Goal: Information Seeking & Learning: Learn about a topic

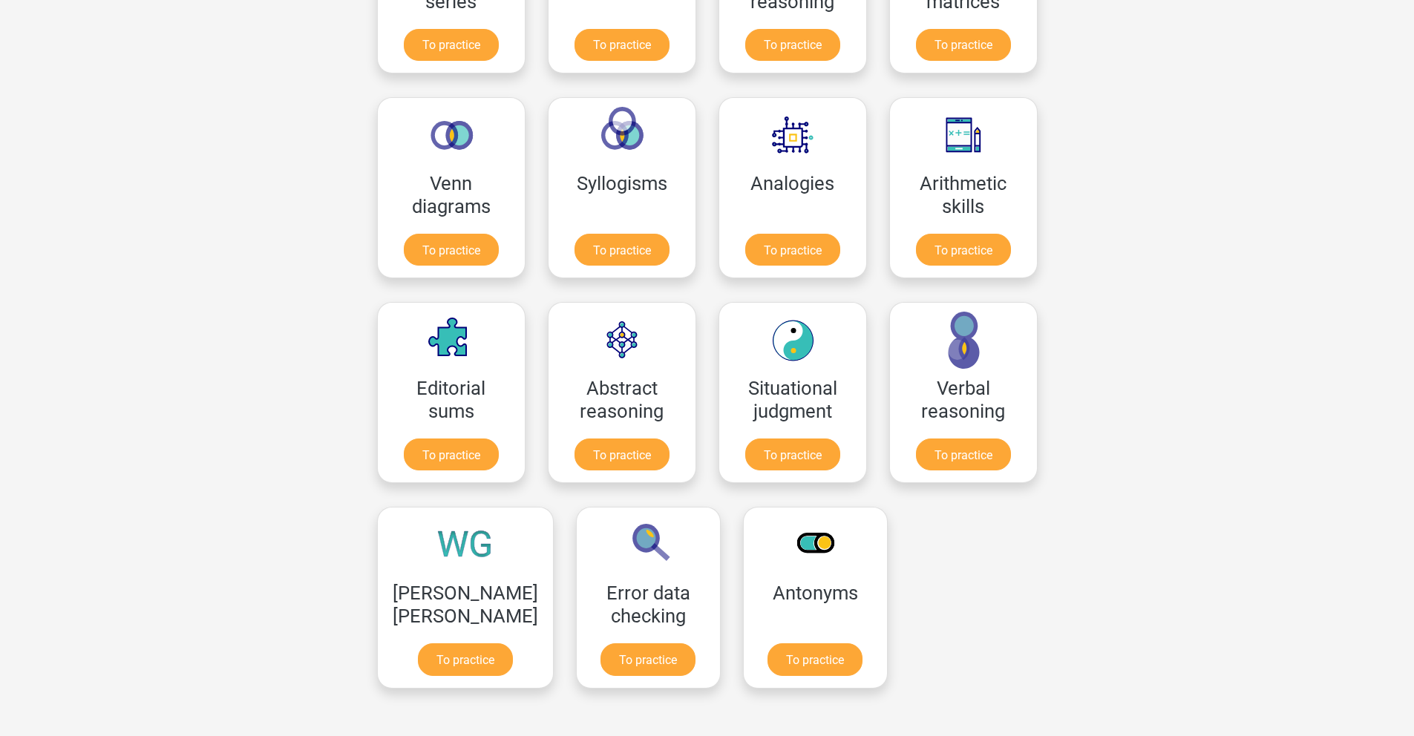
scroll to position [972, 0]
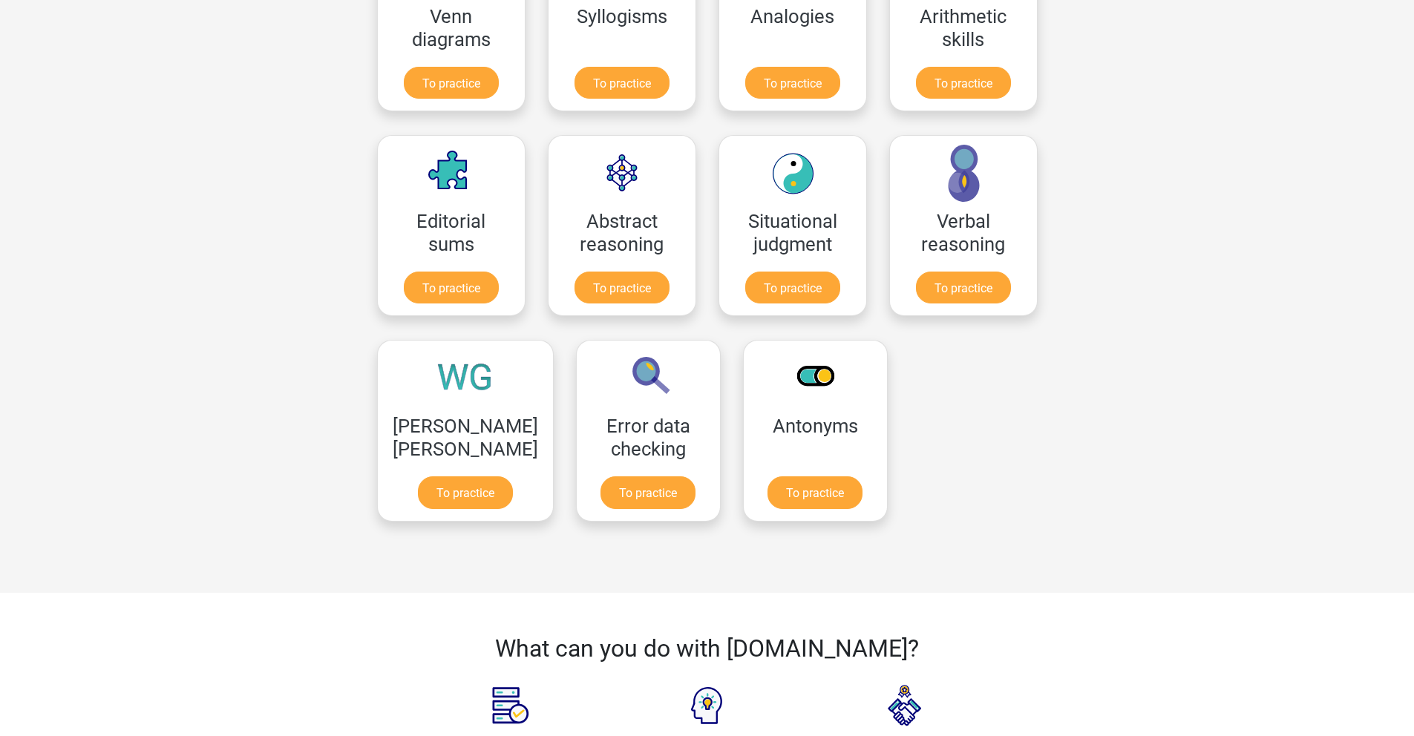
click at [1093, 215] on div "Register Dutch English" at bounding box center [707, 199] width 1414 height 2342
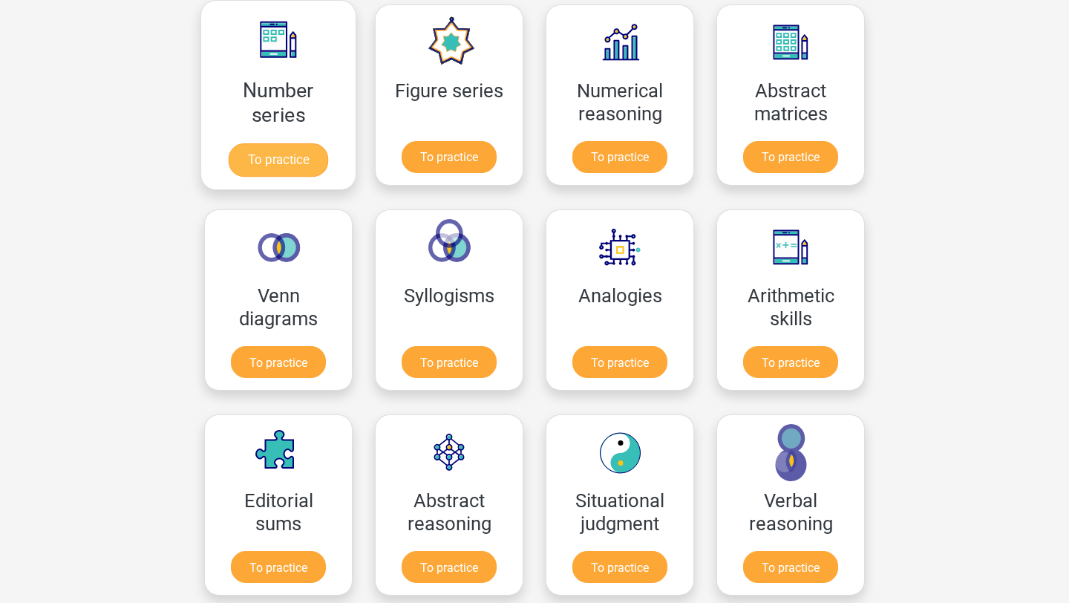
scroll to position [691, 0]
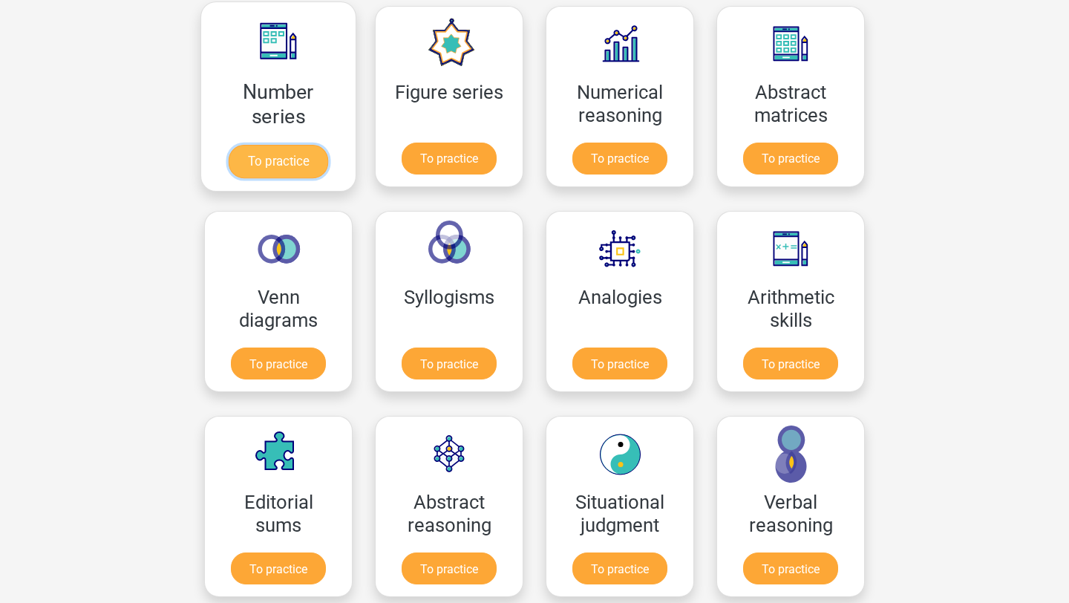
click at [280, 174] on link "To practice" at bounding box center [278, 161] width 99 height 33
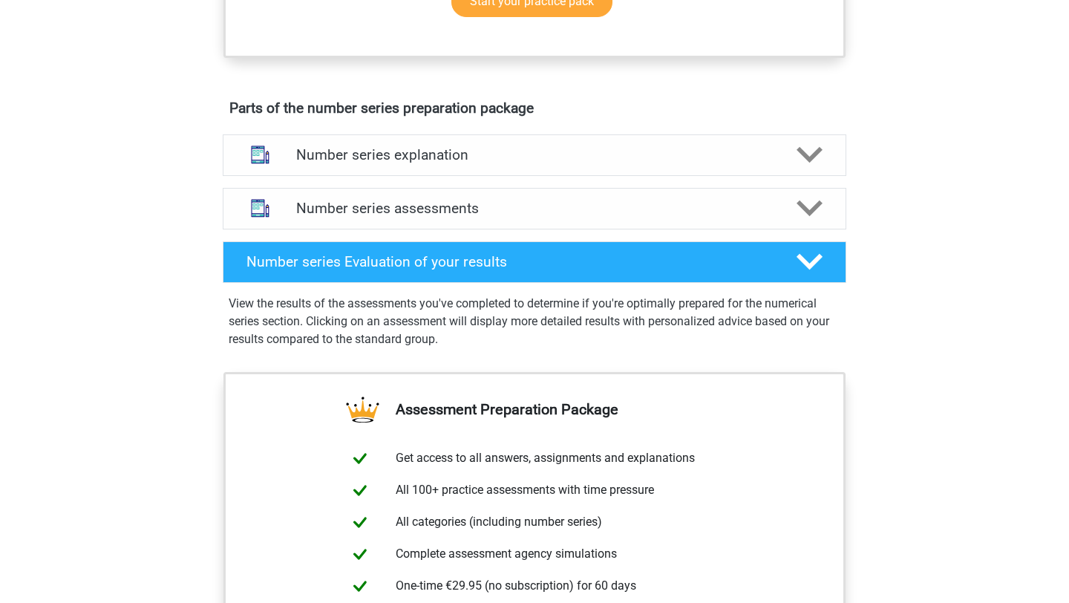
scroll to position [813, 0]
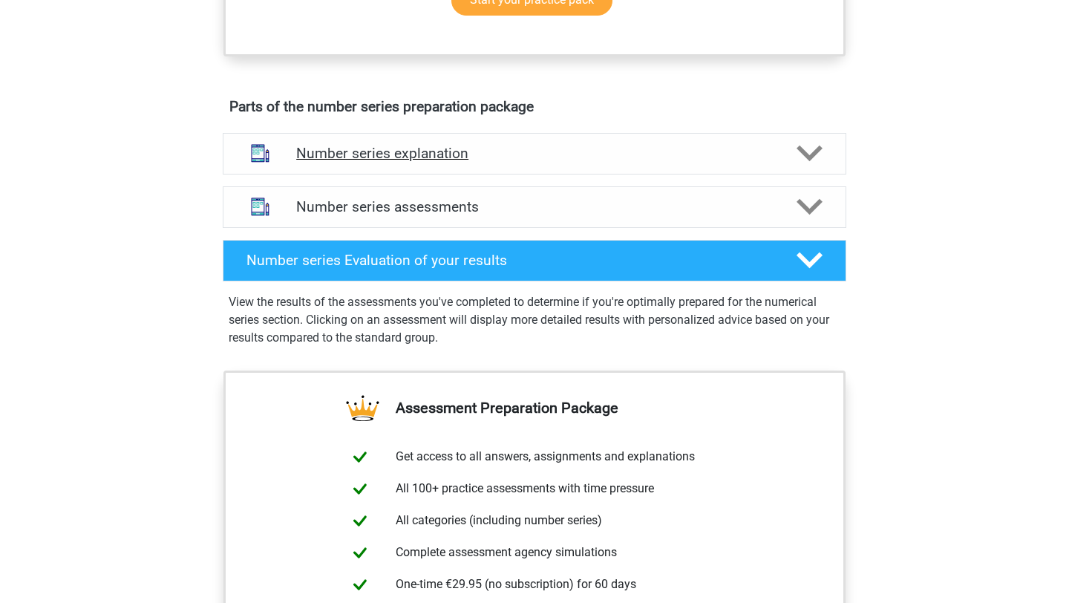
click at [485, 160] on h4 "Number series explanation" at bounding box center [534, 153] width 477 height 17
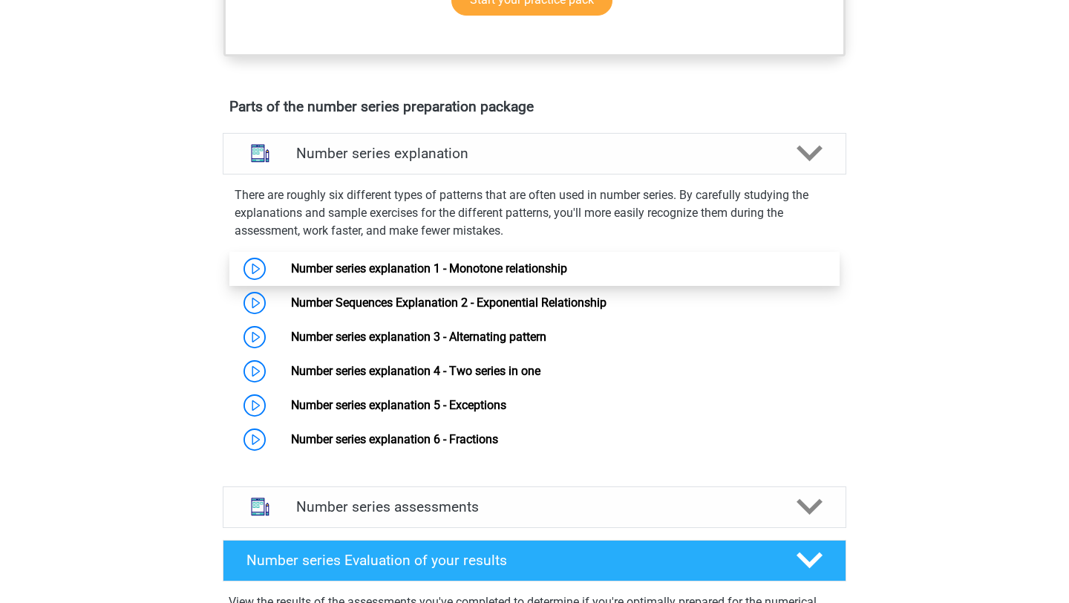
click at [450, 266] on link "Number series explanation 1 - Monotone relationship" at bounding box center [429, 268] width 276 height 14
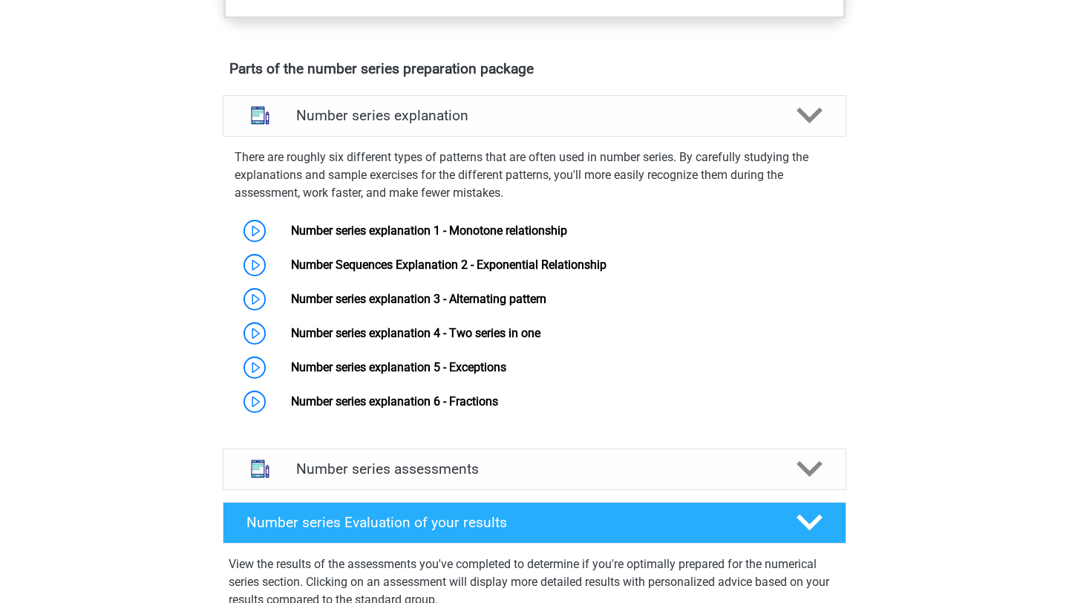
scroll to position [768, 0]
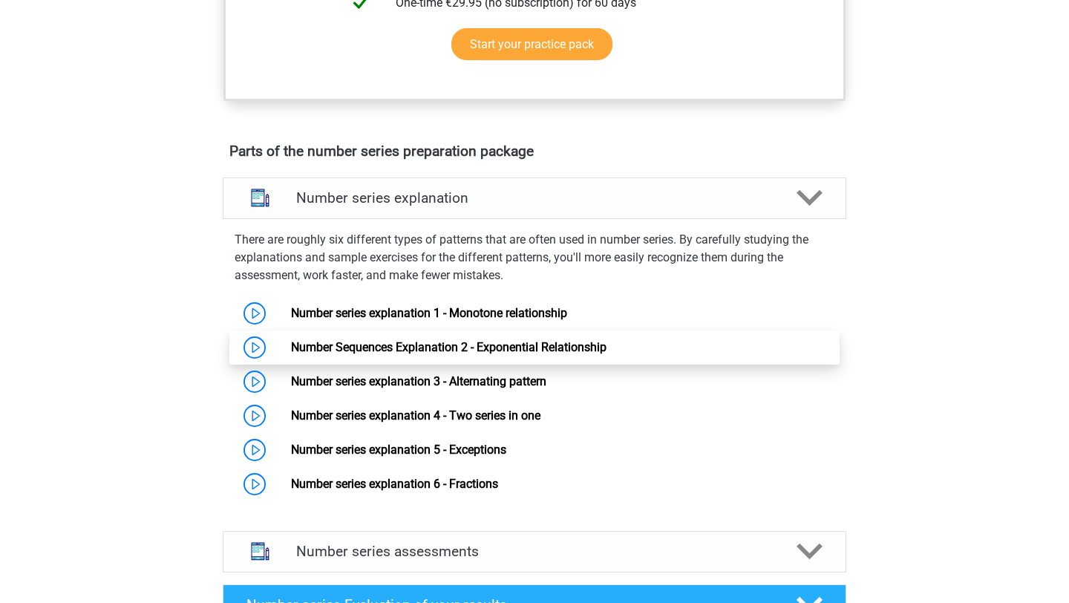
click at [336, 354] on link "Number Sequences Explanation 2 - Exponential Relationship" at bounding box center [448, 347] width 315 height 14
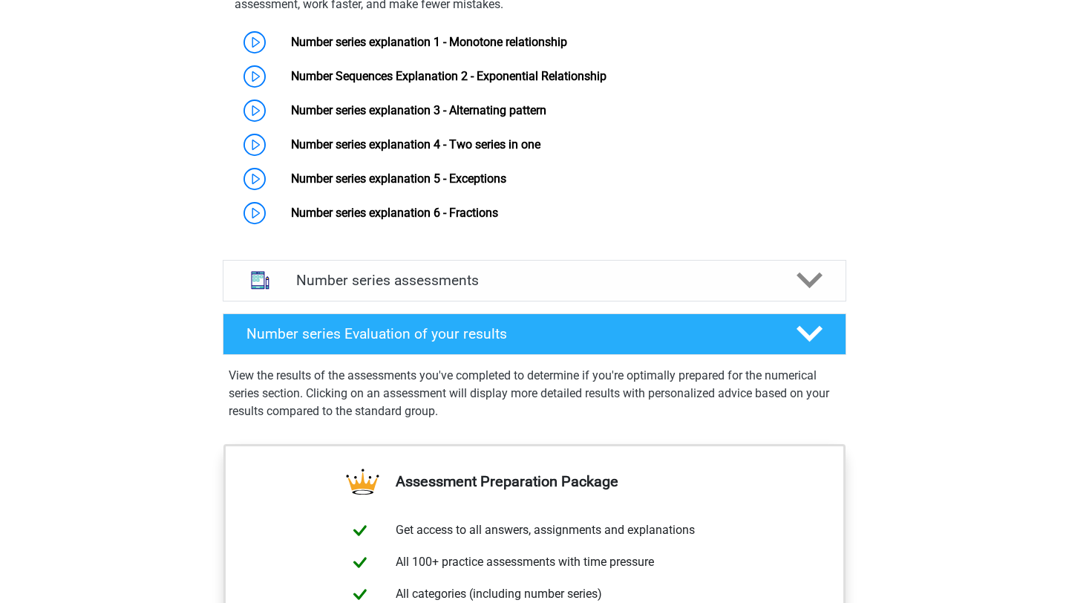
scroll to position [1040, 0]
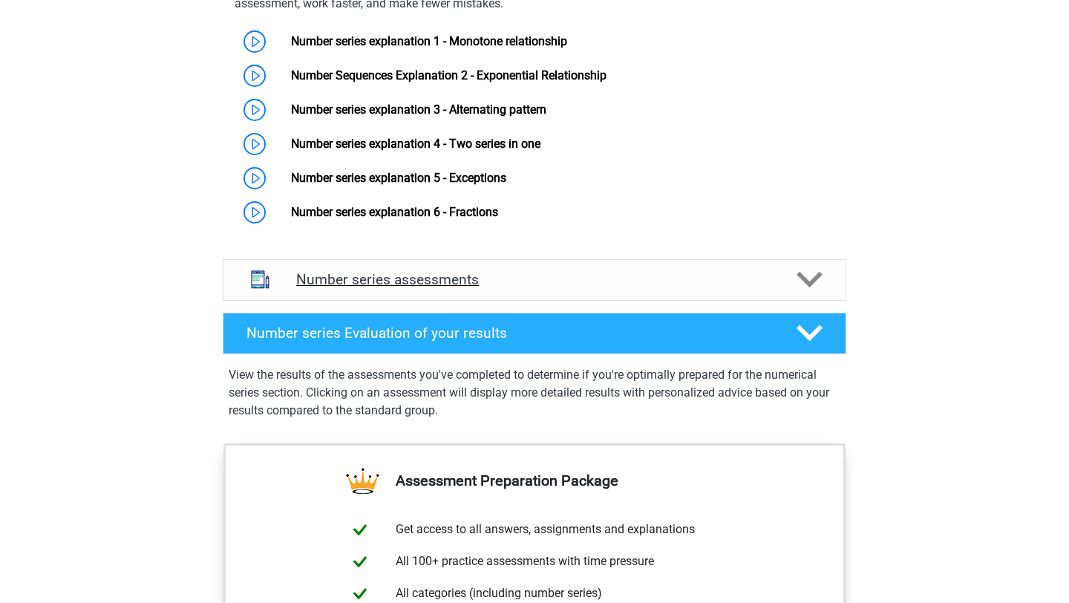
click at [789, 289] on div at bounding box center [809, 279] width 50 height 26
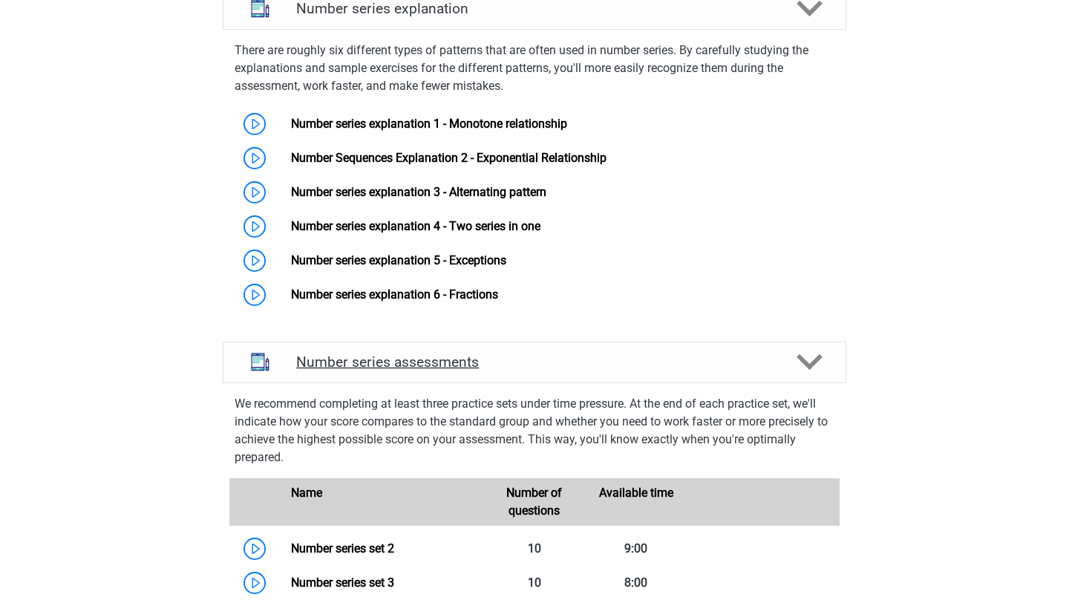
scroll to position [1048, 0]
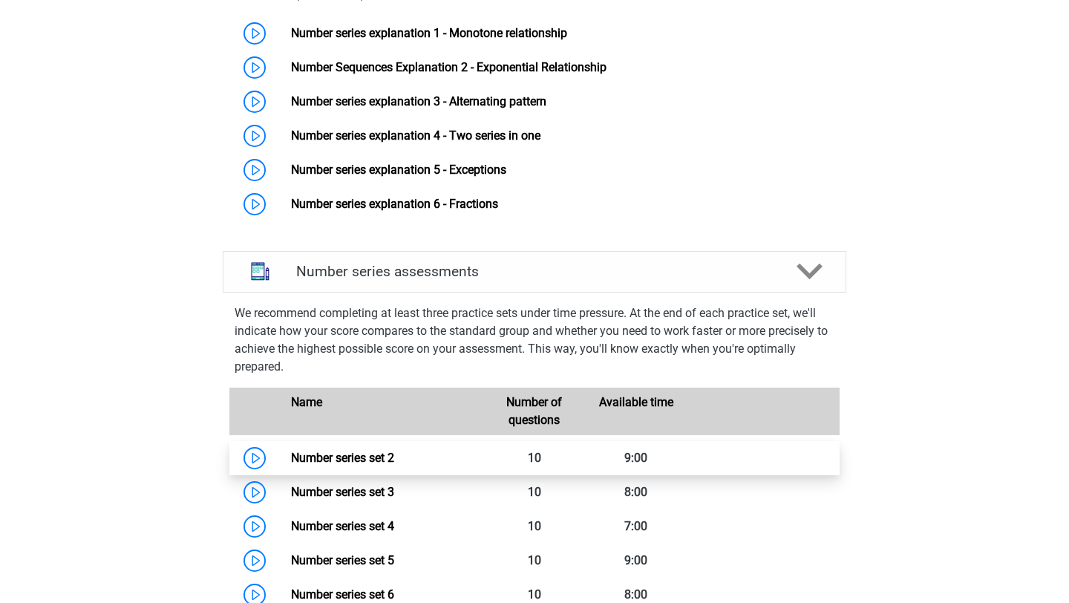
click at [353, 452] on link "Number series set 2" at bounding box center [342, 458] width 103 height 14
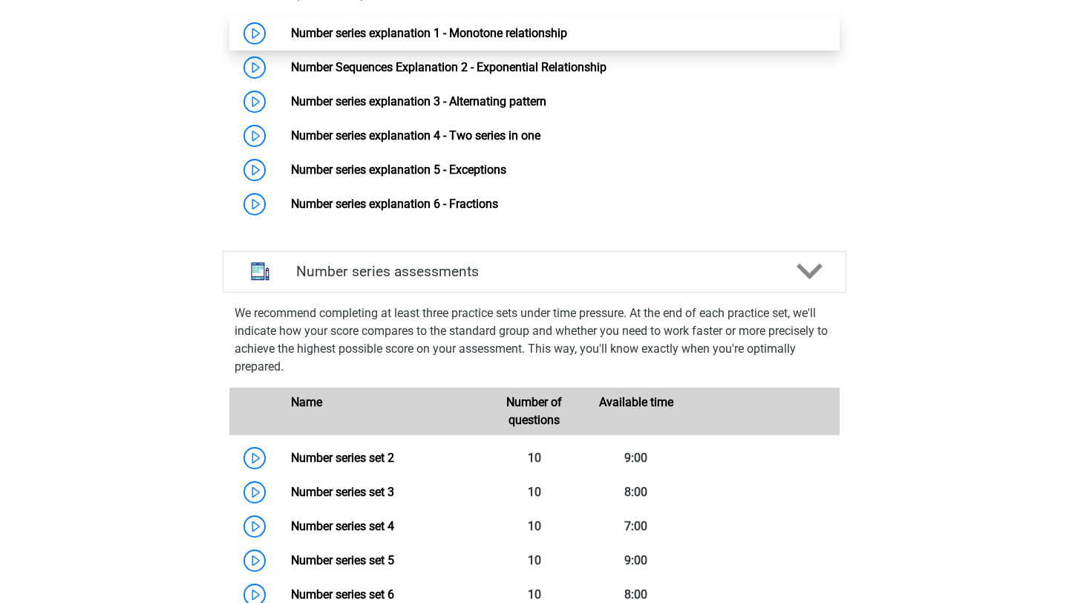
click at [396, 37] on link "Number series explanation 1 - Monotone relationship" at bounding box center [429, 33] width 276 height 14
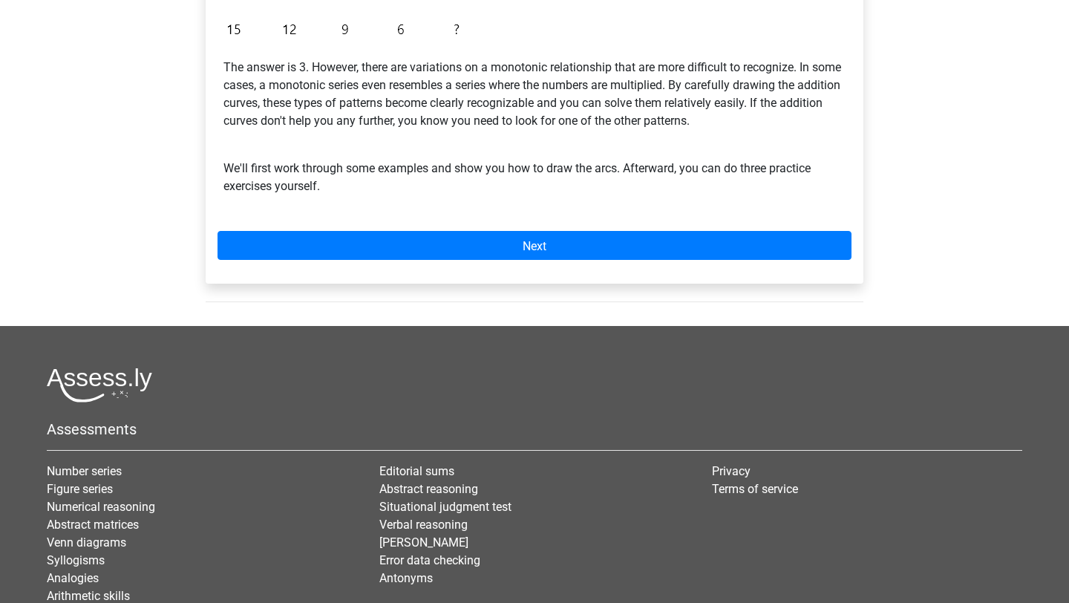
scroll to position [526, 0]
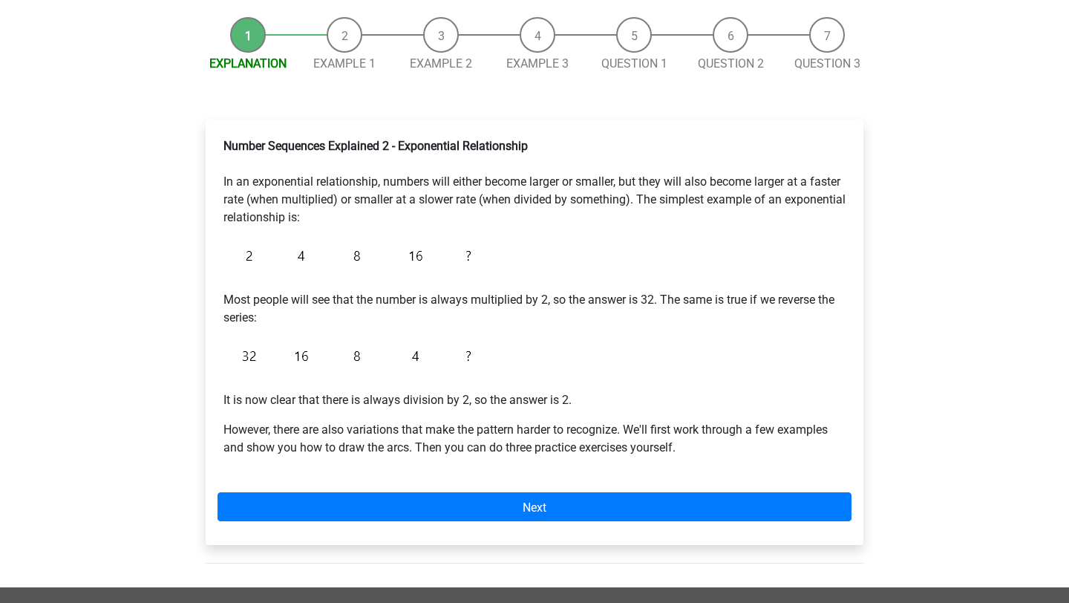
scroll to position [260, 0]
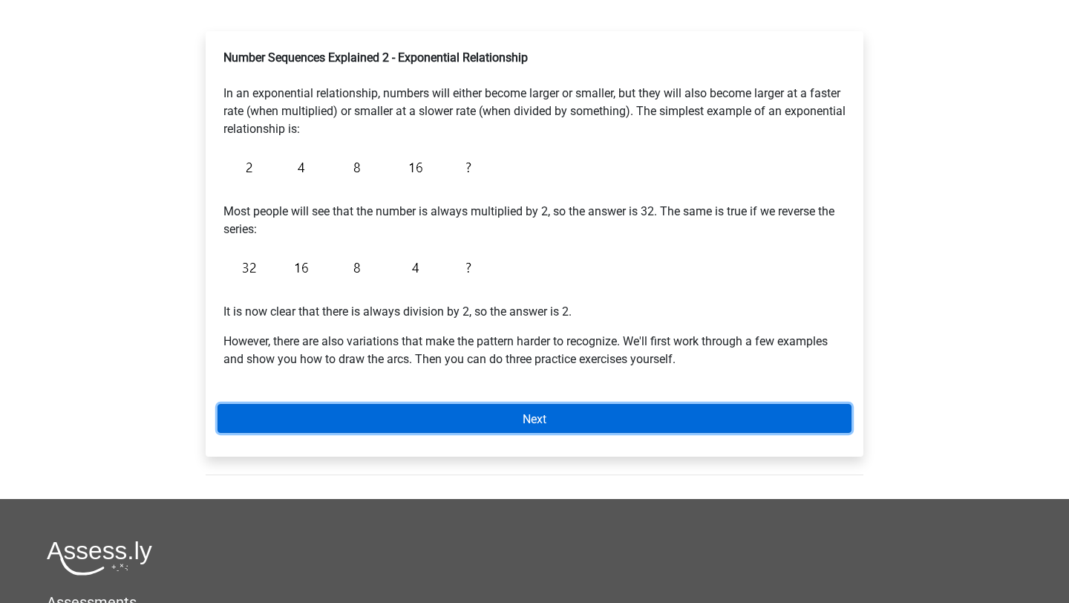
click at [319, 422] on link "Next" at bounding box center [534, 418] width 634 height 29
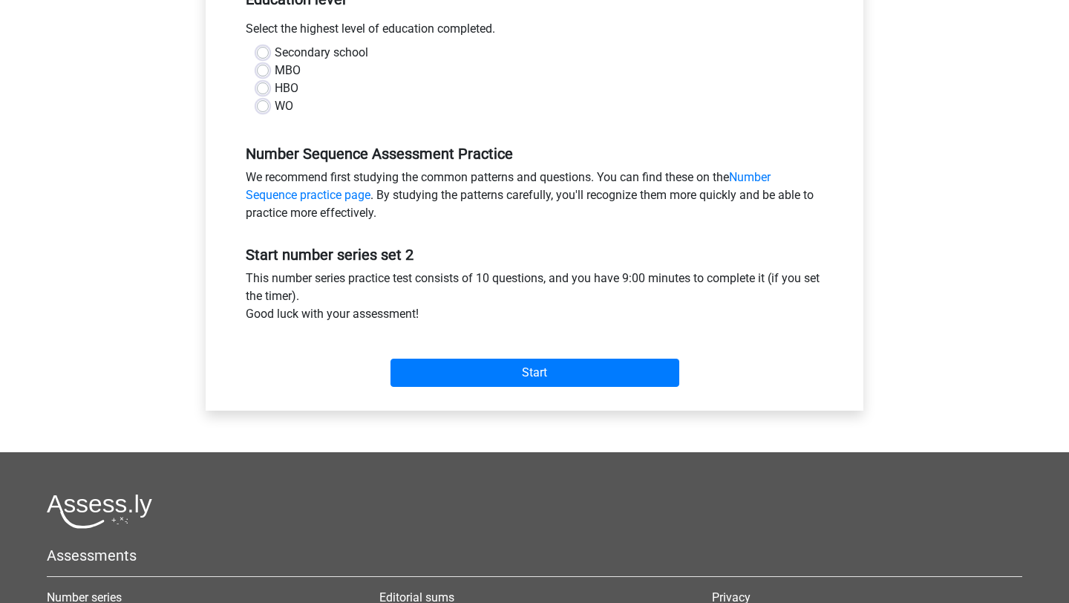
scroll to position [321, 0]
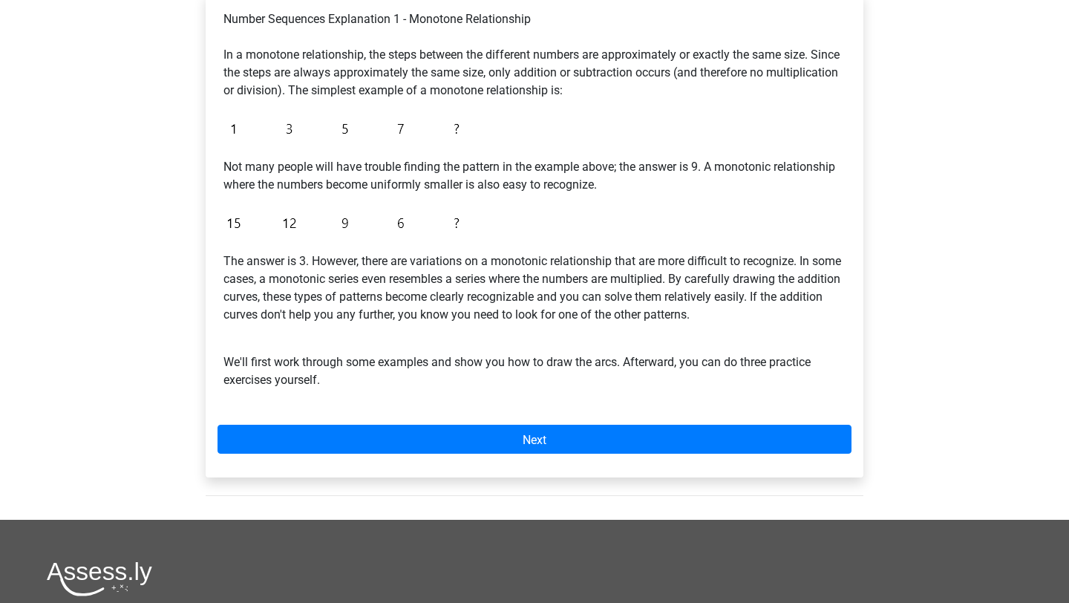
scroll to position [300, 0]
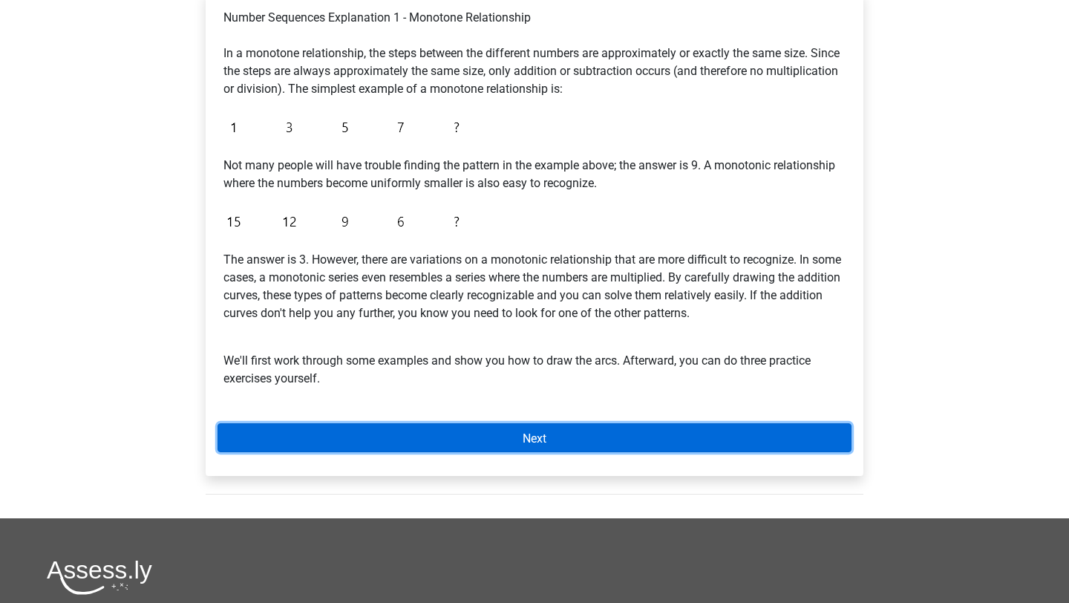
click at [388, 423] on link "Next" at bounding box center [534, 437] width 634 height 29
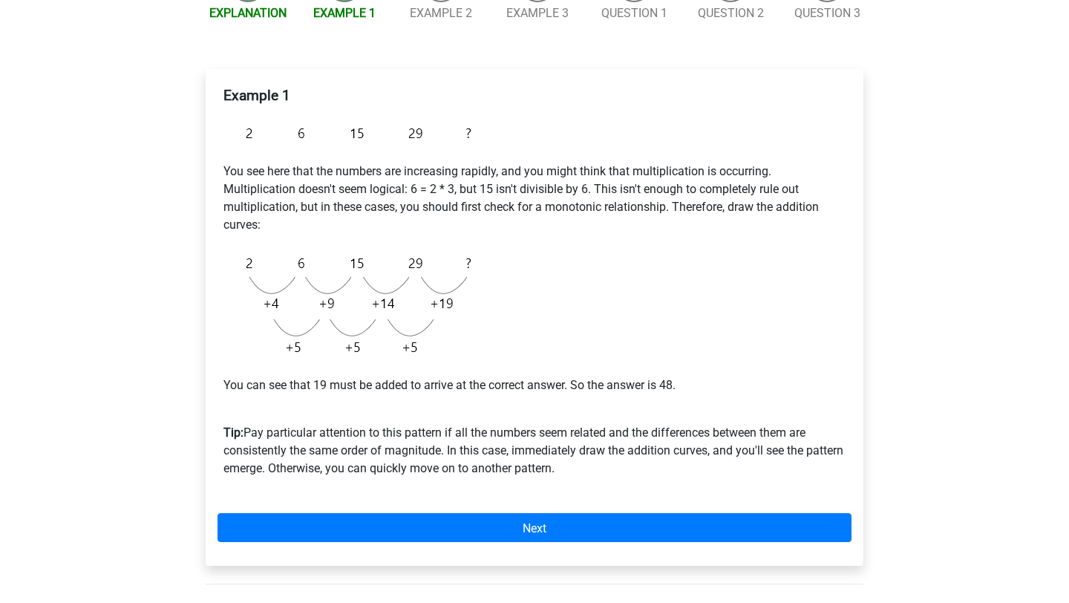
scroll to position [226, 0]
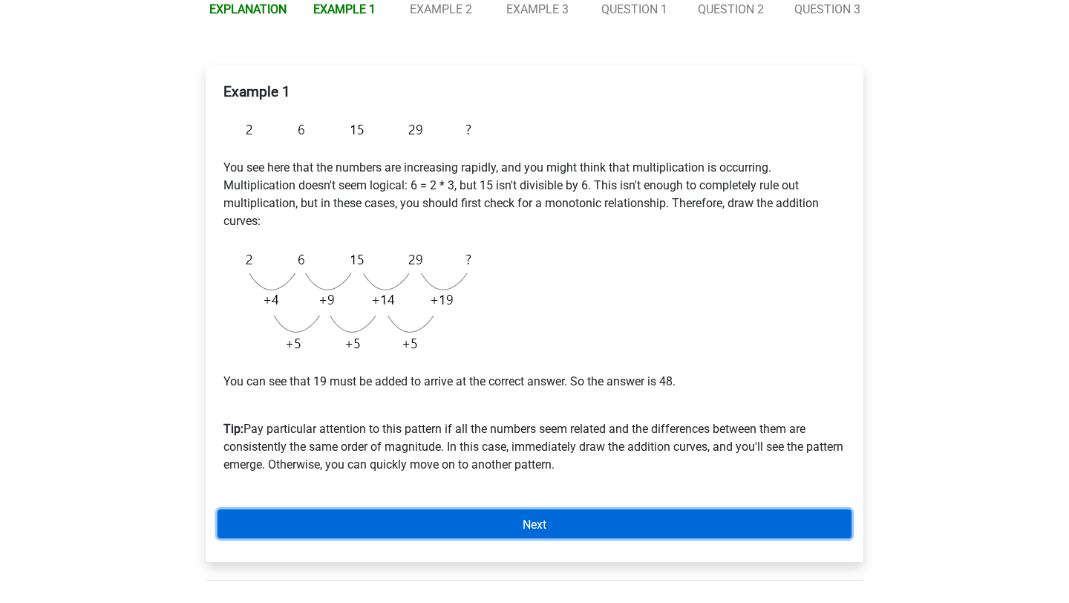
click at [406, 520] on link "Next" at bounding box center [534, 523] width 634 height 29
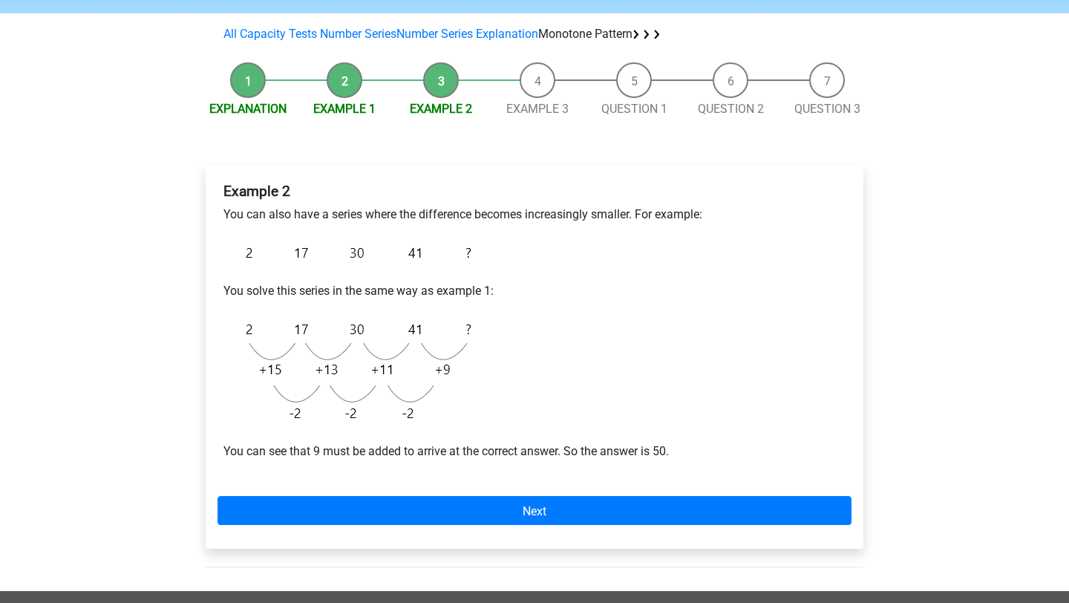
scroll to position [125, 0]
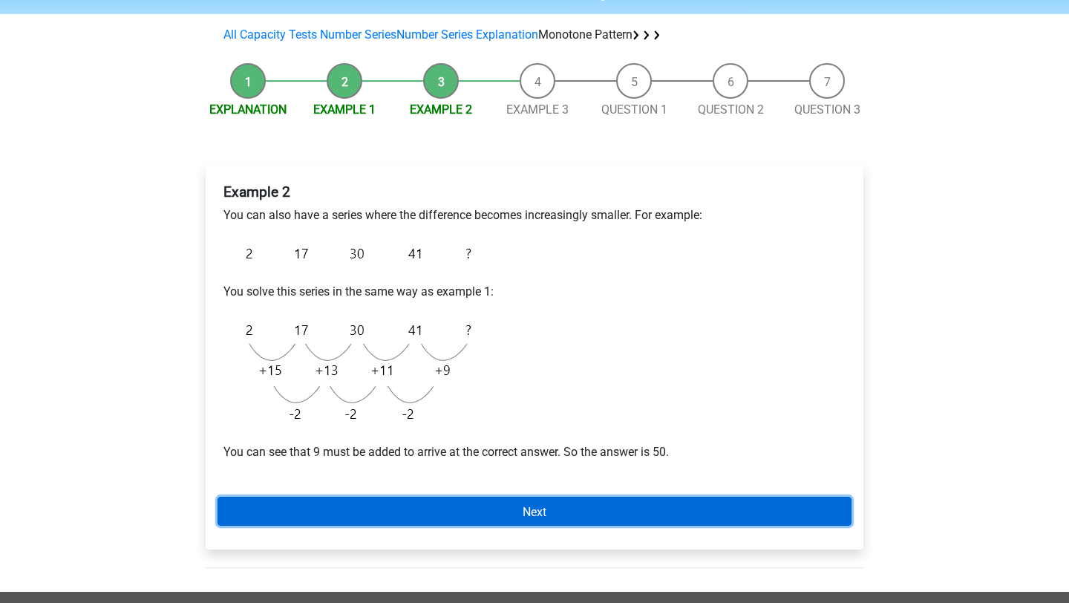
click at [373, 497] on link "Next" at bounding box center [534, 511] width 634 height 29
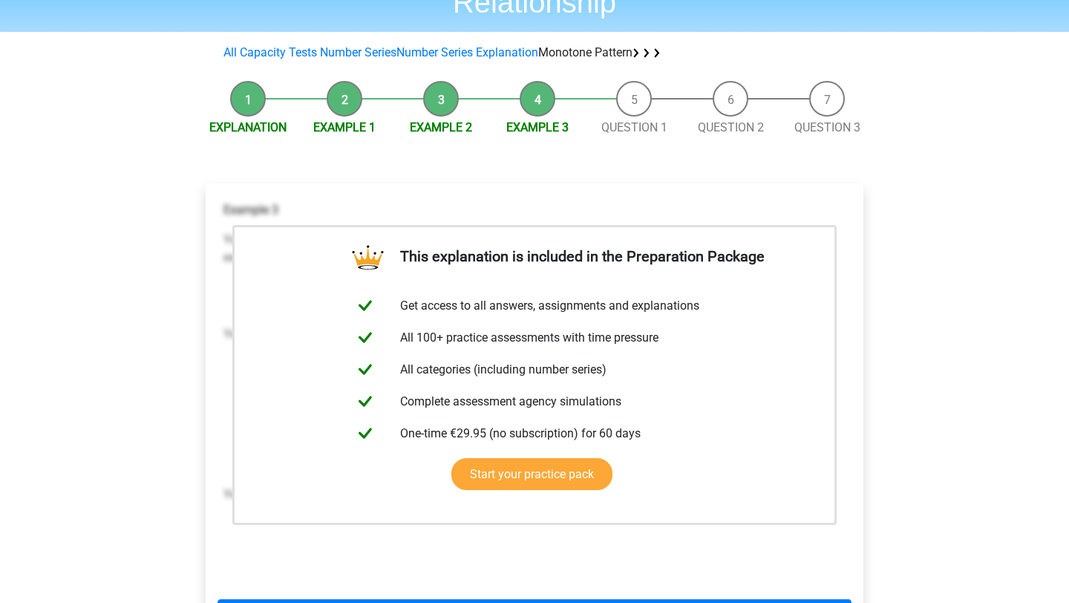
scroll to position [156, 0]
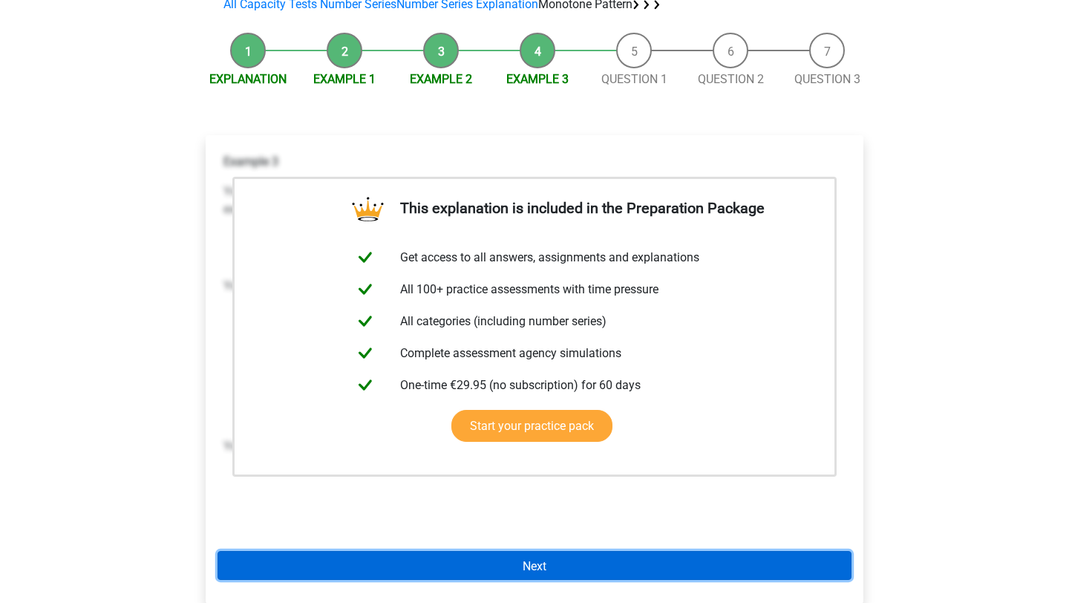
click at [425, 574] on link "Next" at bounding box center [534, 565] width 634 height 29
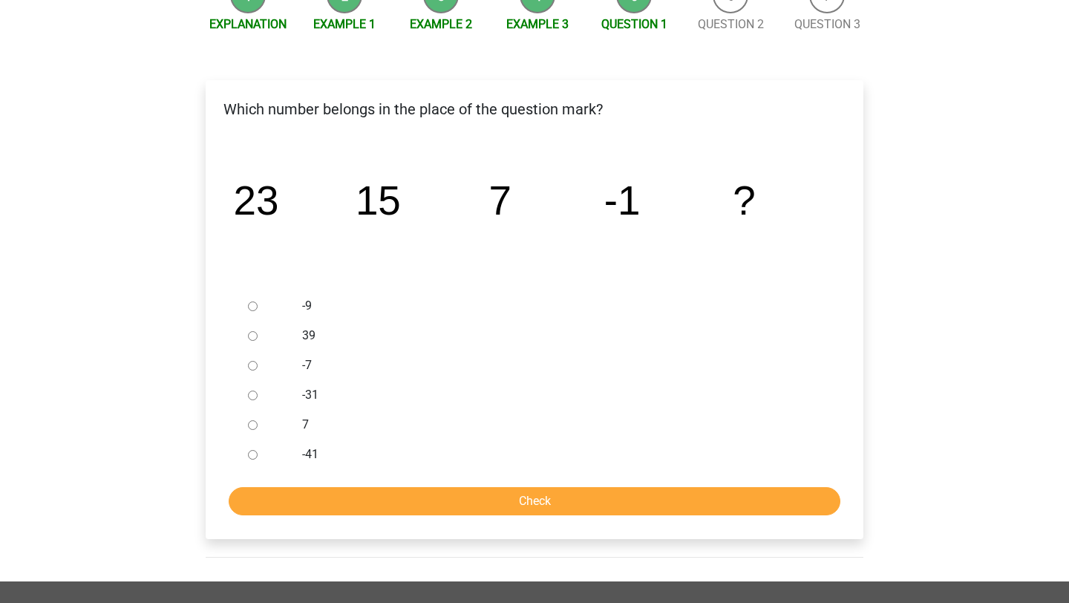
scroll to position [212, 0]
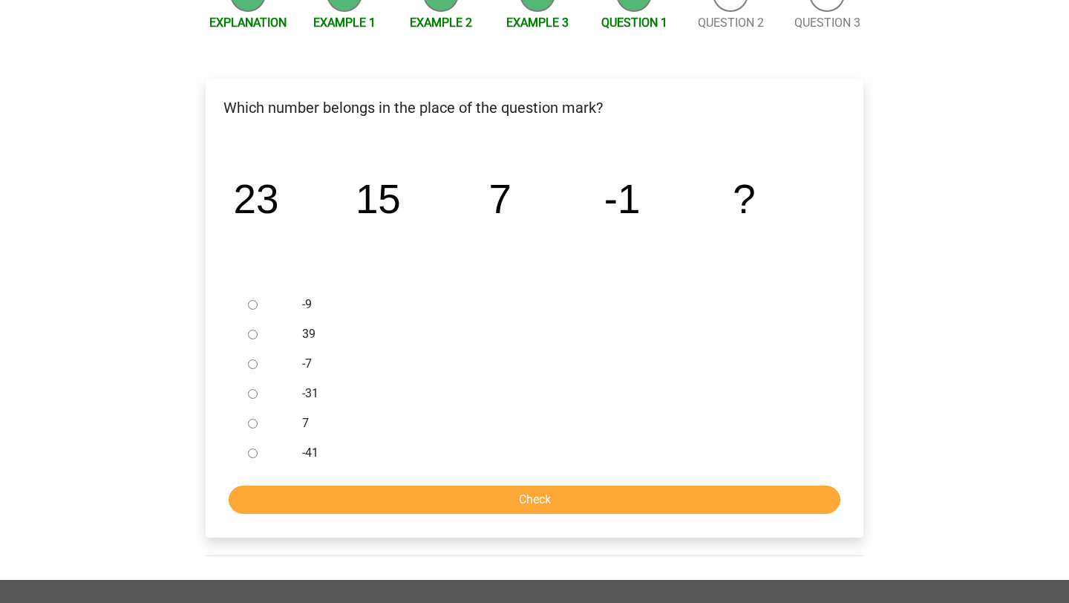
click at [251, 309] on input "-9" at bounding box center [253, 305] width 10 height 10
radio input "true"
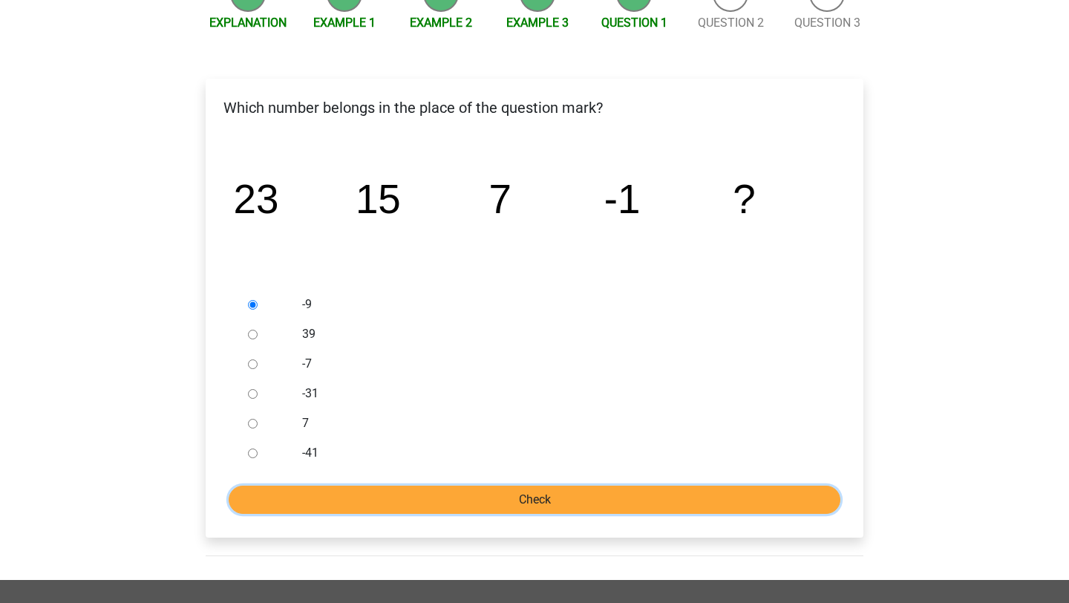
click at [352, 505] on input "Check" at bounding box center [535, 499] width 612 height 28
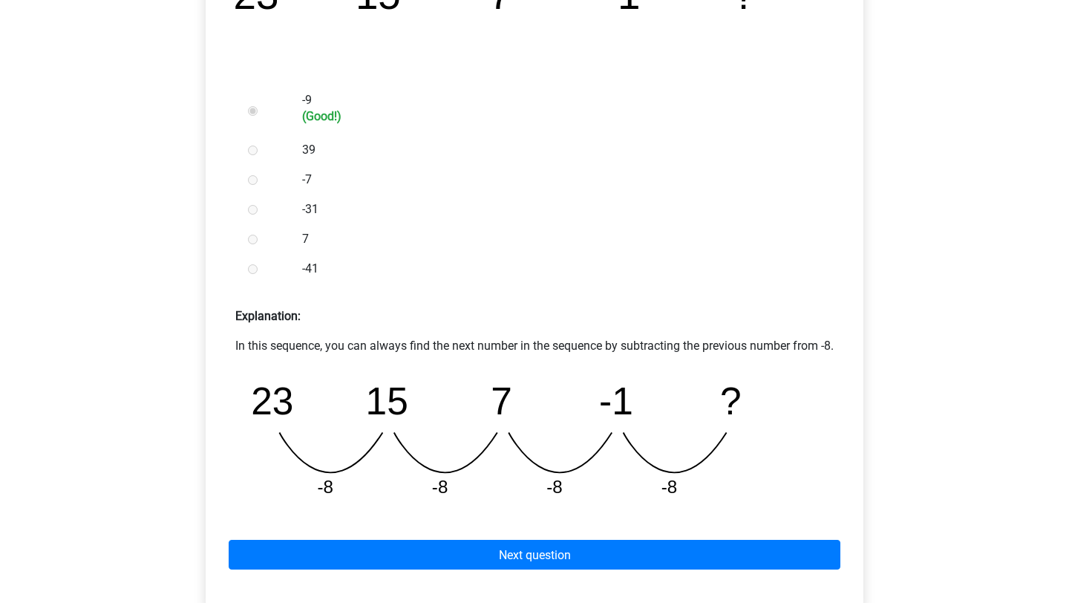
scroll to position [494, 0]
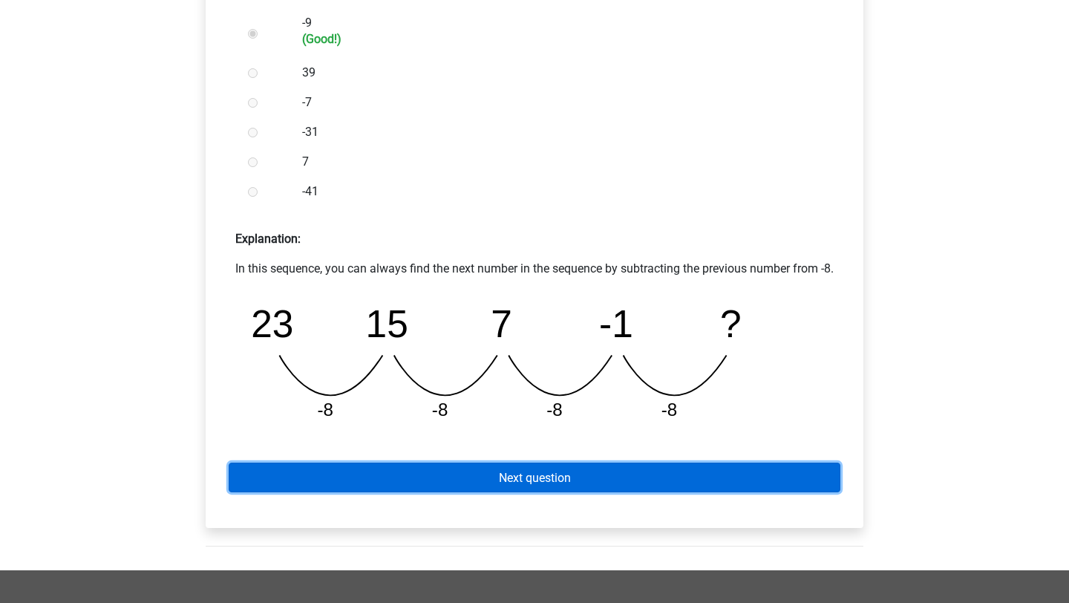
click at [508, 485] on font "Next question" at bounding box center [535, 478] width 72 height 14
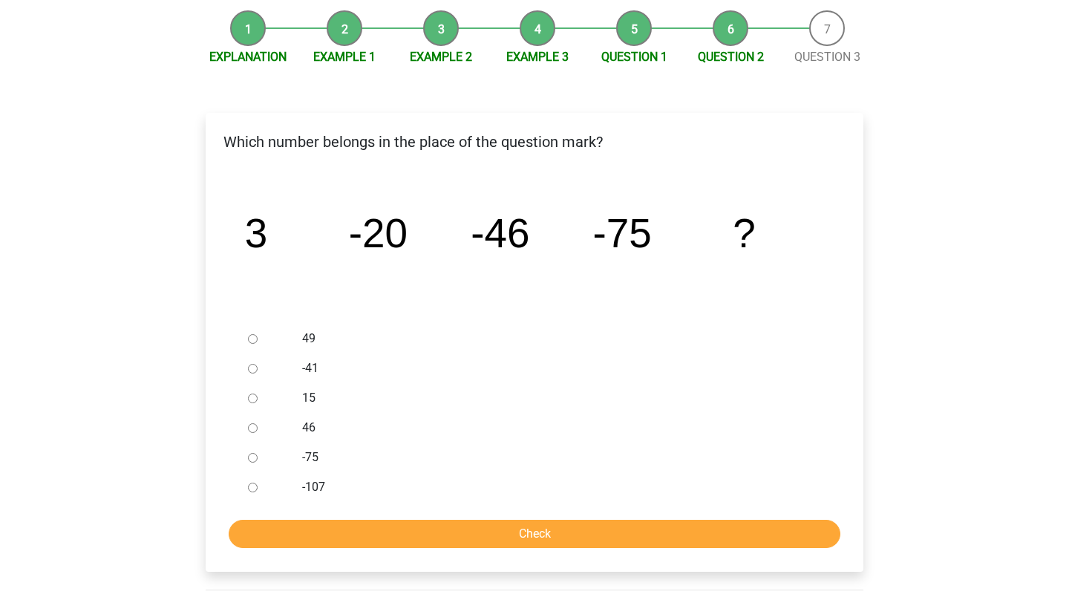
scroll to position [199, 0]
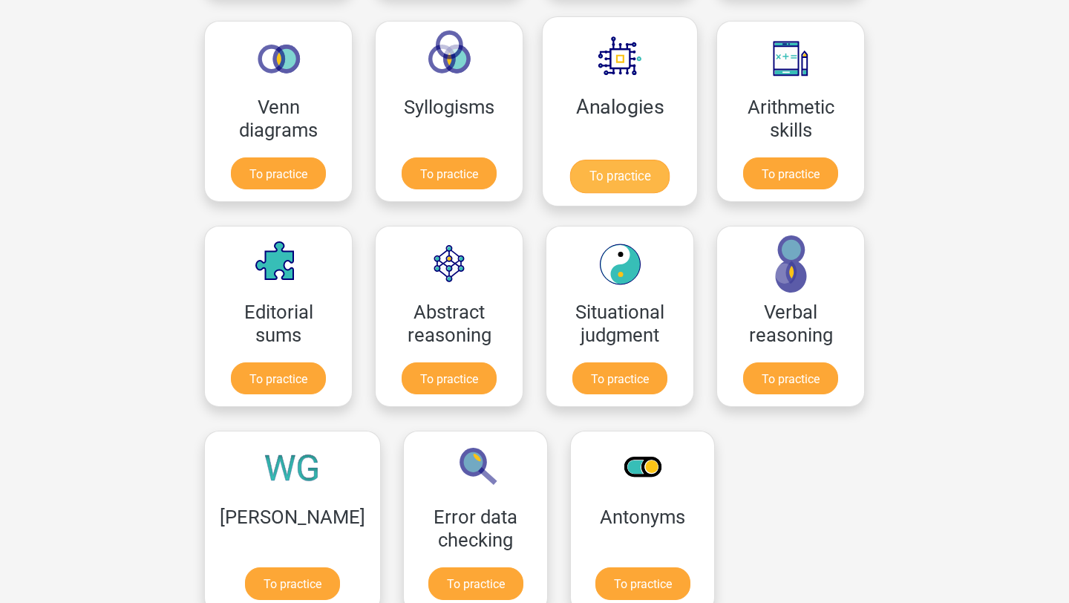
scroll to position [892, 0]
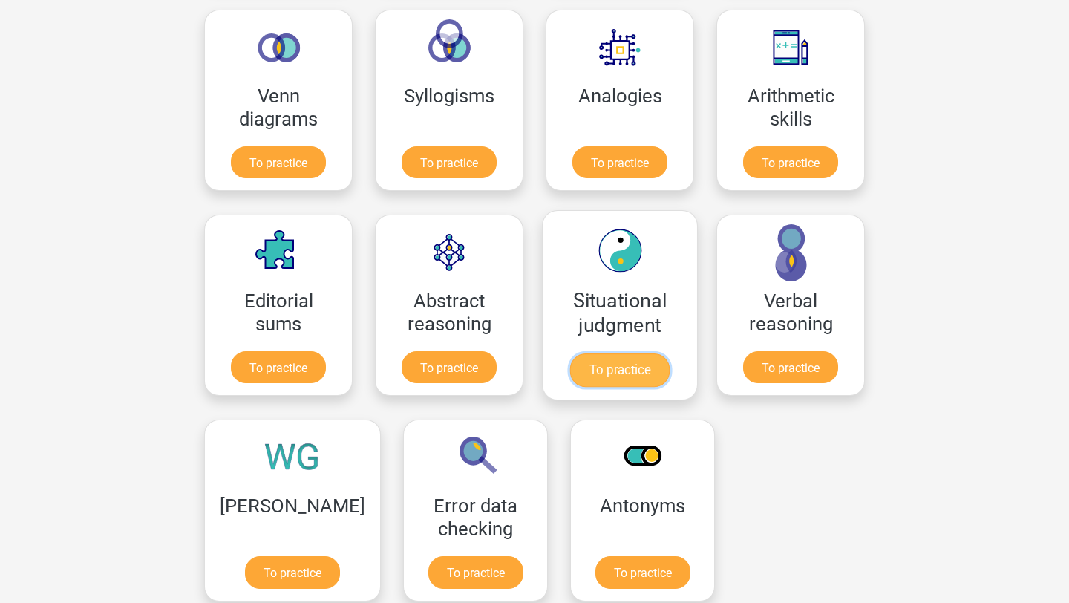
click at [585, 377] on link "To practice" at bounding box center [619, 369] width 99 height 33
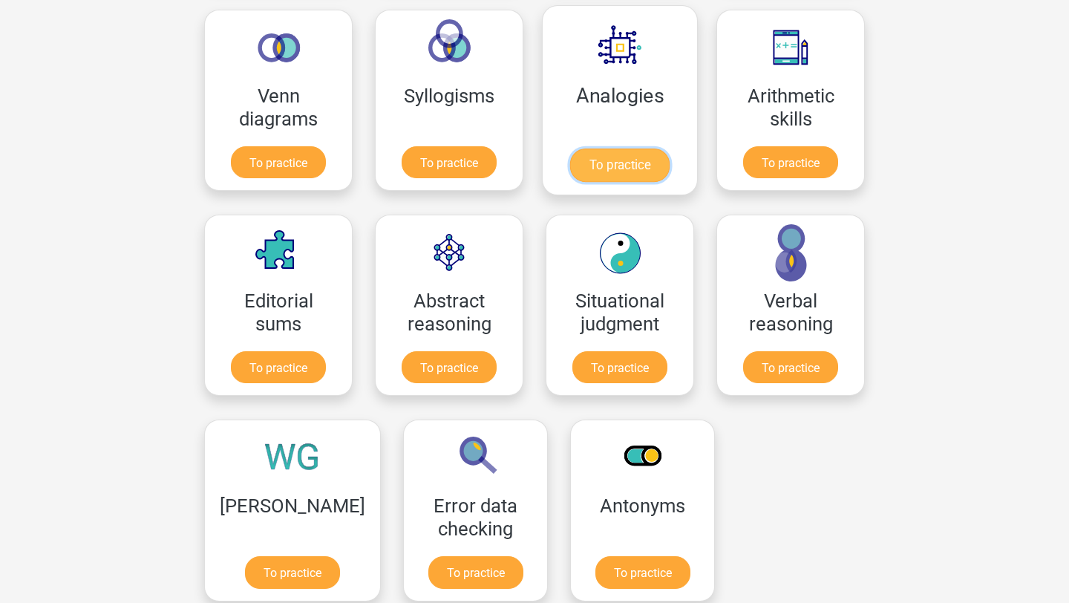
click at [604, 175] on link "To practice" at bounding box center [619, 164] width 99 height 33
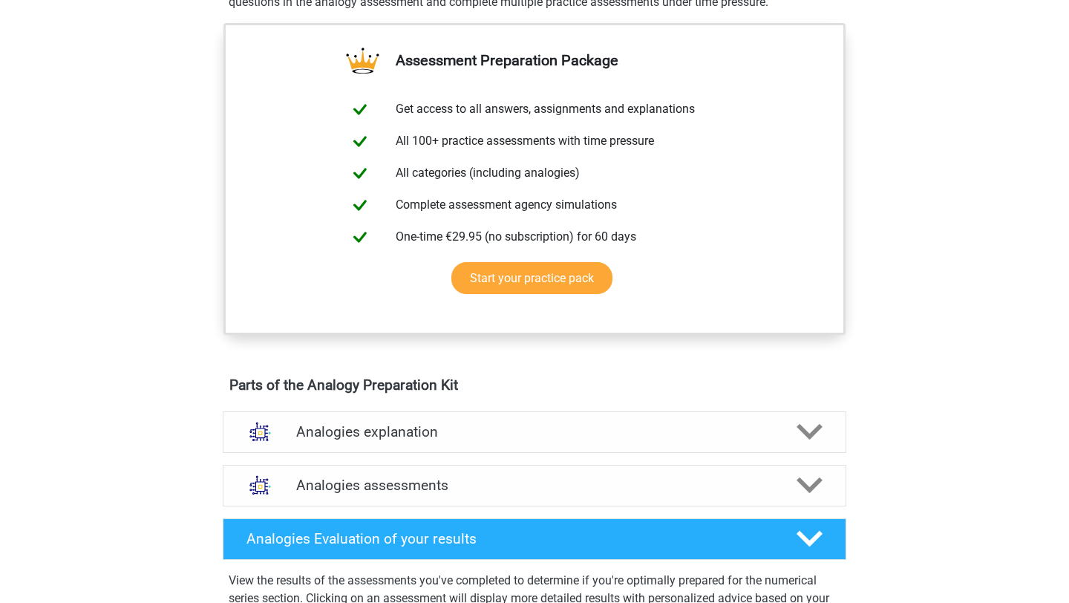
scroll to position [782, 0]
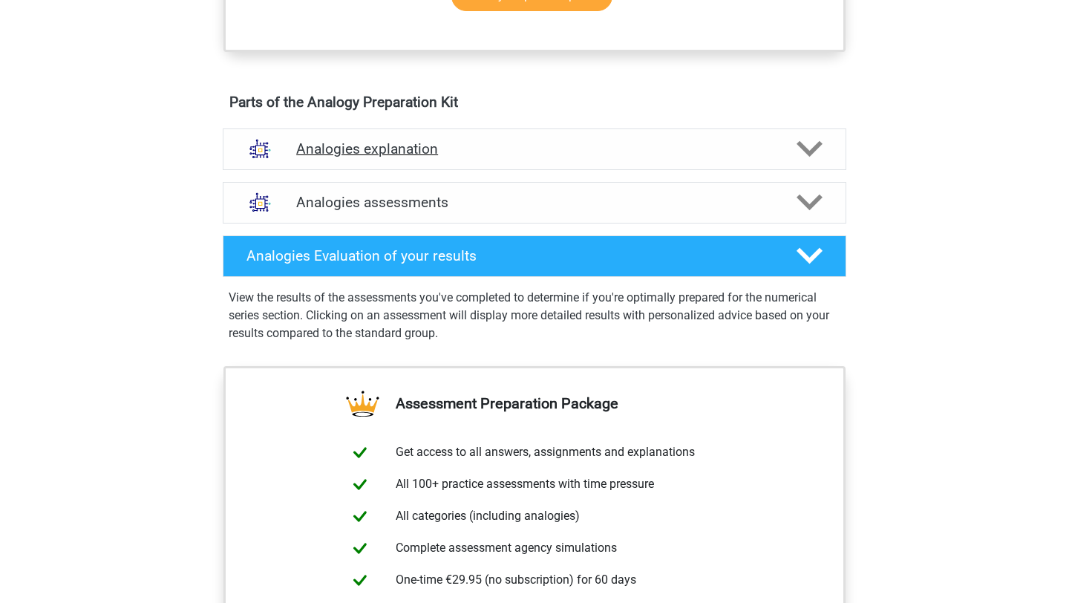
click at [563, 149] on h4 "Analogies explanation" at bounding box center [534, 148] width 477 height 17
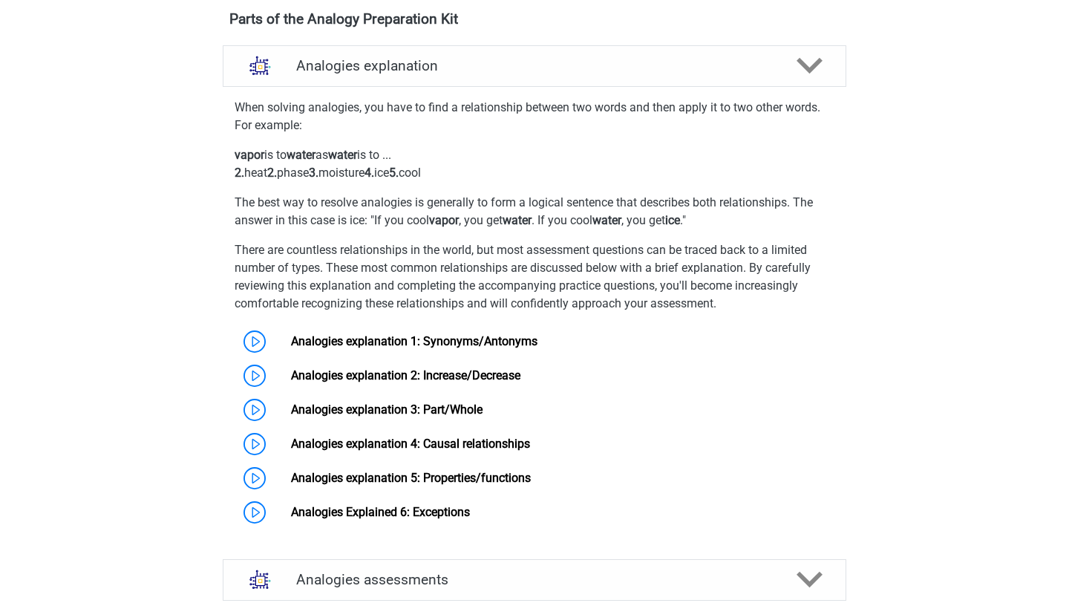
scroll to position [875, 0]
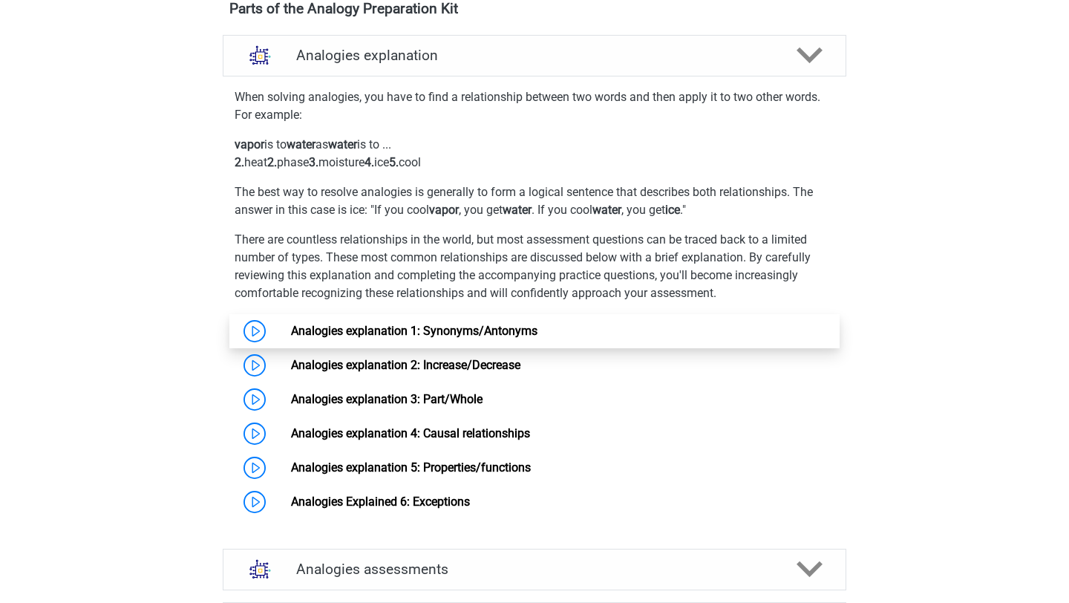
click at [462, 337] on link "Analogies explanation 1: Synonyms/Antonyms" at bounding box center [414, 331] width 246 height 14
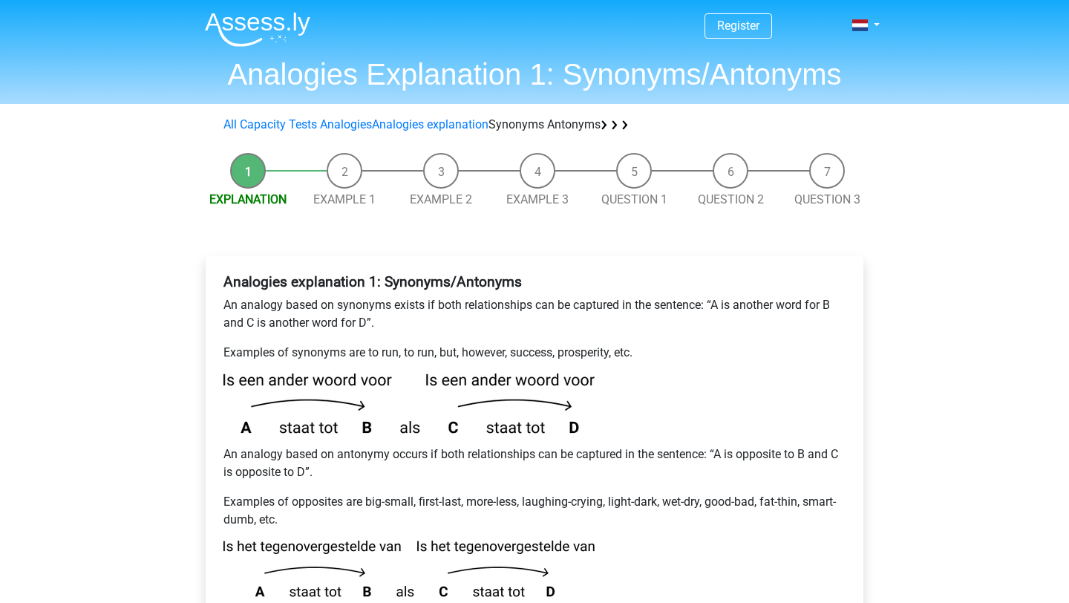
scroll to position [163, 0]
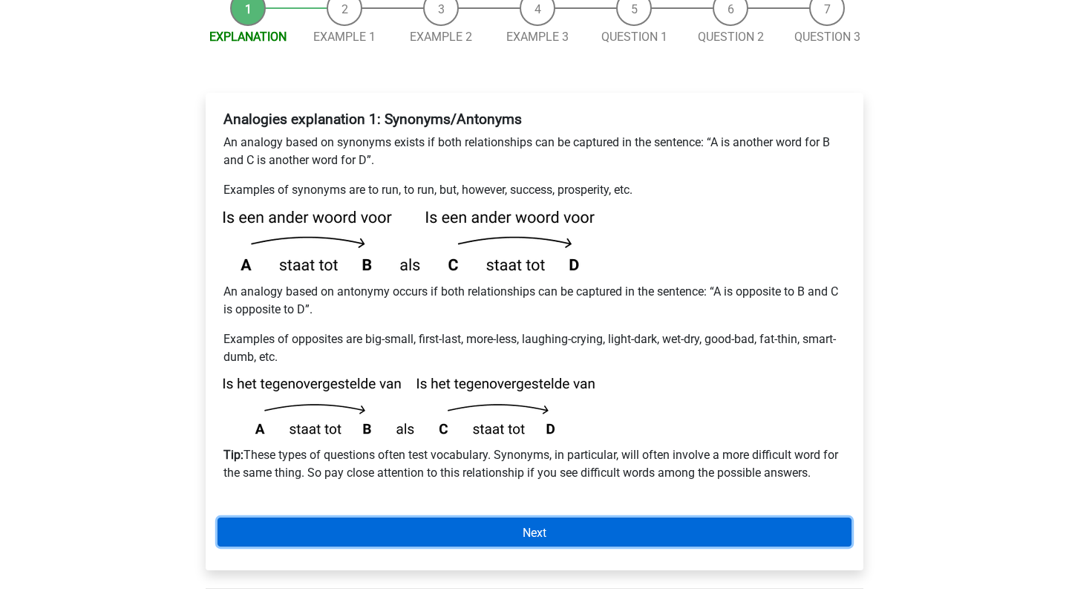
click at [452, 525] on link "Next" at bounding box center [534, 531] width 634 height 29
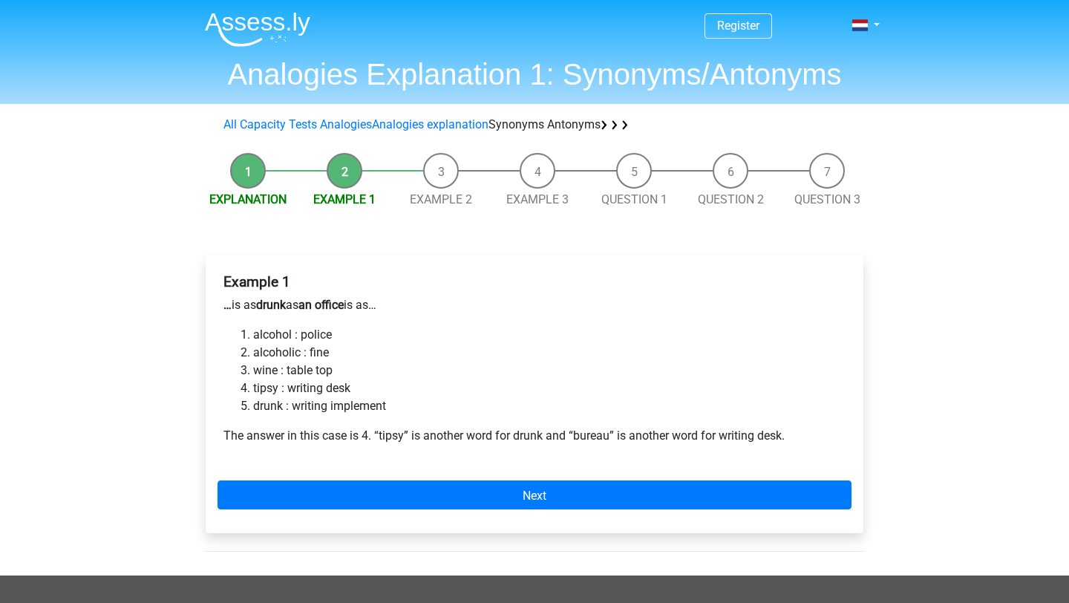
click at [430, 390] on li "tipsy : writing desk" at bounding box center [549, 388] width 592 height 18
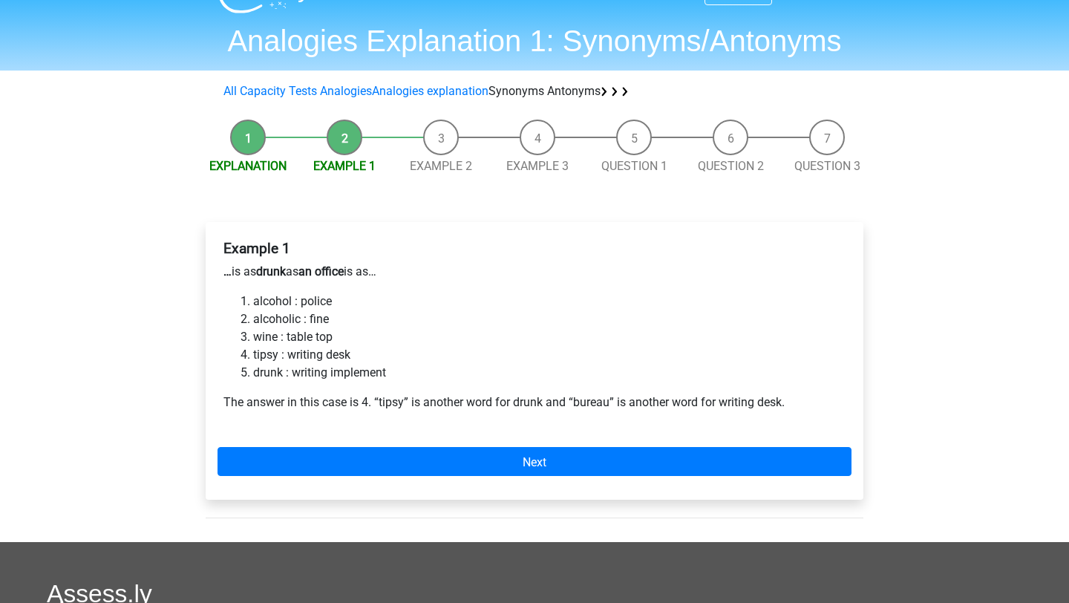
scroll to position [48, 0]
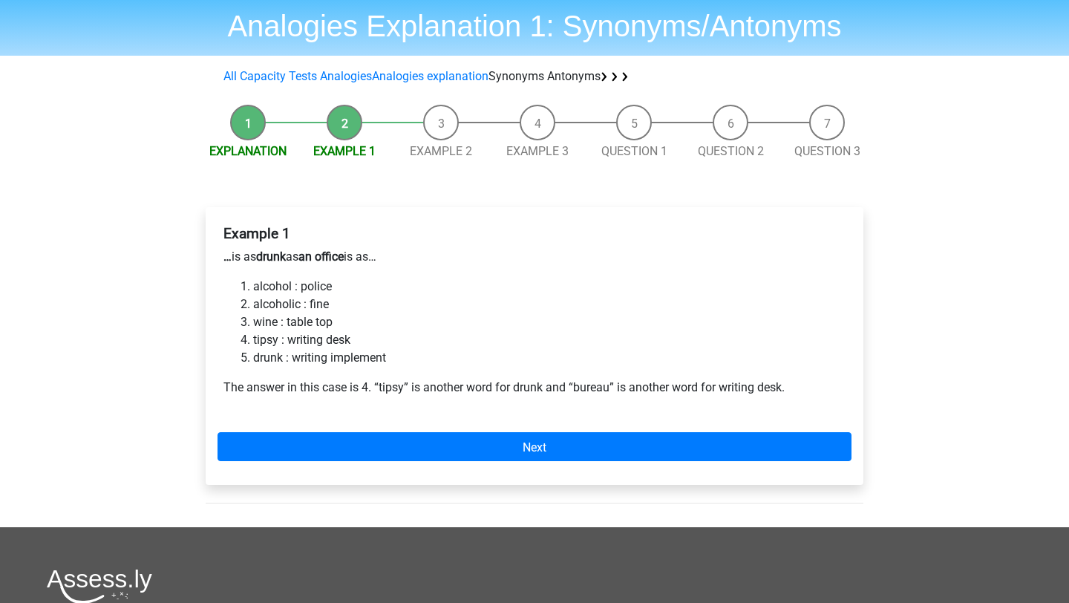
click at [422, 379] on p "The answer in this case is 4. “tipsy” is another word for drunk and “bureau” is…" at bounding box center [534, 388] width 622 height 18
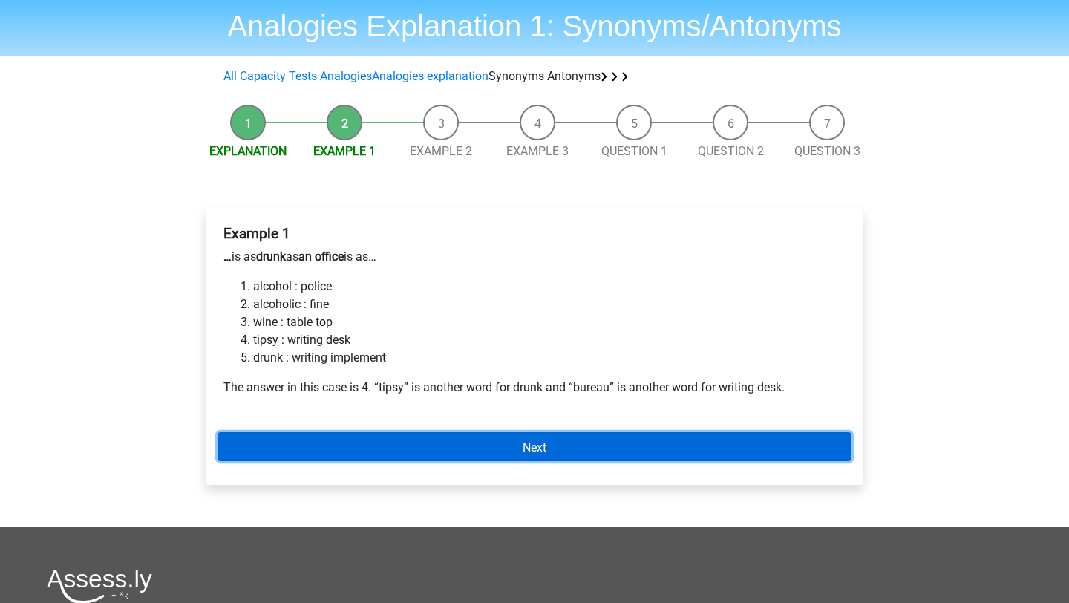
click at [417, 449] on link "Next" at bounding box center [534, 446] width 634 height 29
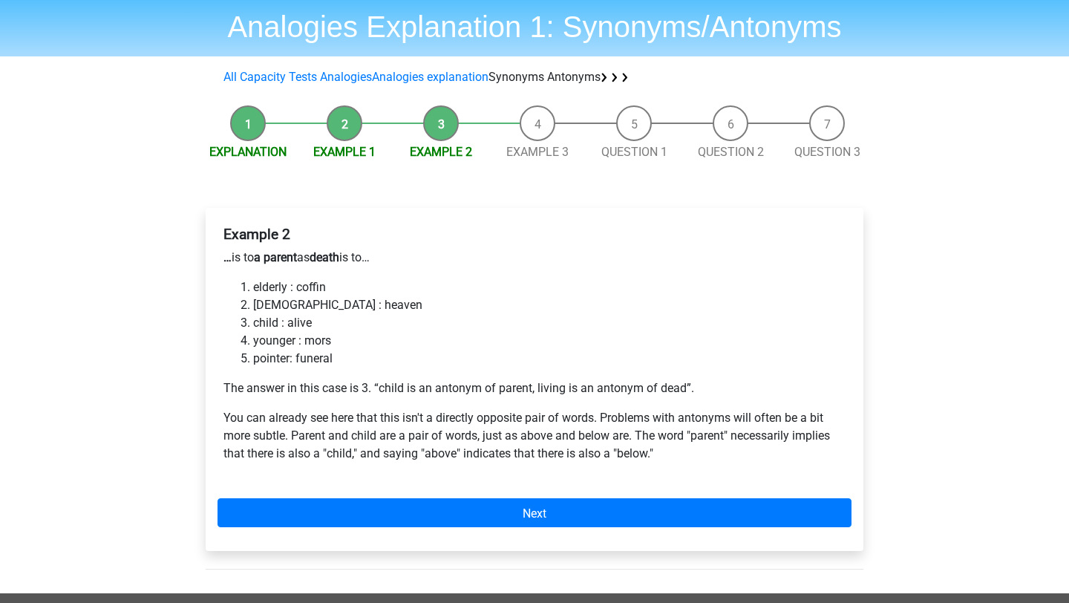
scroll to position [52, 0]
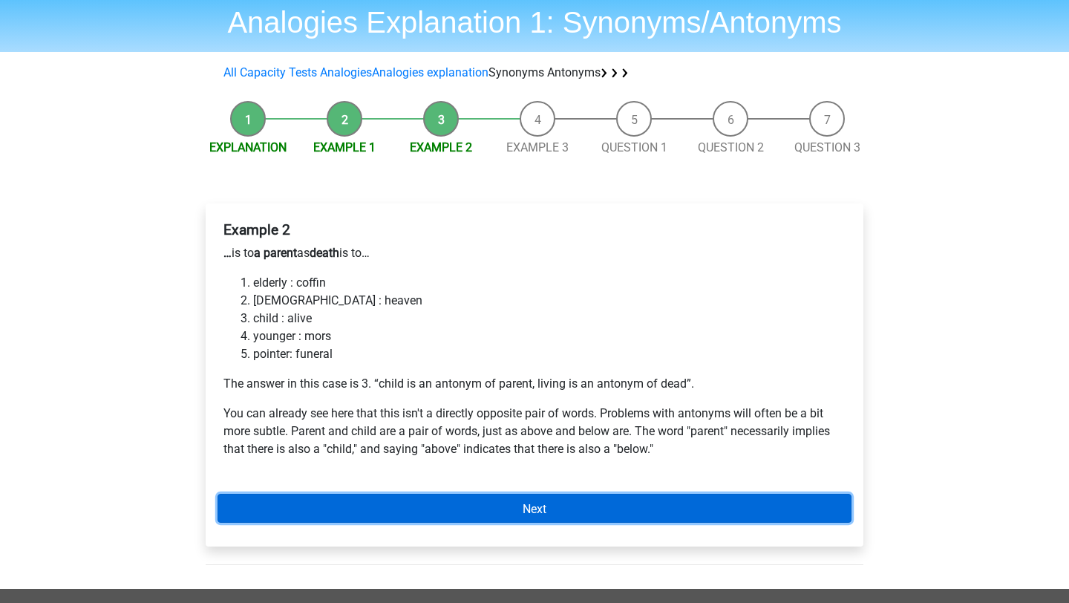
click at [451, 518] on link "Next" at bounding box center [534, 508] width 634 height 29
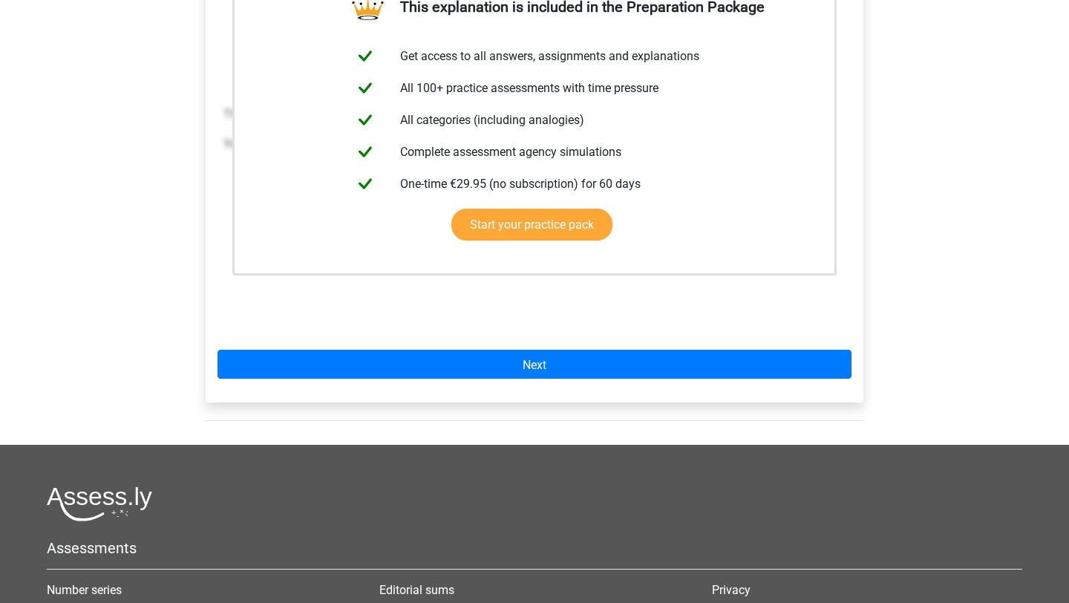
scroll to position [350, 0]
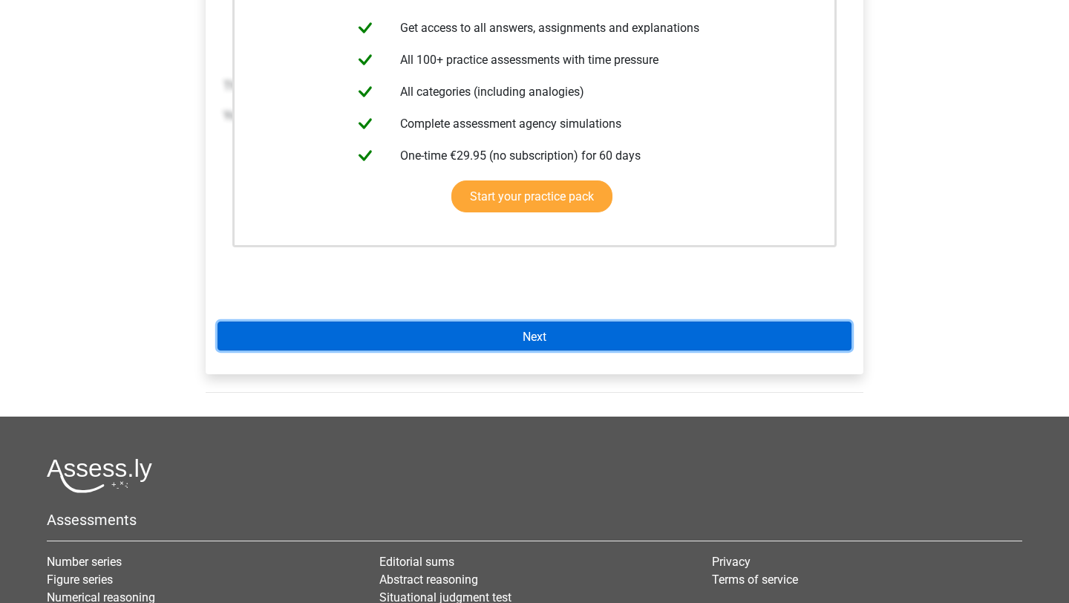
click at [525, 340] on font "Next" at bounding box center [535, 336] width 24 height 14
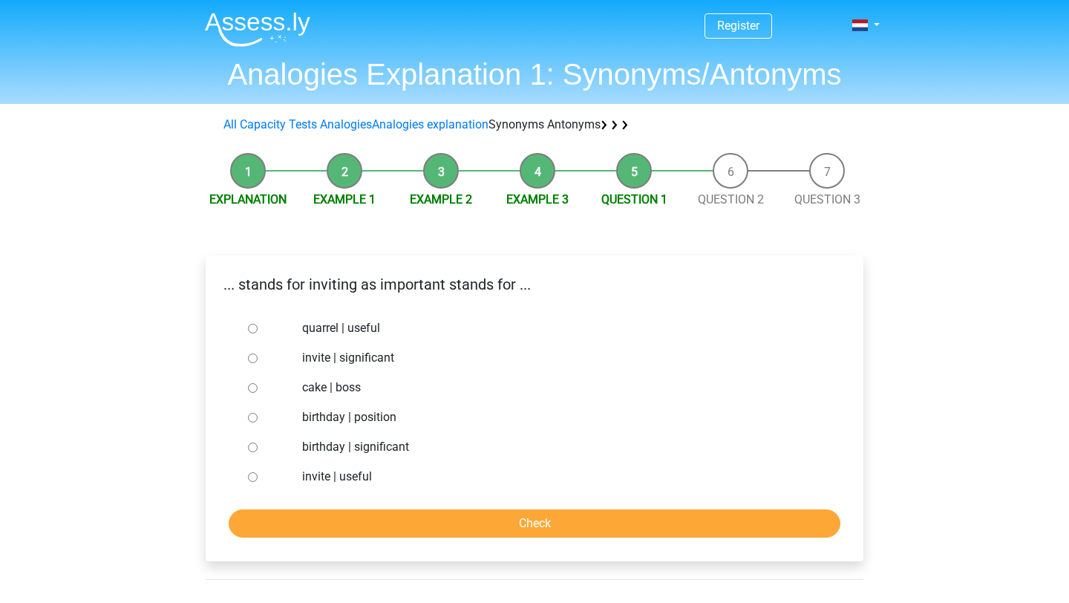
click at [256, 361] on input "invite | significant" at bounding box center [253, 358] width 10 height 10
radio input "true"
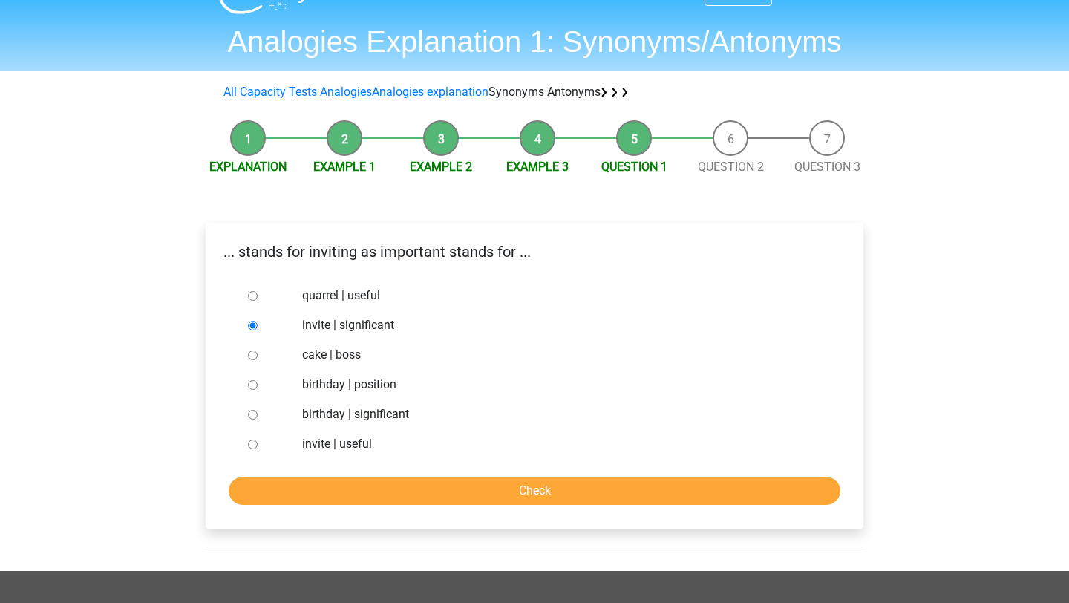
scroll to position [33, 0]
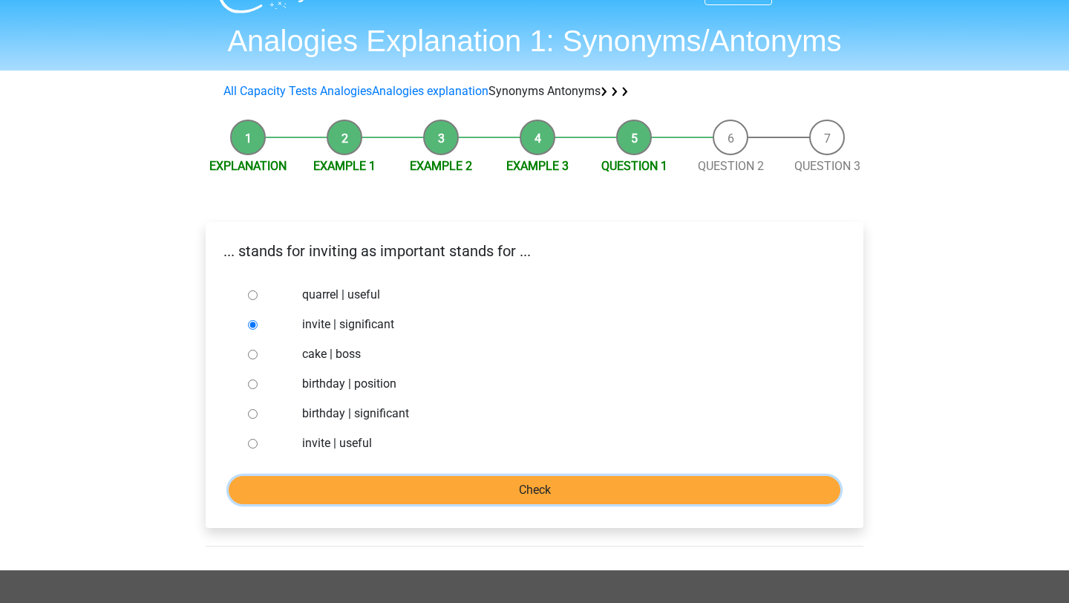
click at [290, 478] on input "Check" at bounding box center [535, 490] width 612 height 28
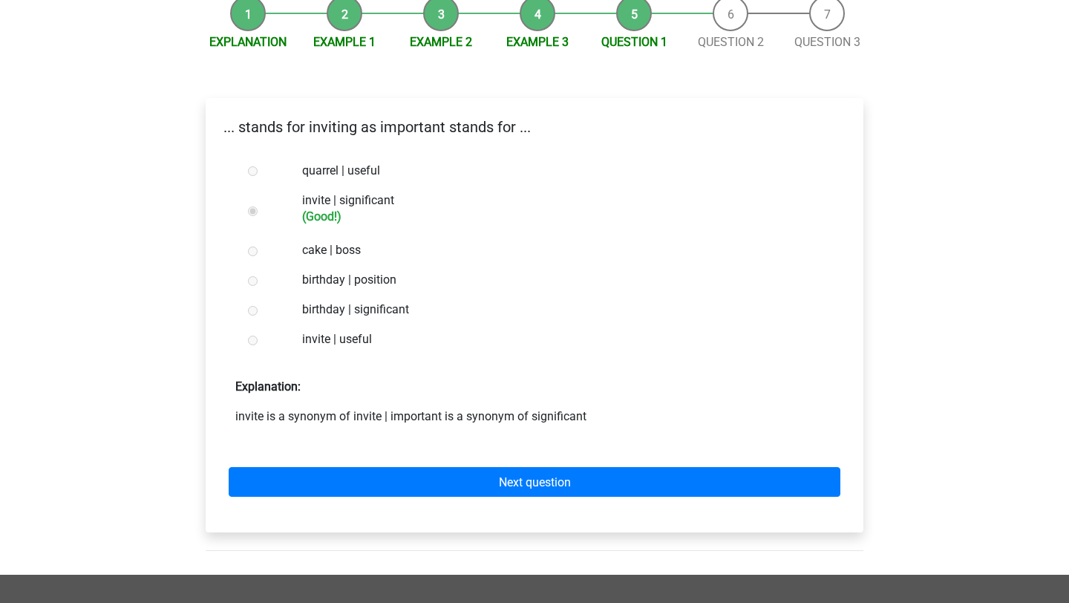
scroll to position [189, 0]
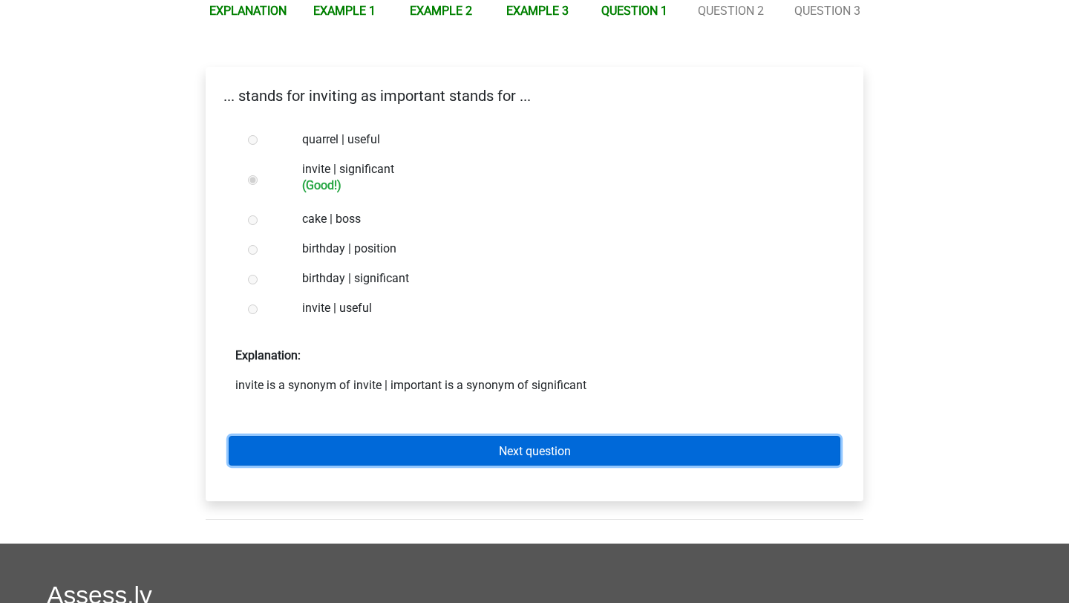
click at [377, 444] on link "Next question" at bounding box center [535, 450] width 612 height 29
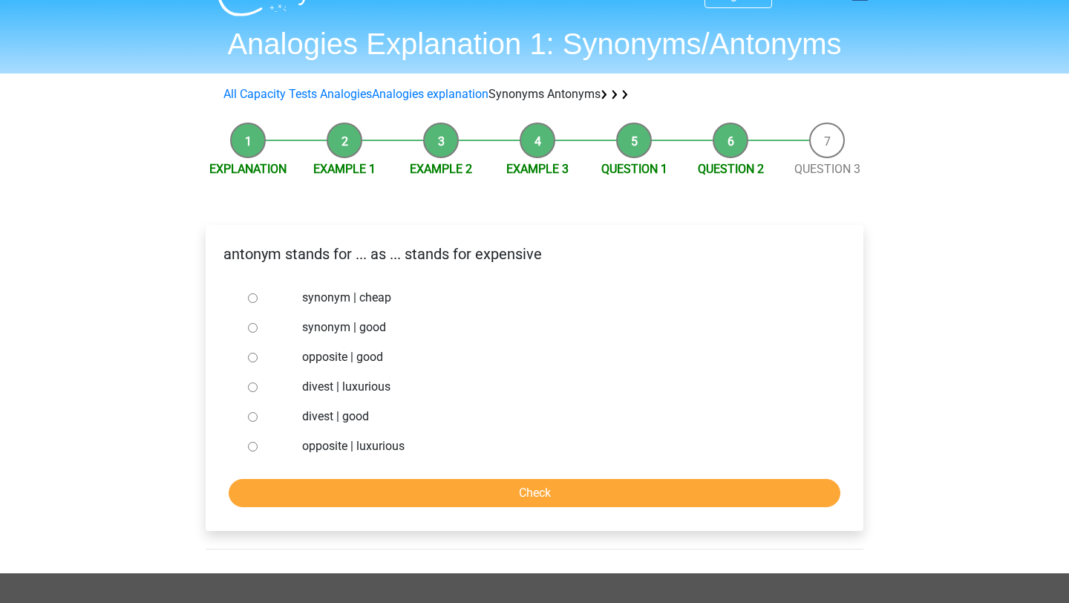
scroll to position [33, 0]
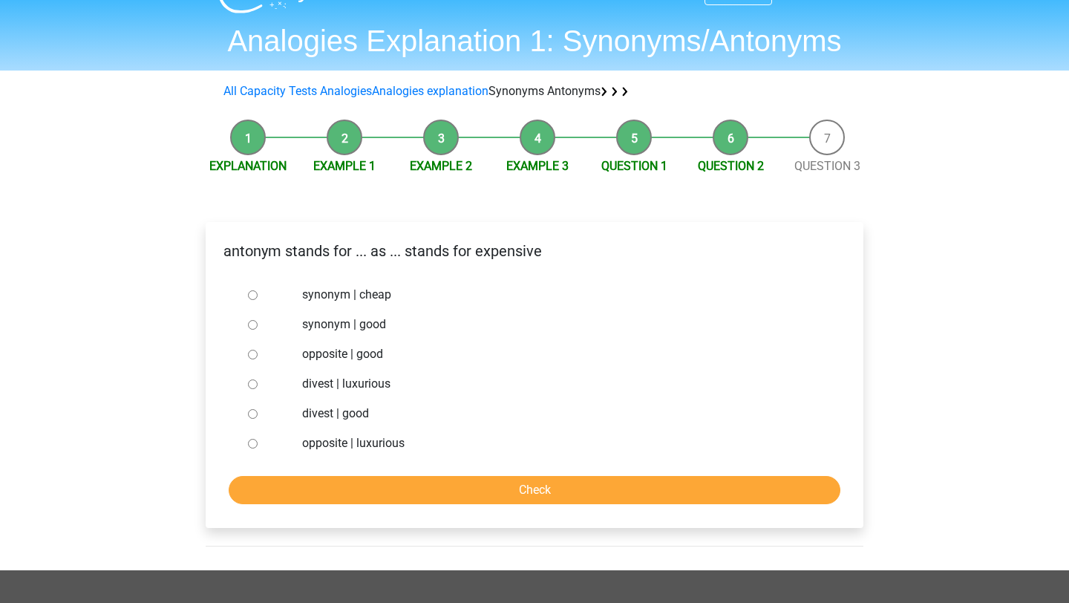
click at [335, 298] on font "synonym | cheap" at bounding box center [346, 294] width 89 height 14
click at [258, 298] on input "synonym | cheap" at bounding box center [253, 295] width 10 height 10
radio input "true"
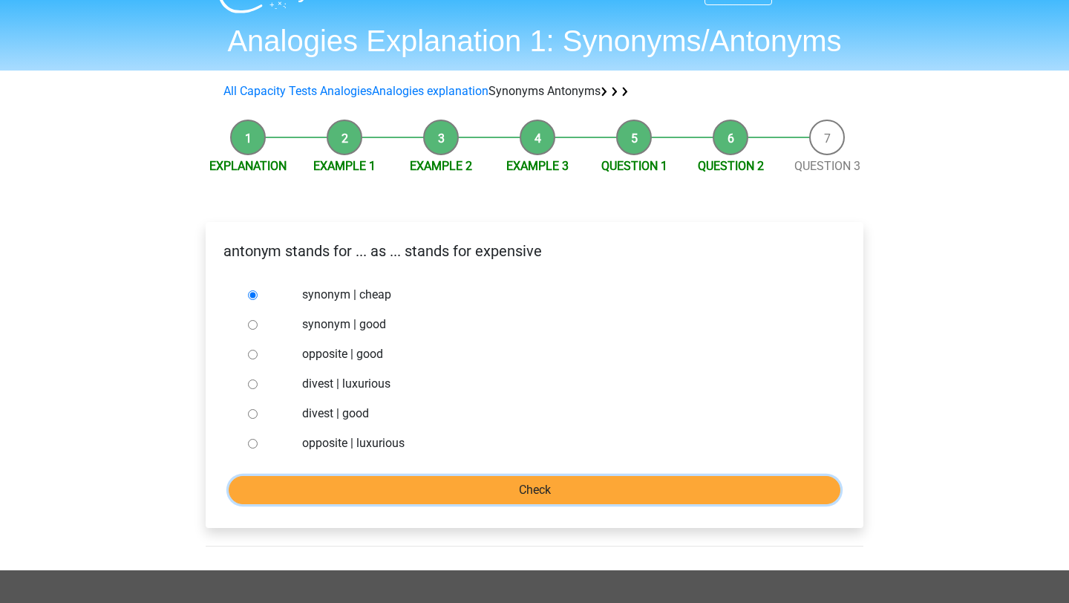
click at [379, 488] on input "Check" at bounding box center [535, 490] width 612 height 28
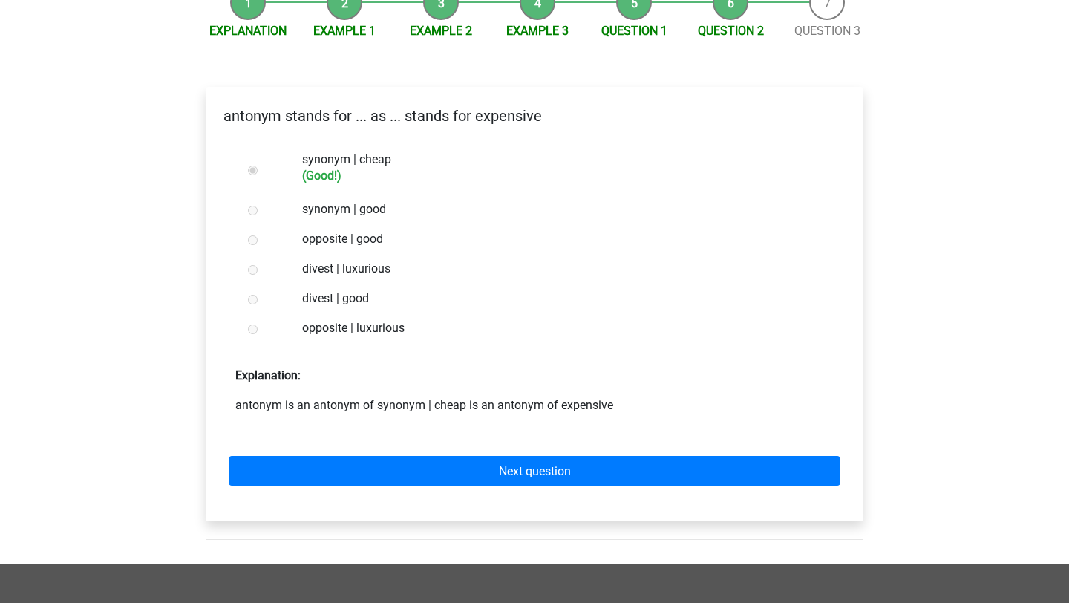
scroll to position [332, 0]
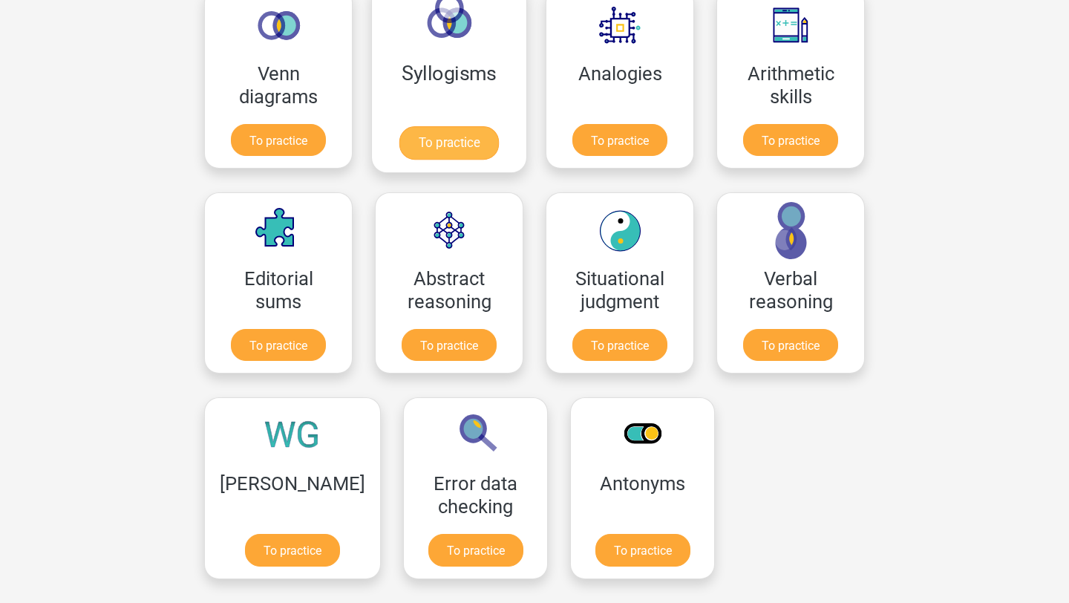
scroll to position [915, 0]
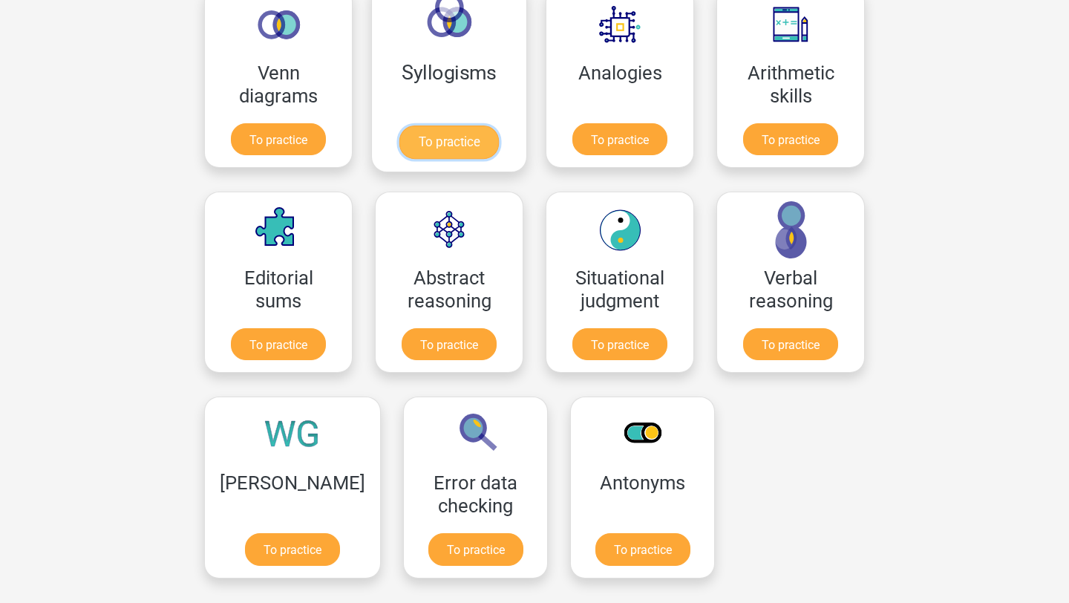
click at [460, 150] on link "To practice" at bounding box center [448, 141] width 99 height 33
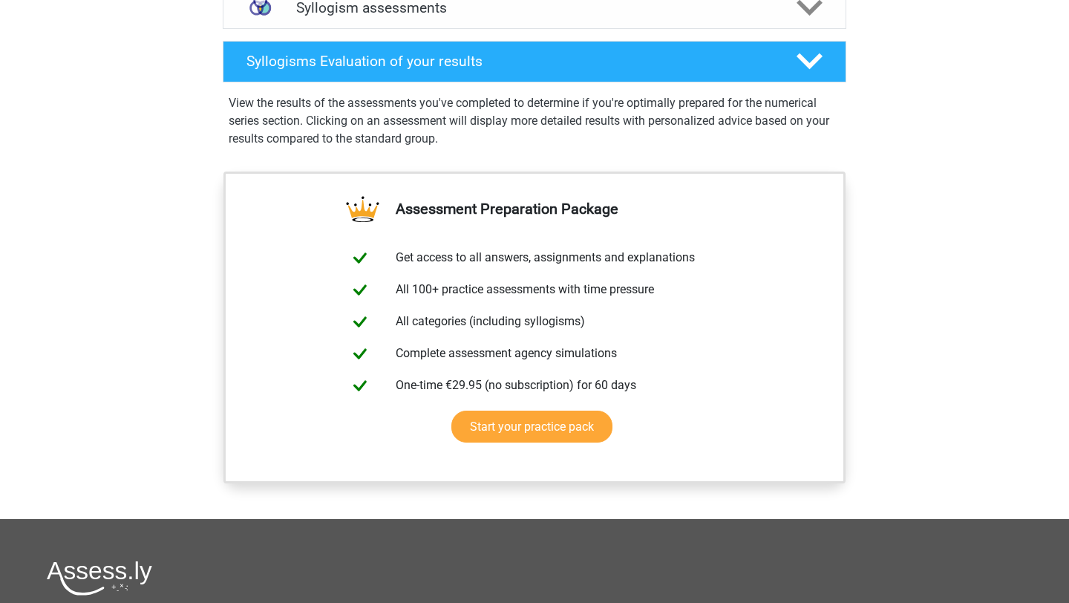
scroll to position [782, 0]
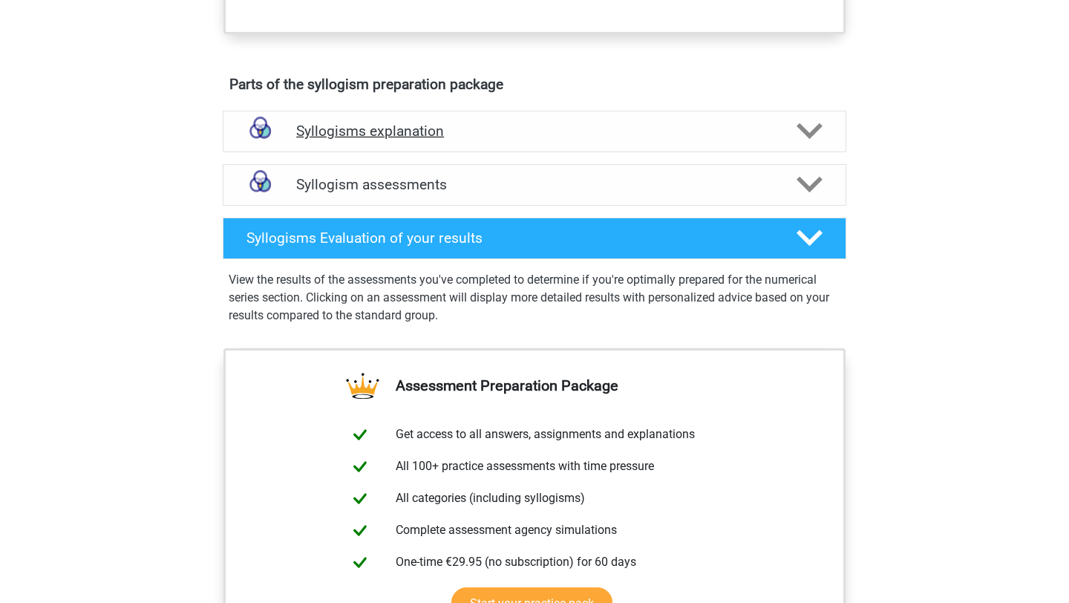
click at [484, 133] on h4 "Syllogisms explanation" at bounding box center [534, 130] width 477 height 17
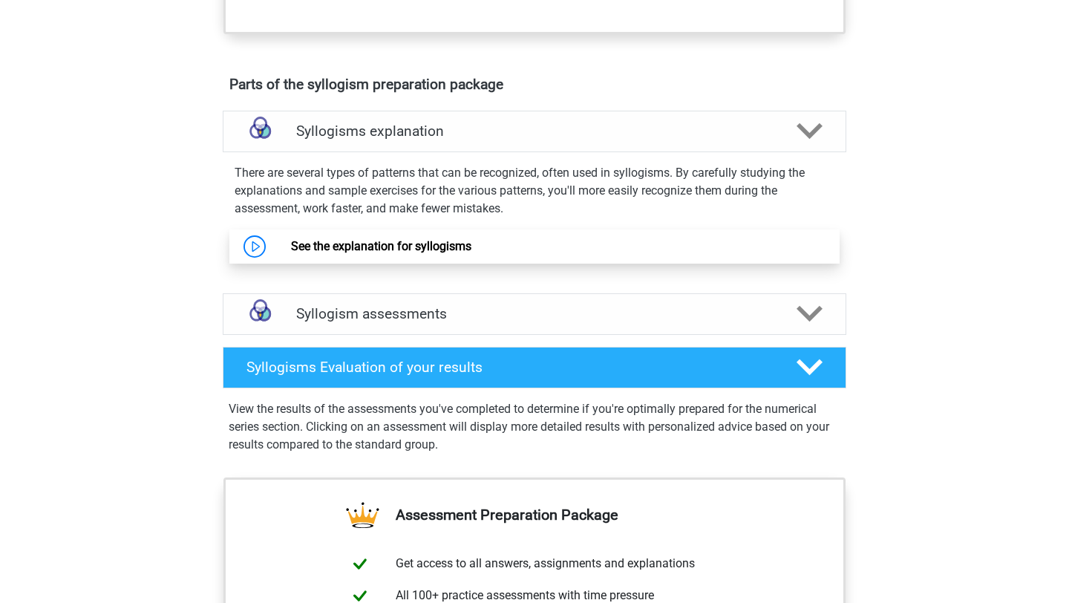
click at [464, 253] on link "See the explanation for syllogisms" at bounding box center [381, 246] width 180 height 14
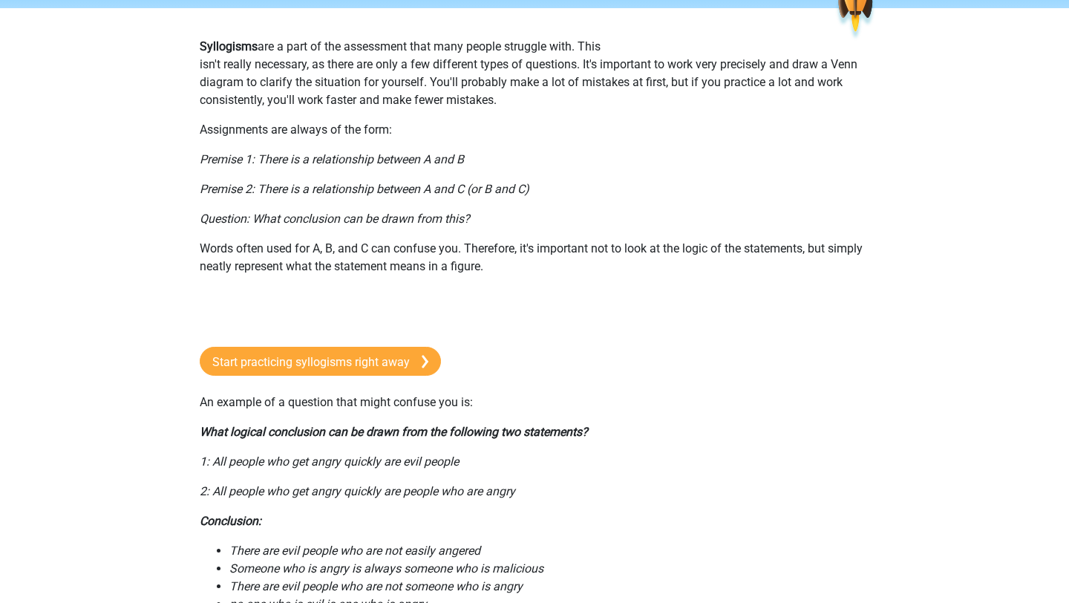
scroll to position [91, 0]
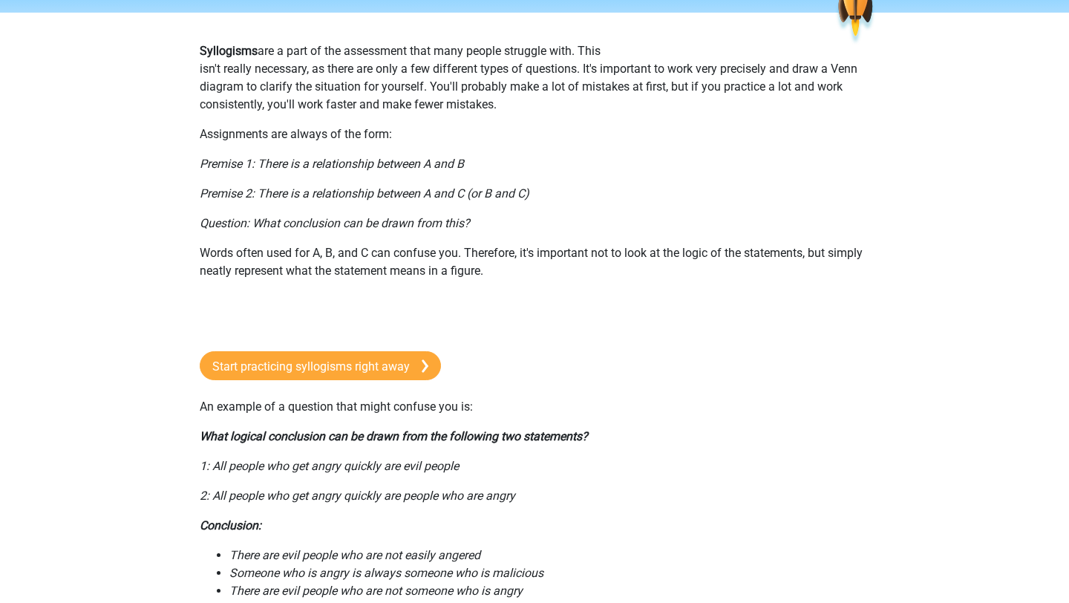
click at [458, 305] on p at bounding box center [534, 310] width 669 height 36
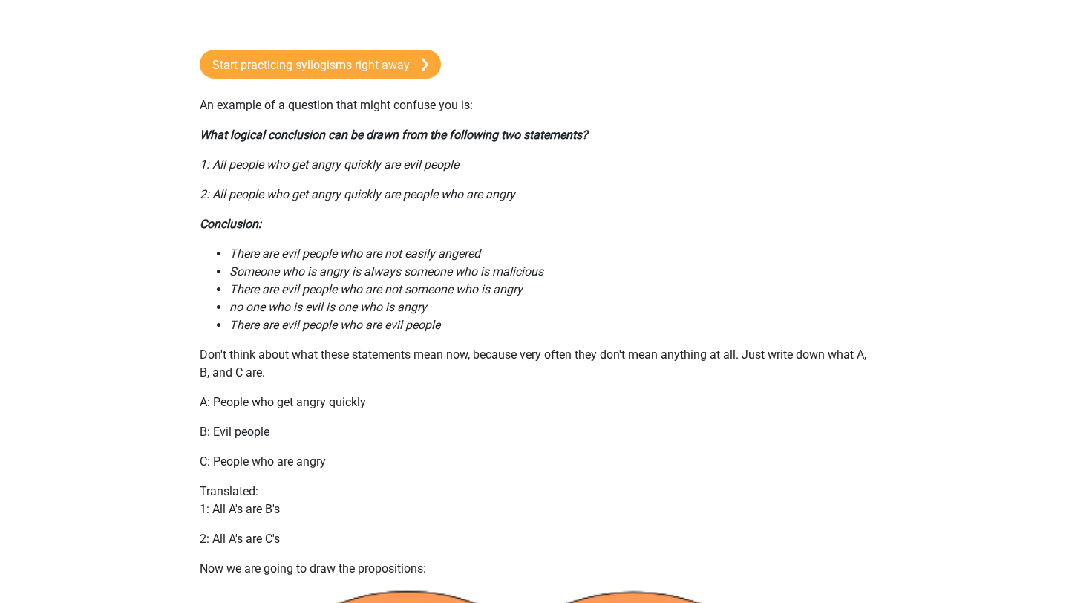
scroll to position [389, 0]
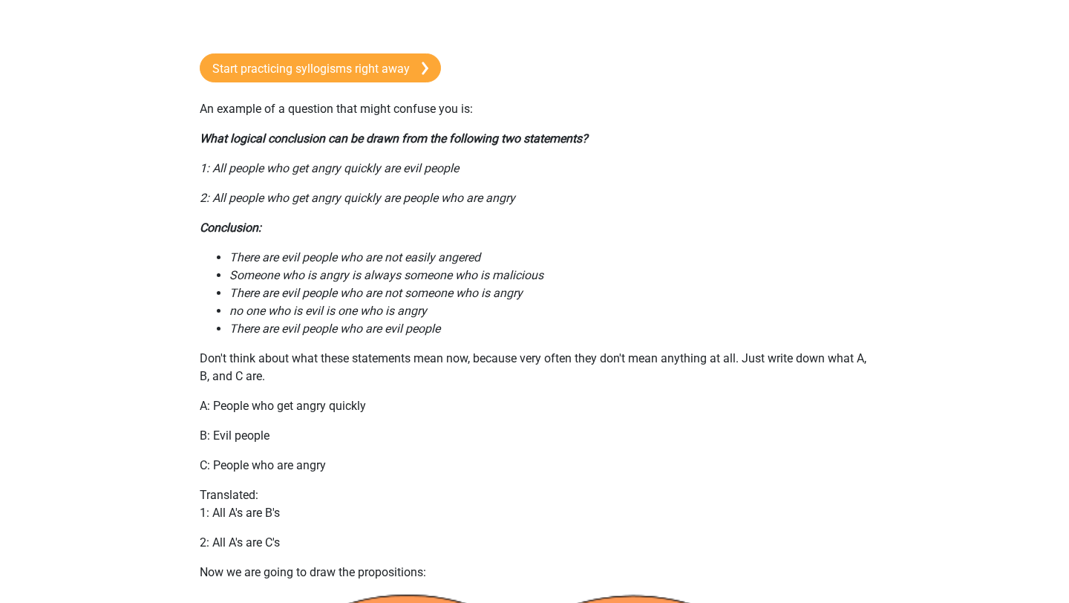
click at [390, 263] on font "There are evil people who are not easily angered" at bounding box center [354, 257] width 251 height 14
drag, startPoint x: 393, startPoint y: 277, endPoint x: 384, endPoint y: 277, distance: 8.9
click at [384, 277] on font "Someone who is angry is always someone who is malicious" at bounding box center [386, 275] width 314 height 14
drag, startPoint x: 401, startPoint y: 290, endPoint x: 393, endPoint y: 293, distance: 8.0
click at [393, 294] on font "There are evil people who are not someone who is angry" at bounding box center [375, 293] width 293 height 14
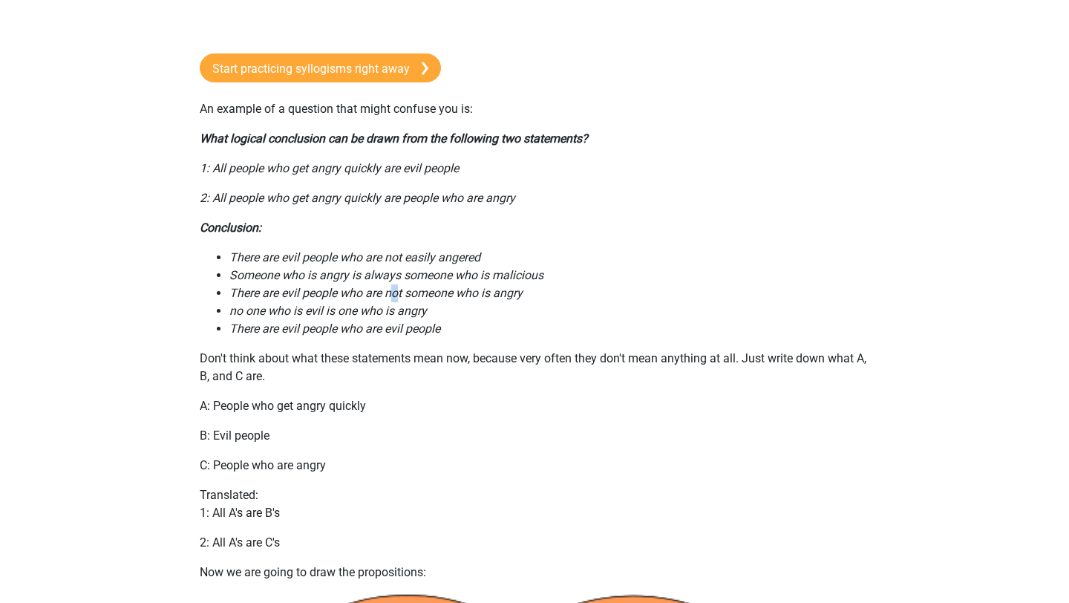
click at [393, 293] on font "There are evil people who are not someone who is angry" at bounding box center [375, 293] width 293 height 14
drag, startPoint x: 393, startPoint y: 293, endPoint x: 405, endPoint y: 293, distance: 11.9
click at [405, 293] on font "There are evil people who are not someone who is angry" at bounding box center [375, 293] width 293 height 14
drag, startPoint x: 405, startPoint y: 307, endPoint x: 387, endPoint y: 310, distance: 18.0
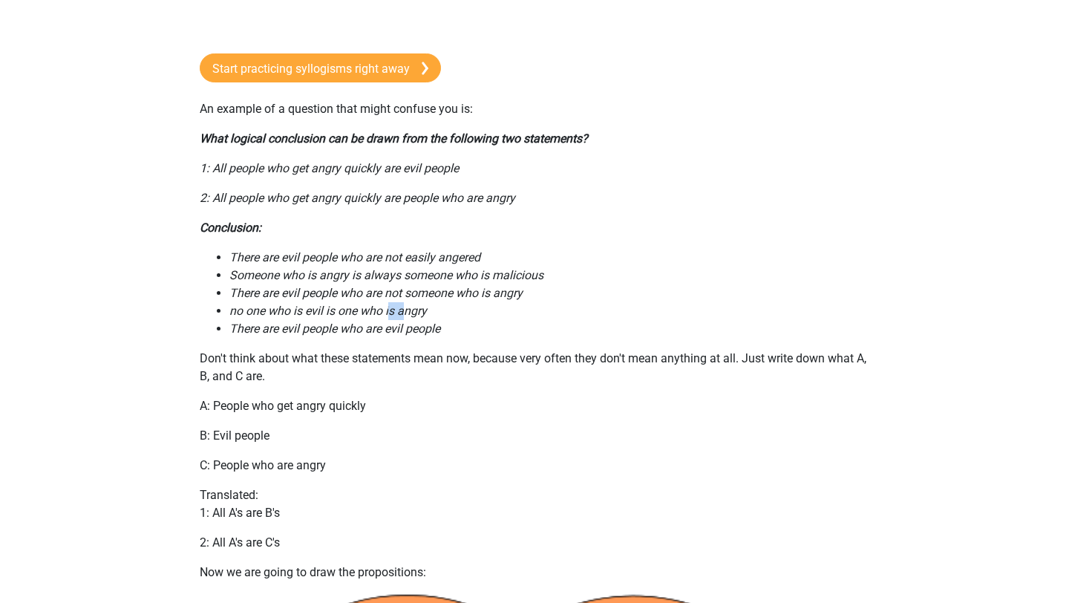
click at [387, 310] on font "no one who is evil is one who is angry" at bounding box center [327, 311] width 197 height 14
drag, startPoint x: 375, startPoint y: 307, endPoint x: 405, endPoint y: 312, distance: 30.9
click at [405, 312] on font "no one who is evil is one who is angry" at bounding box center [327, 311] width 197 height 14
drag, startPoint x: 405, startPoint y: 312, endPoint x: 373, endPoint y: 310, distance: 32.0
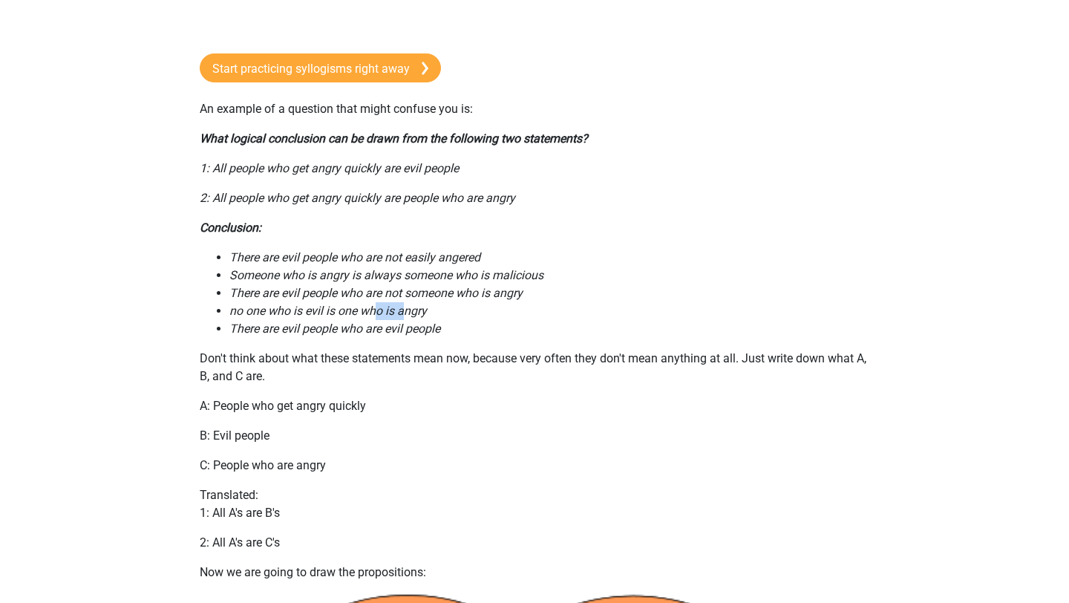
click at [373, 310] on font "no one who is evil is one who is angry" at bounding box center [327, 311] width 197 height 14
drag, startPoint x: 373, startPoint y: 310, endPoint x: 395, endPoint y: 310, distance: 21.5
click at [395, 310] on font "no one who is evil is one who is angry" at bounding box center [327, 311] width 197 height 14
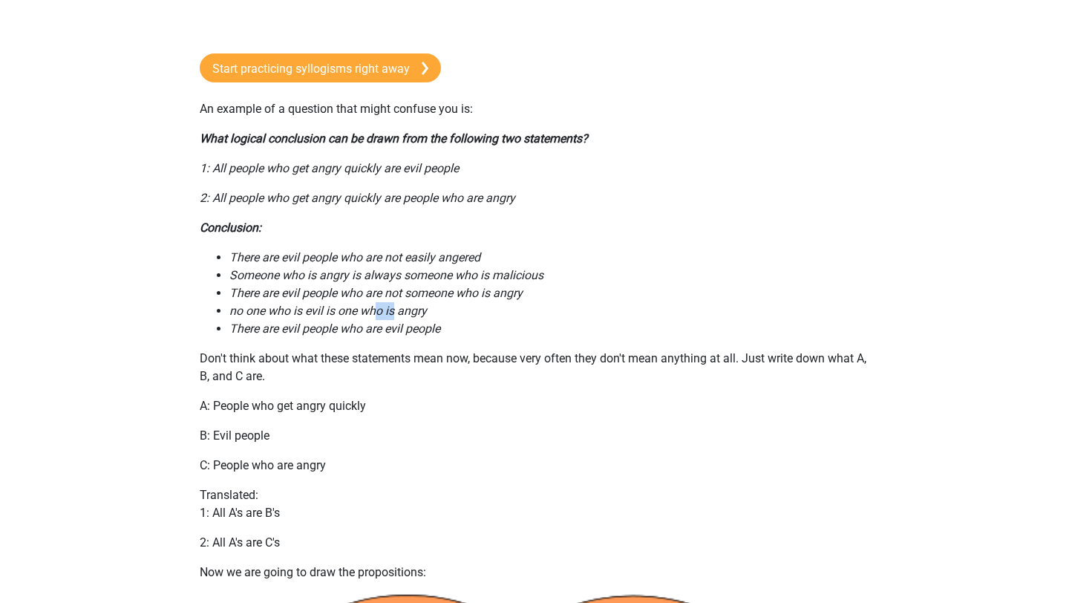
drag, startPoint x: 395, startPoint y: 310, endPoint x: 376, endPoint y: 310, distance: 19.3
click at [376, 310] on font "no one who is evil is one who is angry" at bounding box center [327, 311] width 197 height 14
drag, startPoint x: 358, startPoint y: 325, endPoint x: 402, endPoint y: 326, distance: 43.8
click at [402, 326] on font "There are evil people who are evil people" at bounding box center [334, 328] width 211 height 14
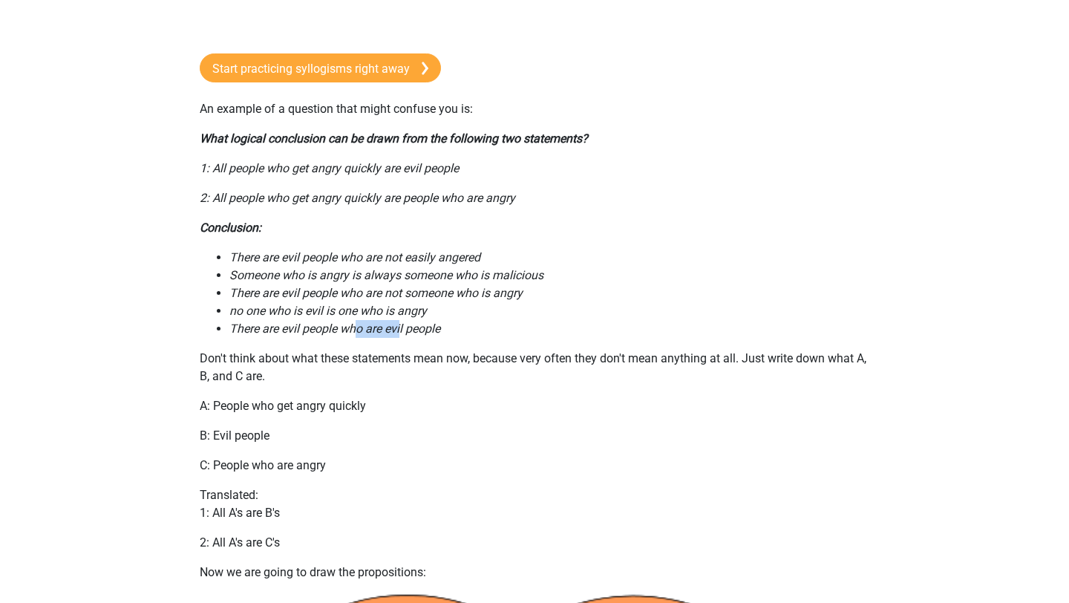
click at [402, 326] on font "There are evil people who are evil people" at bounding box center [334, 328] width 211 height 14
drag, startPoint x: 409, startPoint y: 258, endPoint x: 396, endPoint y: 258, distance: 12.6
click at [396, 258] on font "There are evil people who are not easily angered" at bounding box center [354, 257] width 251 height 14
drag, startPoint x: 395, startPoint y: 276, endPoint x: 410, endPoint y: 276, distance: 15.6
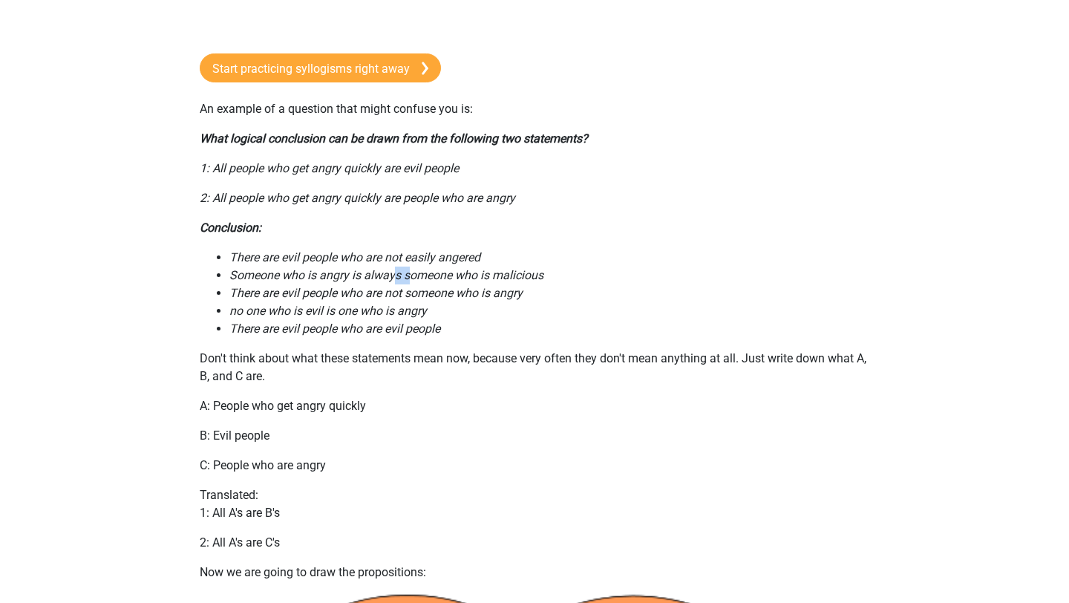
click at [410, 276] on font "Someone who is angry is always someone who is malicious" at bounding box center [386, 275] width 314 height 14
click at [425, 267] on ul "There are evil people who are not easily angered Someone who is angry is always…" at bounding box center [534, 293] width 669 height 89
click at [425, 267] on li "Someone who is angry is always someone who is malicious" at bounding box center [549, 275] width 640 height 18
drag, startPoint x: 415, startPoint y: 276, endPoint x: 400, endPoint y: 277, distance: 14.9
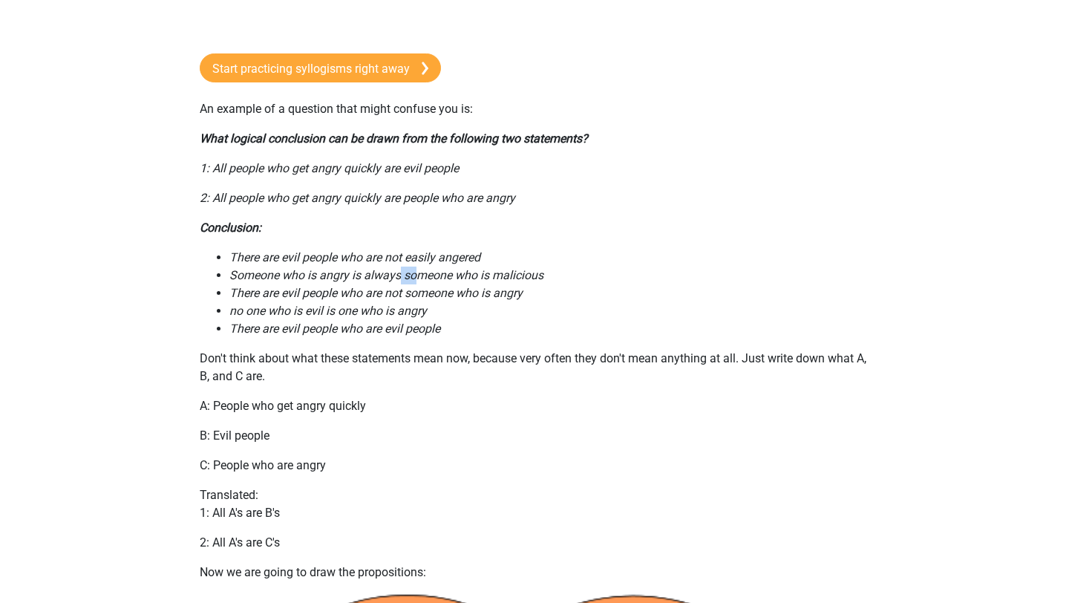
click at [400, 277] on font "Someone who is angry is always someone who is malicious" at bounding box center [386, 275] width 314 height 14
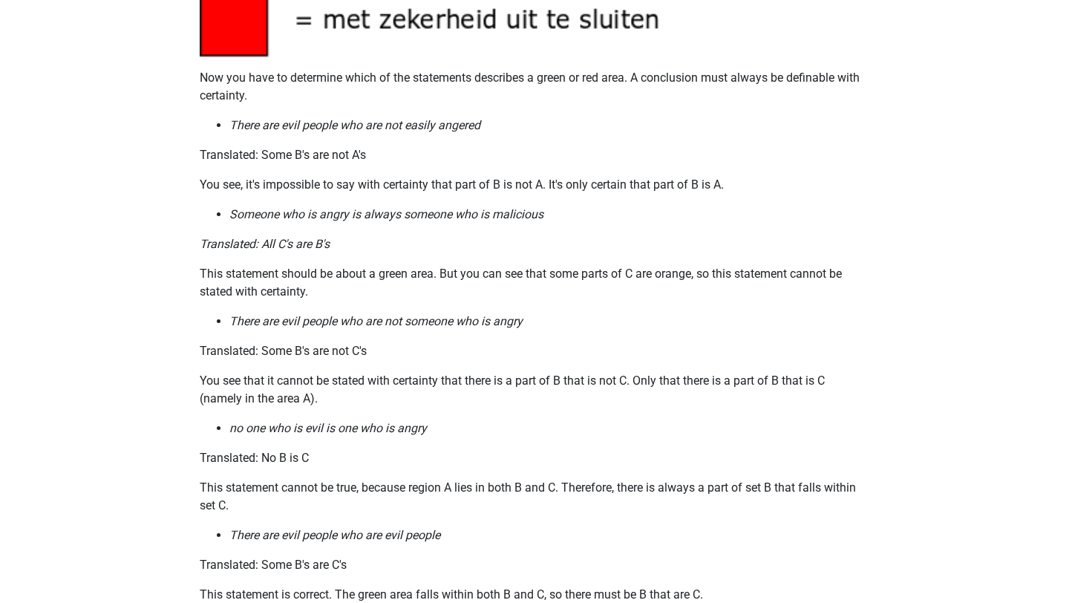
scroll to position [1590, 0]
drag, startPoint x: 422, startPoint y: 191, endPoint x: 451, endPoint y: 191, distance: 29.7
click at [451, 191] on font "You see, it's impossible to say with certainty that part of B is not A. It's on…" at bounding box center [462, 185] width 524 height 14
drag, startPoint x: 514, startPoint y: 183, endPoint x: 557, endPoint y: 180, distance: 43.9
click at [557, 180] on font "You see, it's impossible to say with certainty that part of B is not A. It's on…" at bounding box center [462, 185] width 524 height 14
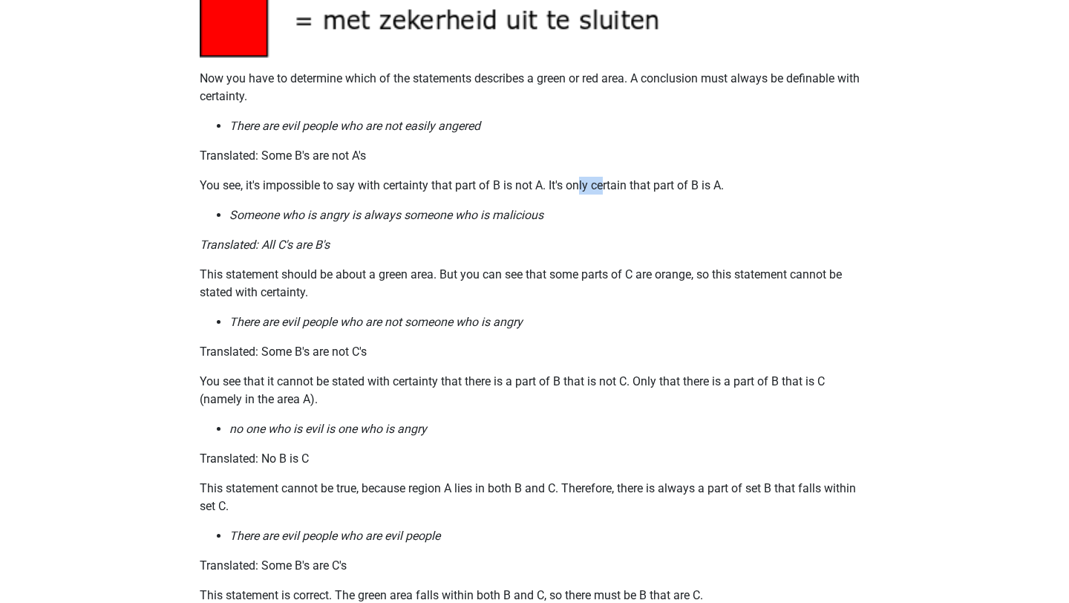
drag, startPoint x: 580, startPoint y: 180, endPoint x: 606, endPoint y: 180, distance: 25.2
click at [606, 180] on font "You see, it's impossible to say with certainty that part of B is not A. It's on…" at bounding box center [462, 185] width 524 height 14
drag, startPoint x: 530, startPoint y: 213, endPoint x: 508, endPoint y: 213, distance: 21.5
click at [508, 213] on font "Someone who is angry is always someone who is malicious" at bounding box center [386, 215] width 314 height 14
click at [508, 212] on font "Someone who is angry is always someone who is malicious" at bounding box center [386, 215] width 314 height 14
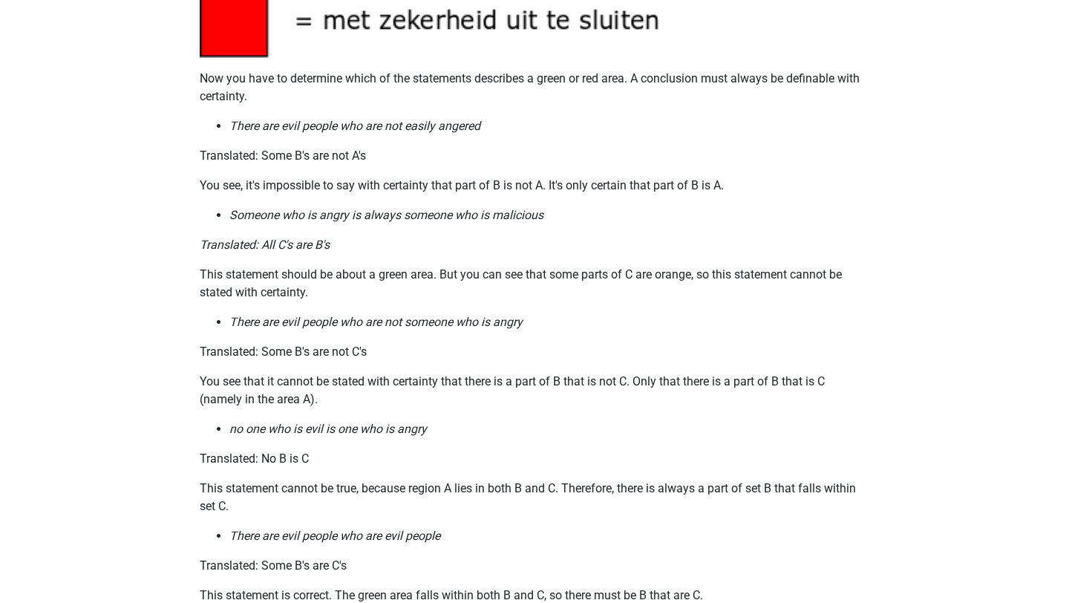
drag, startPoint x: 428, startPoint y: 387, endPoint x: 459, endPoint y: 384, distance: 31.3
click at [459, 384] on font "You see that it cannot be stated with certainty that there is a part of B that …" at bounding box center [512, 390] width 625 height 32
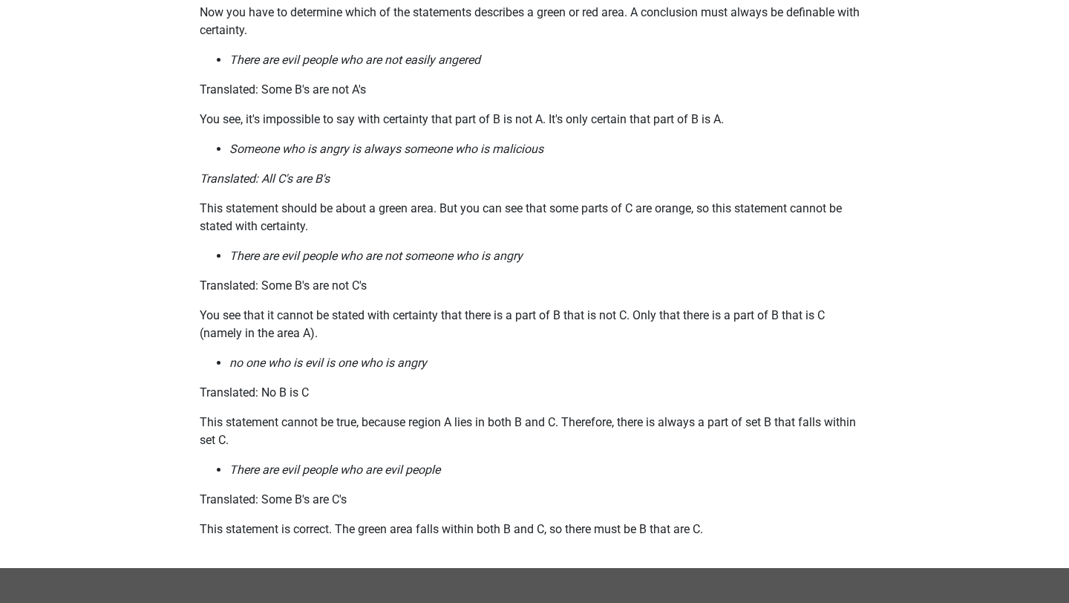
scroll to position [1658, 0]
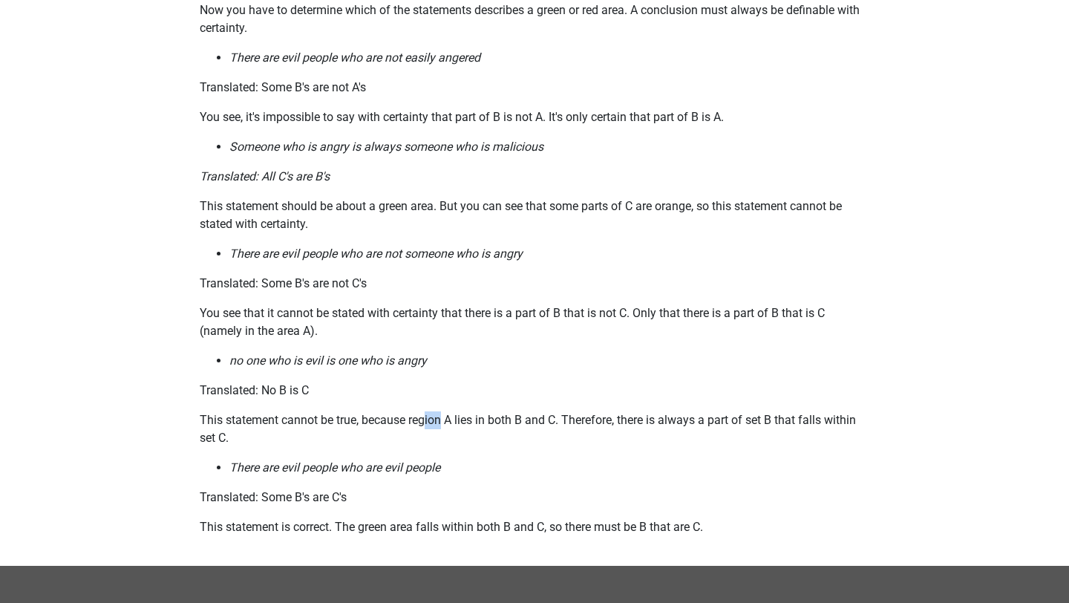
drag, startPoint x: 445, startPoint y: 423, endPoint x: 425, endPoint y: 423, distance: 19.3
click at [425, 423] on font "This statement cannot be true, because region A lies in both B and C. Therefore…" at bounding box center [528, 429] width 656 height 32
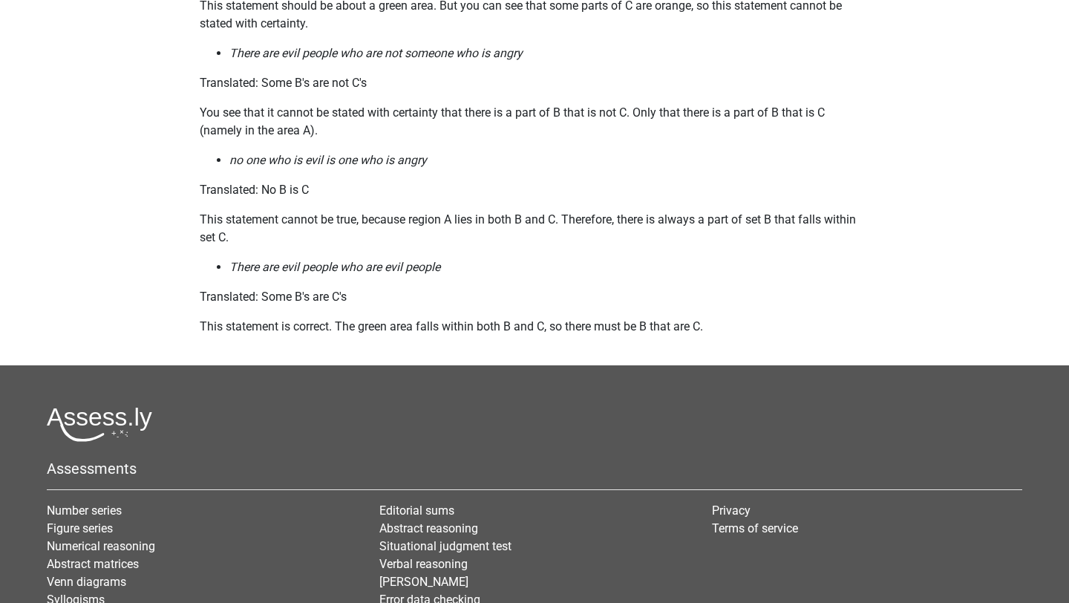
scroll to position [1857, 0]
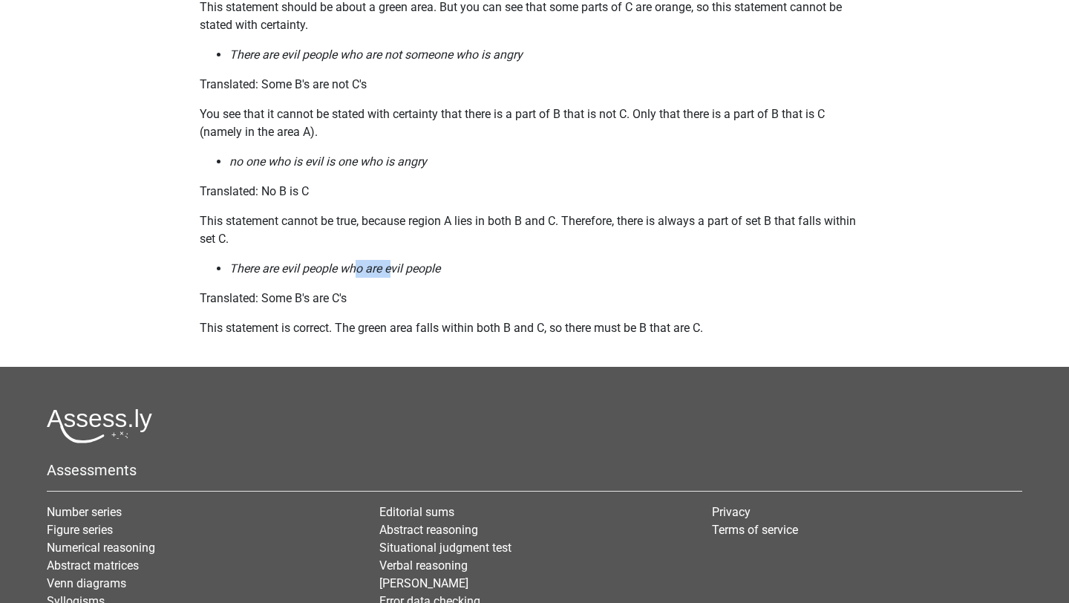
drag, startPoint x: 391, startPoint y: 272, endPoint x: 360, endPoint y: 268, distance: 31.5
click at [360, 268] on font "There are evil people who are evil people" at bounding box center [334, 268] width 211 height 14
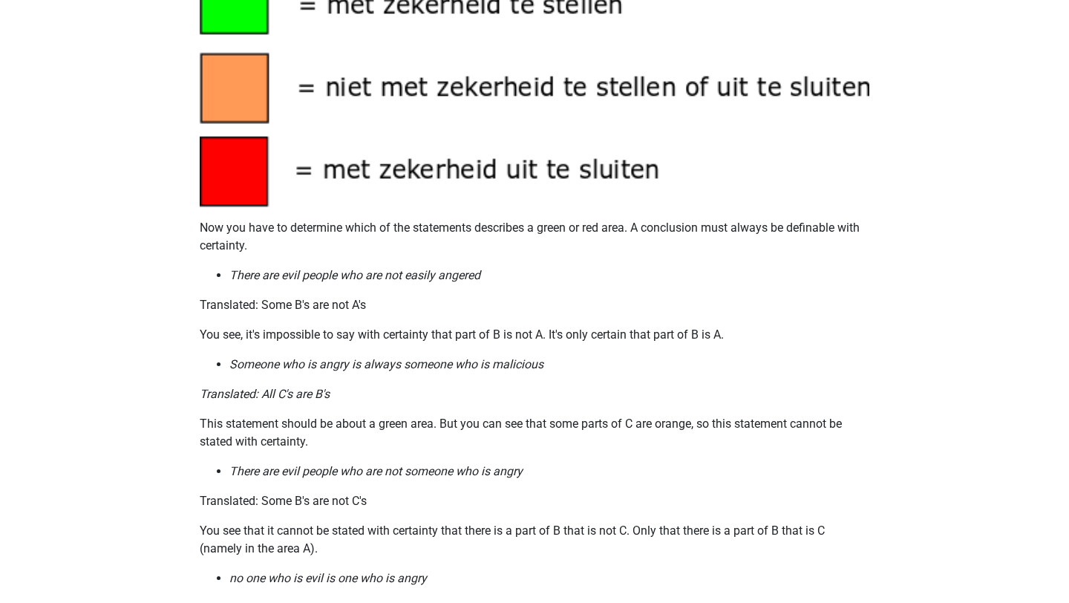
scroll to position [1444, 0]
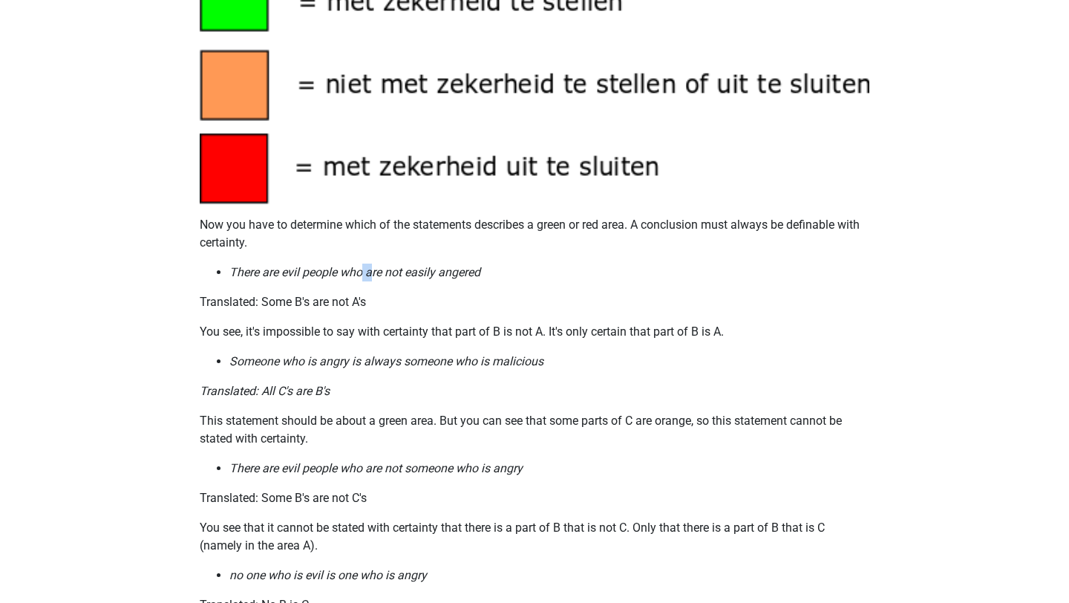
drag, startPoint x: 361, startPoint y: 269, endPoint x: 374, endPoint y: 275, distance: 14.3
click at [374, 275] on font "There are evil people who are not easily angered" at bounding box center [354, 272] width 251 height 14
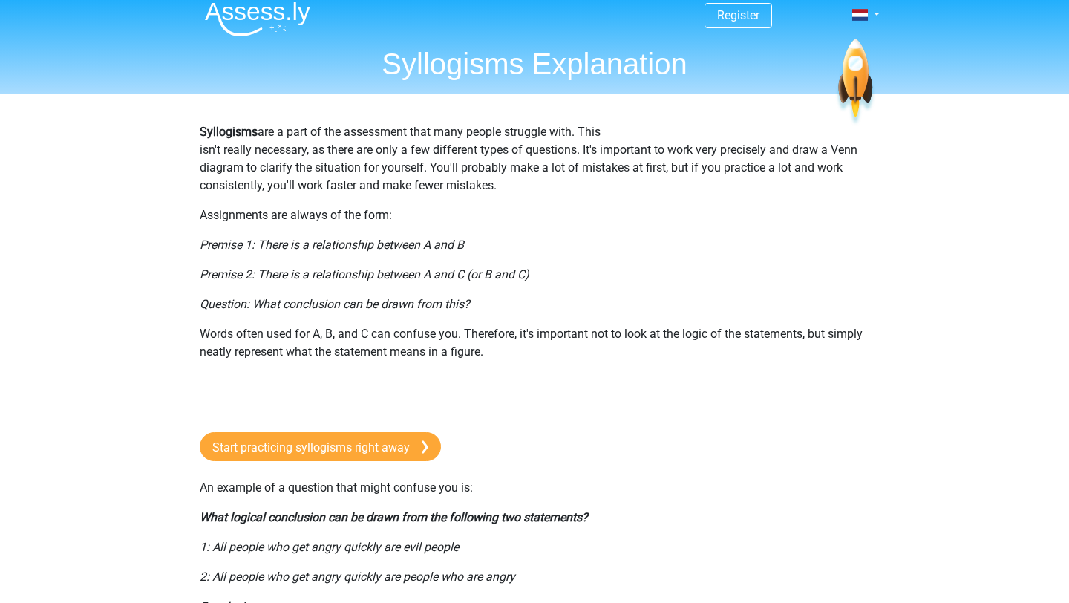
scroll to position [0, 0]
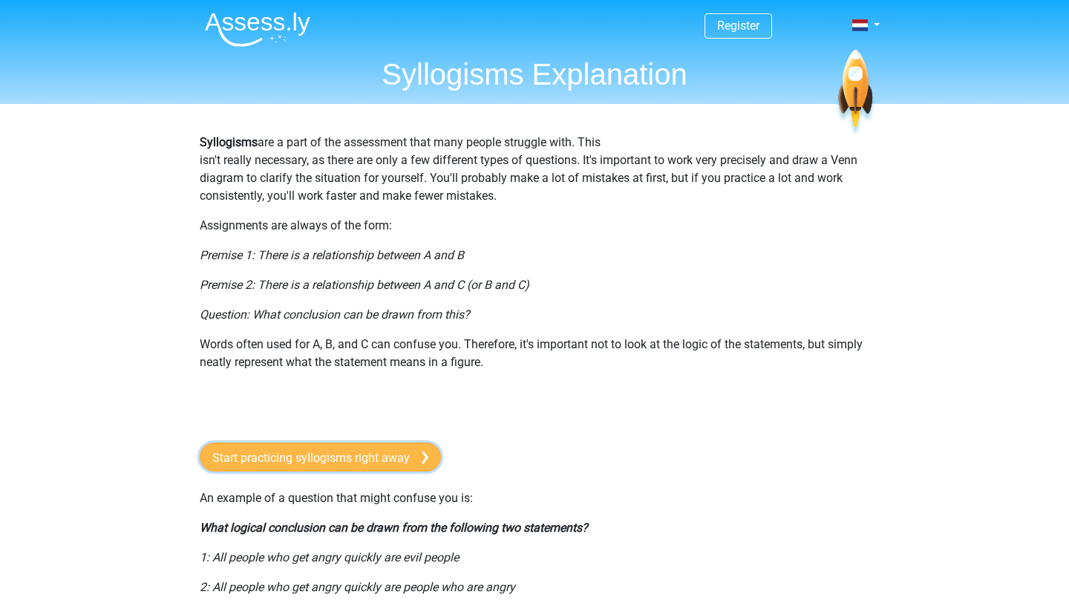
click at [364, 454] on font "Start practicing syllogisms right away" at bounding box center [310, 457] width 197 height 14
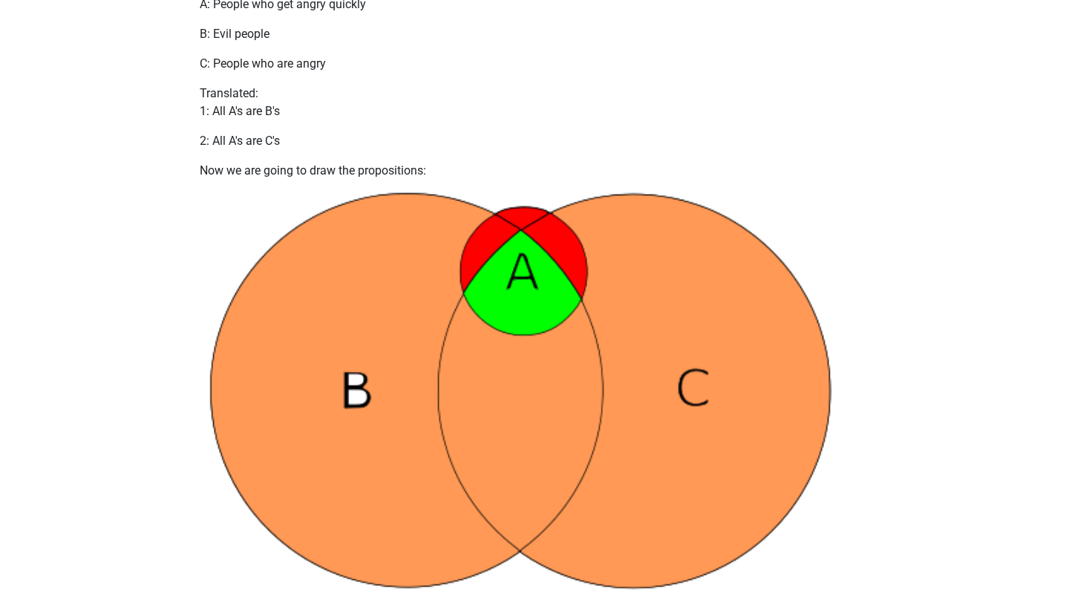
scroll to position [971, 0]
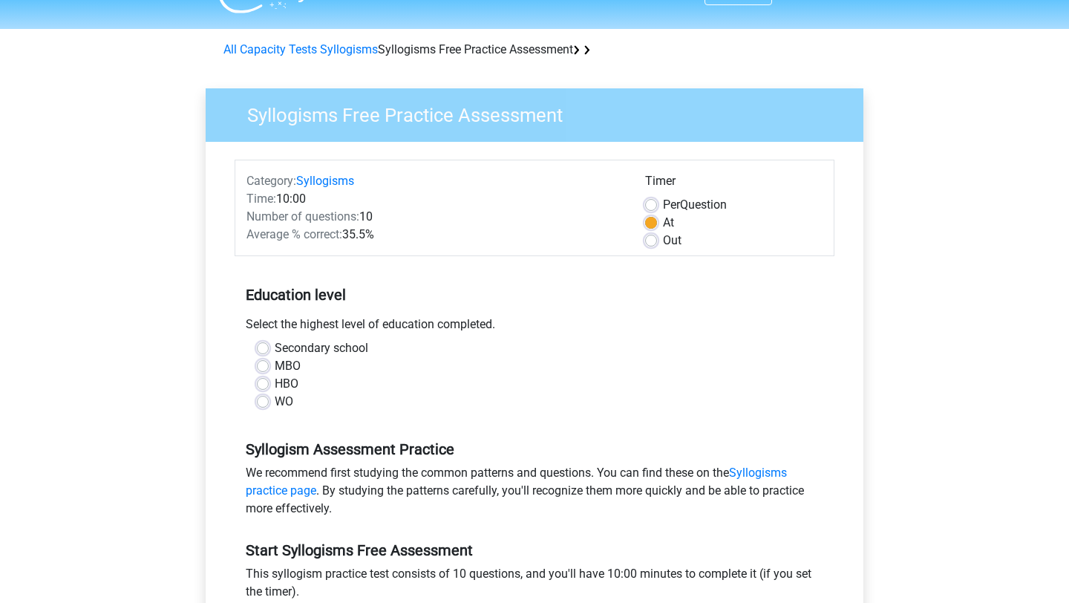
scroll to position [76, 0]
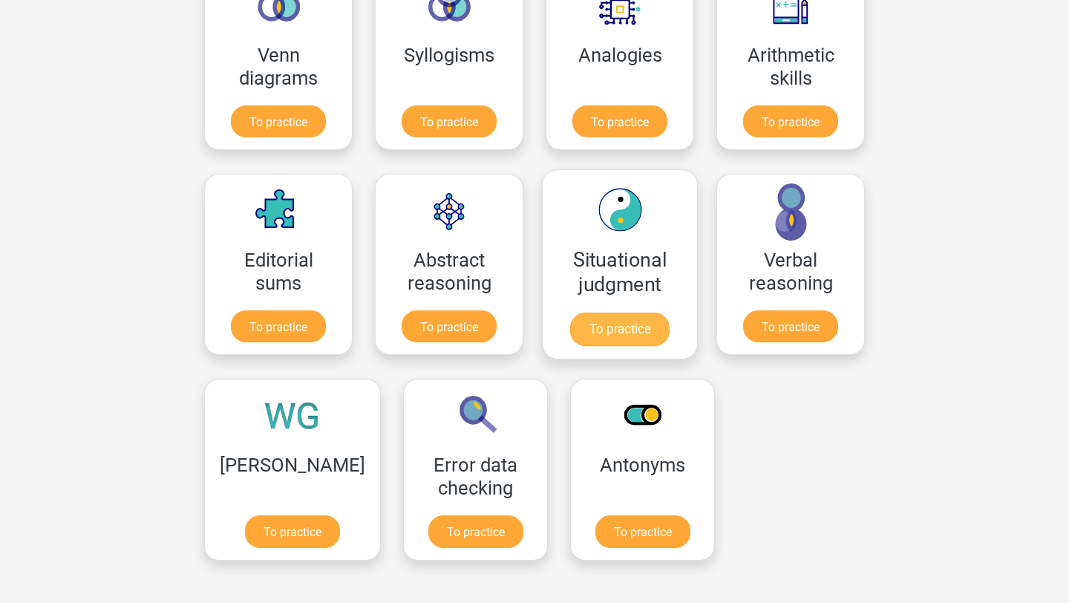
scroll to position [947, 0]
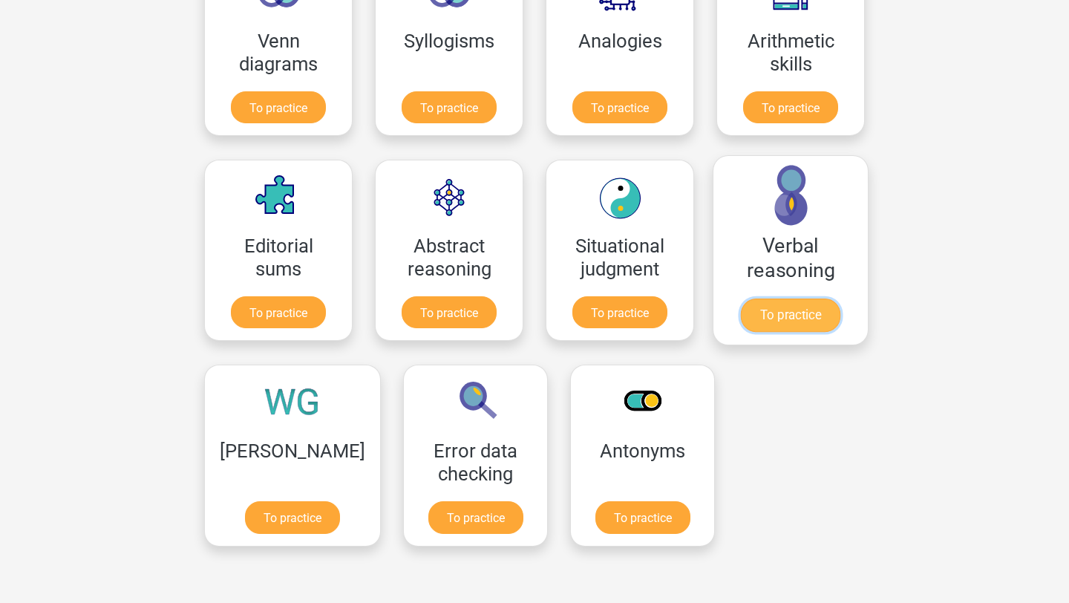
click at [778, 312] on link "To practice" at bounding box center [790, 314] width 99 height 33
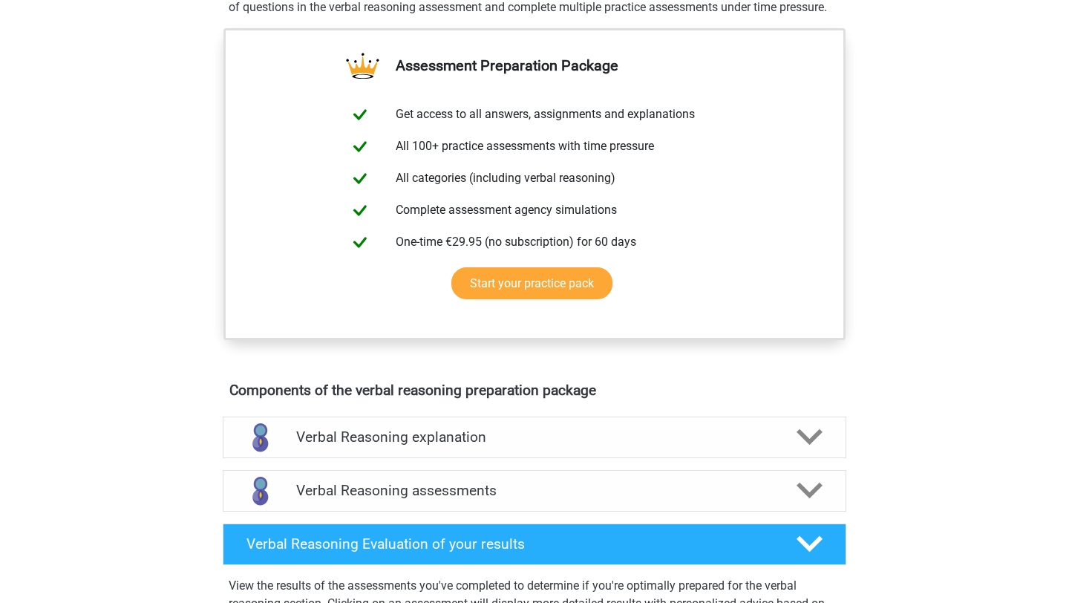
scroll to position [523, 0]
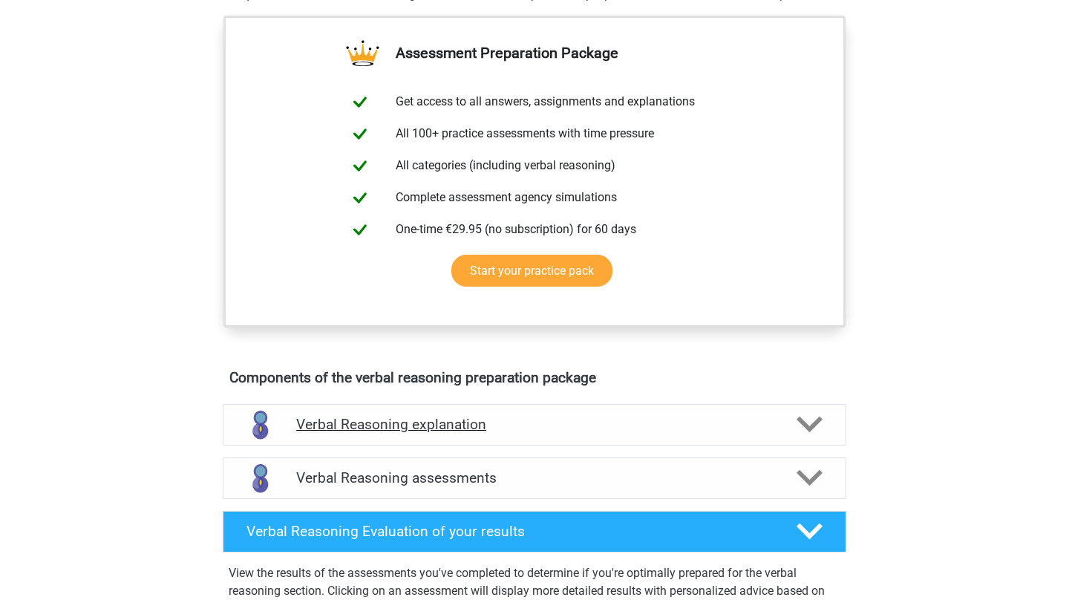
click at [582, 428] on div "Verbal Reasoning explanation" at bounding box center [534, 425] width 623 height 42
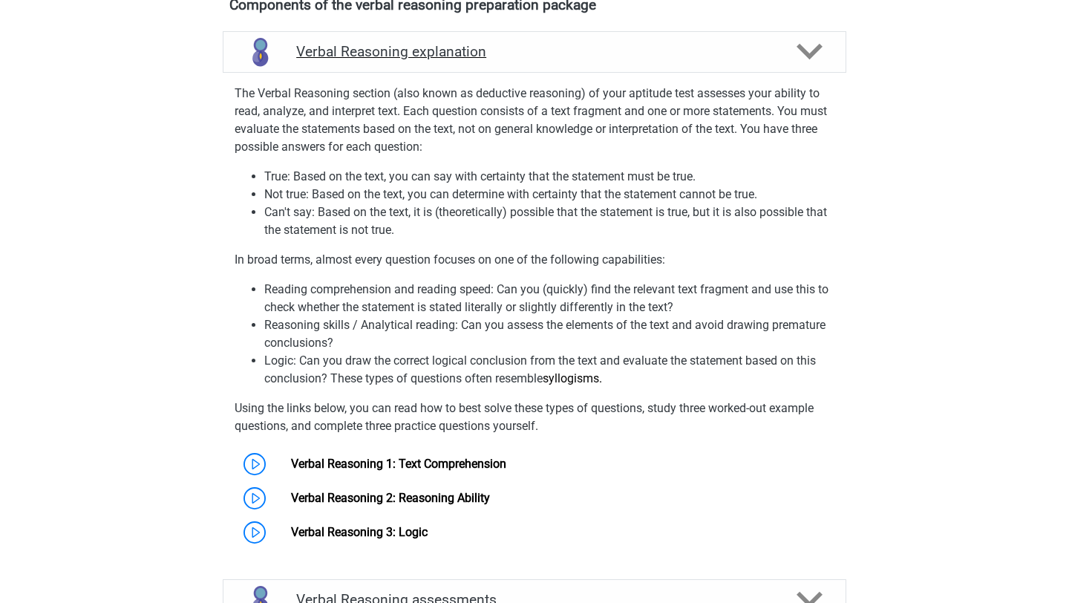
scroll to position [927, 0]
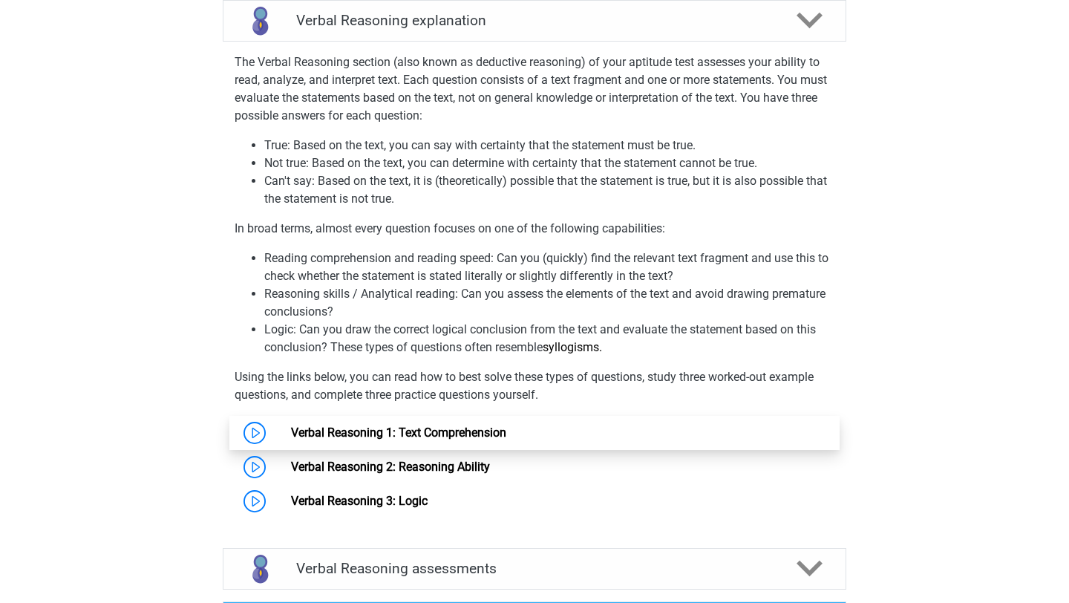
click at [506, 439] on link "Verbal Reasoning 1: Text Comprehension" at bounding box center [398, 432] width 215 height 14
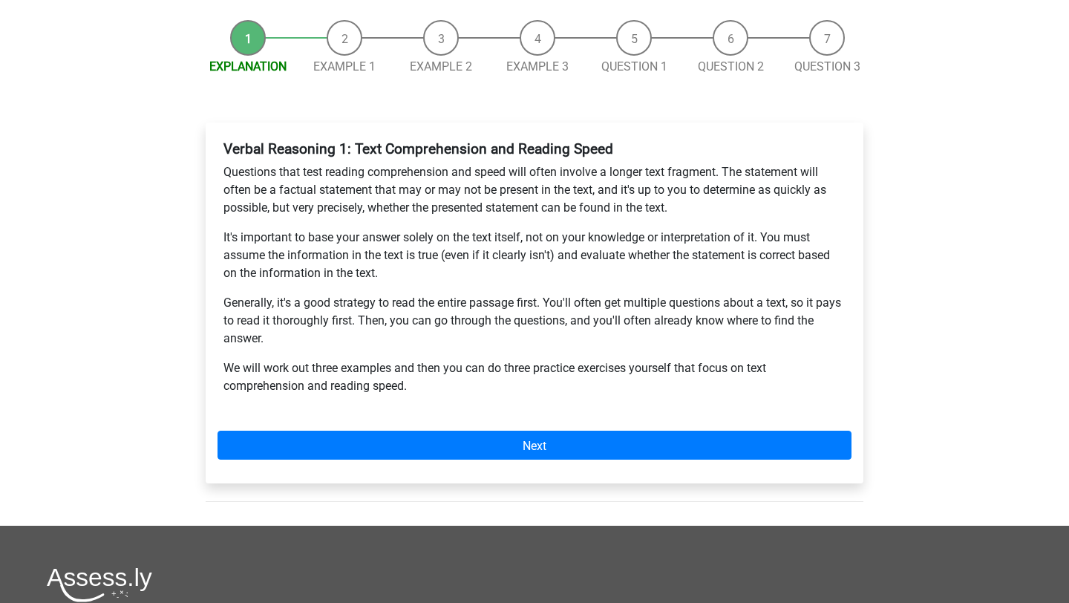
scroll to position [131, 0]
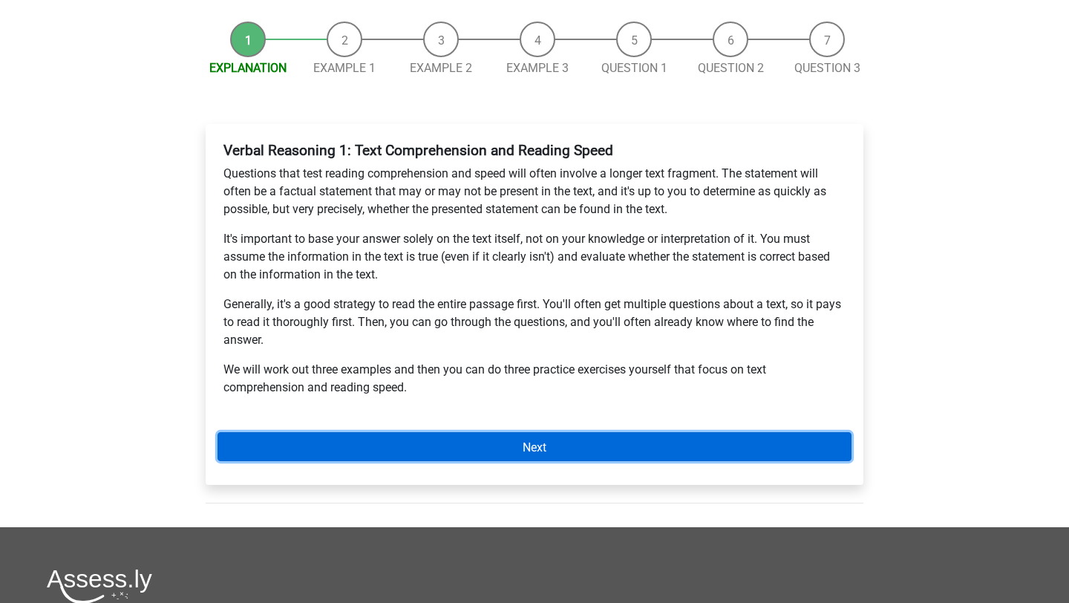
click at [543, 453] on font "Next" at bounding box center [535, 446] width 24 height 14
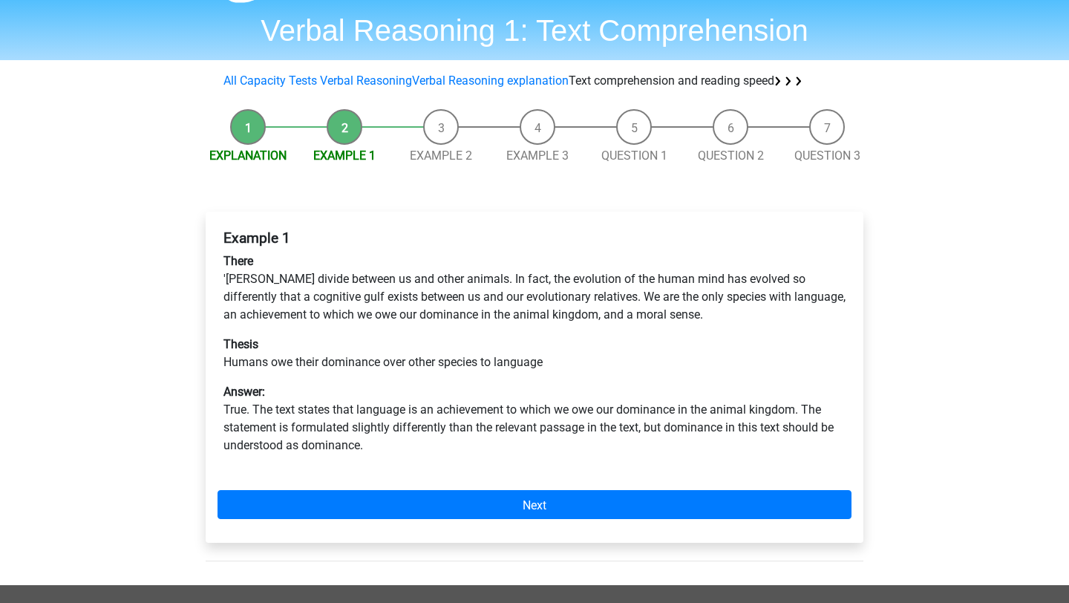
scroll to position [46, 0]
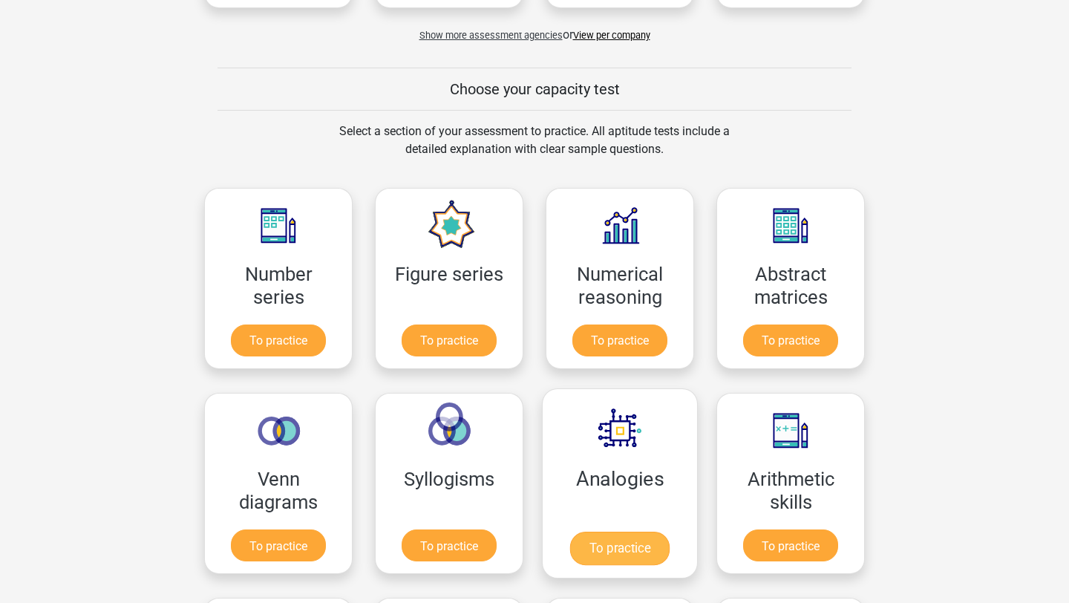
scroll to position [632, 0]
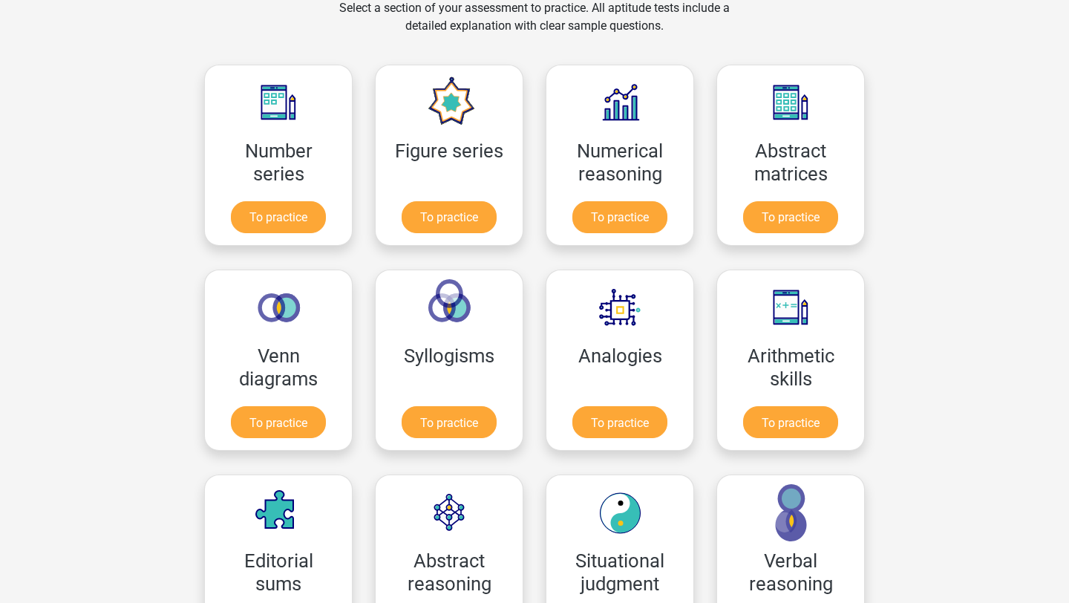
click at [937, 110] on div "Register [DEMOGRAPHIC_DATA] English" at bounding box center [534, 539] width 1069 height 2342
click at [762, 408] on link "To practice" at bounding box center [790, 424] width 99 height 33
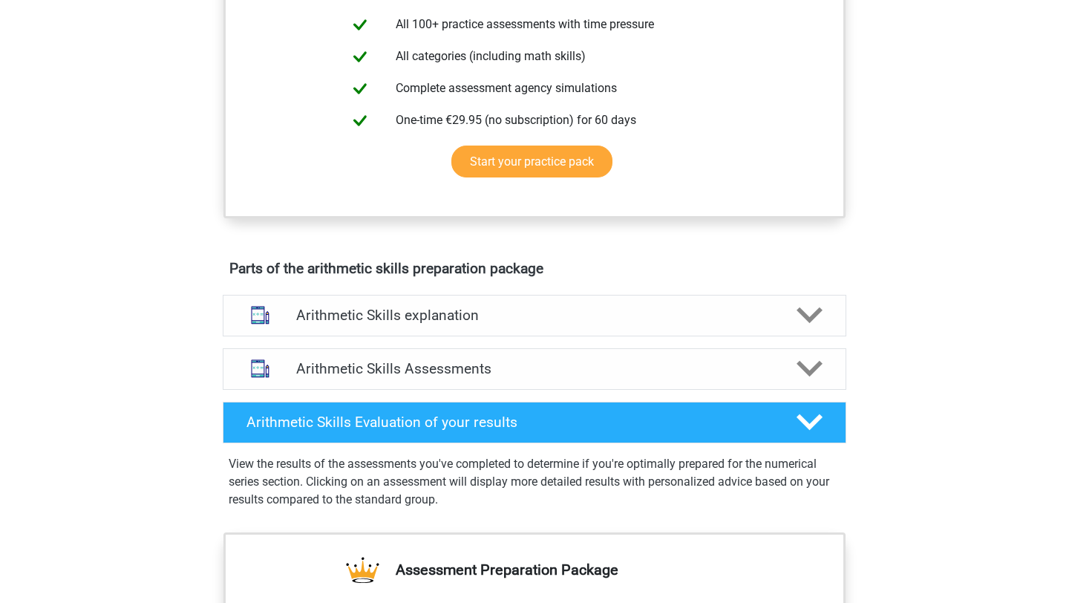
scroll to position [621, 0]
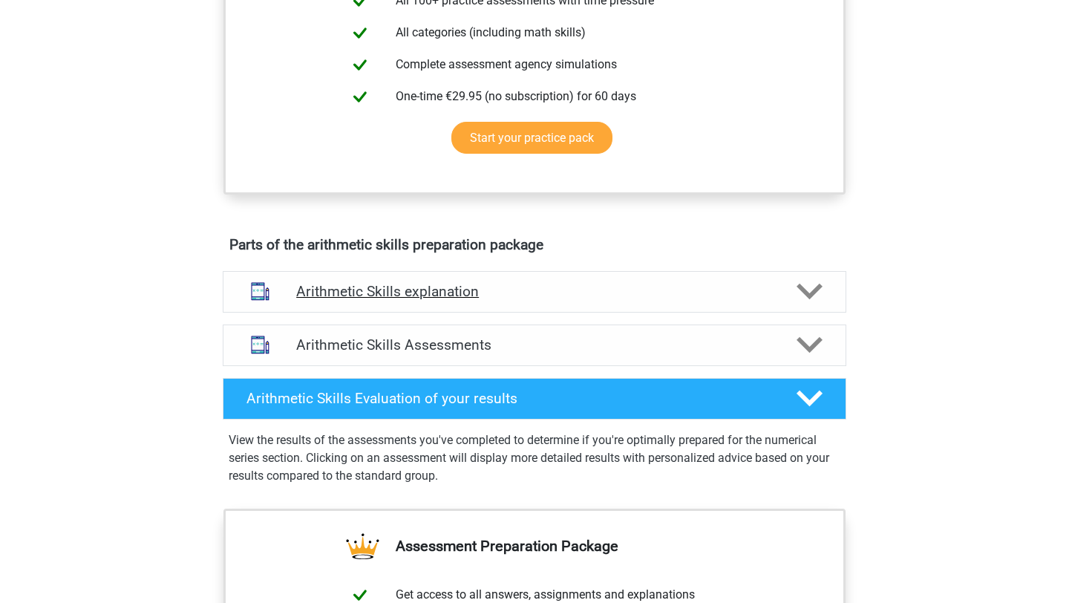
click at [557, 300] on h4 "Arithmetic Skills explanation" at bounding box center [534, 291] width 477 height 17
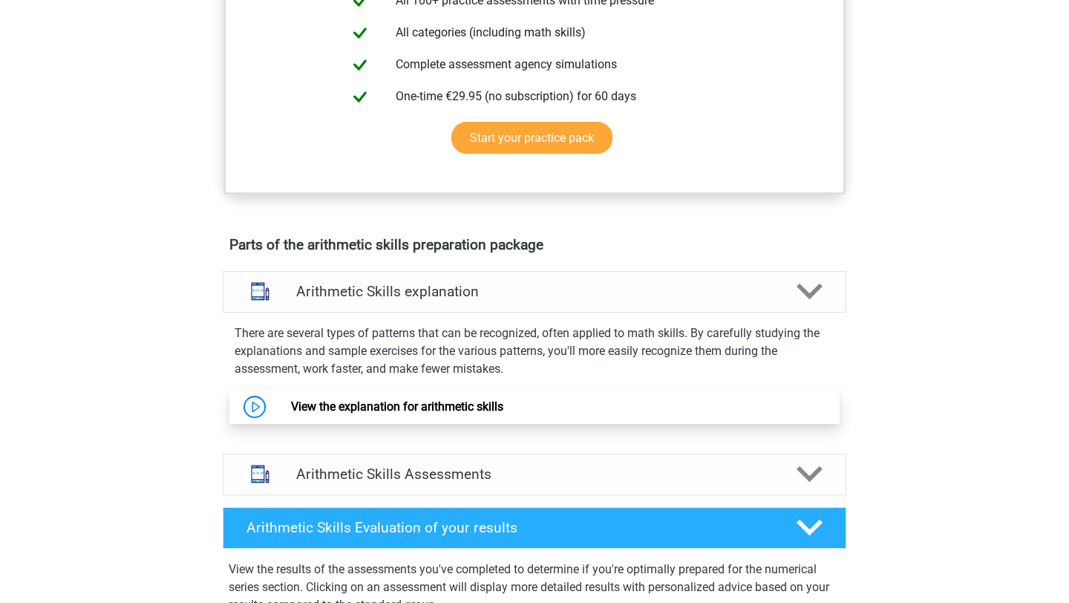
click at [456, 413] on link "View the explanation for arithmetic skills" at bounding box center [397, 406] width 212 height 14
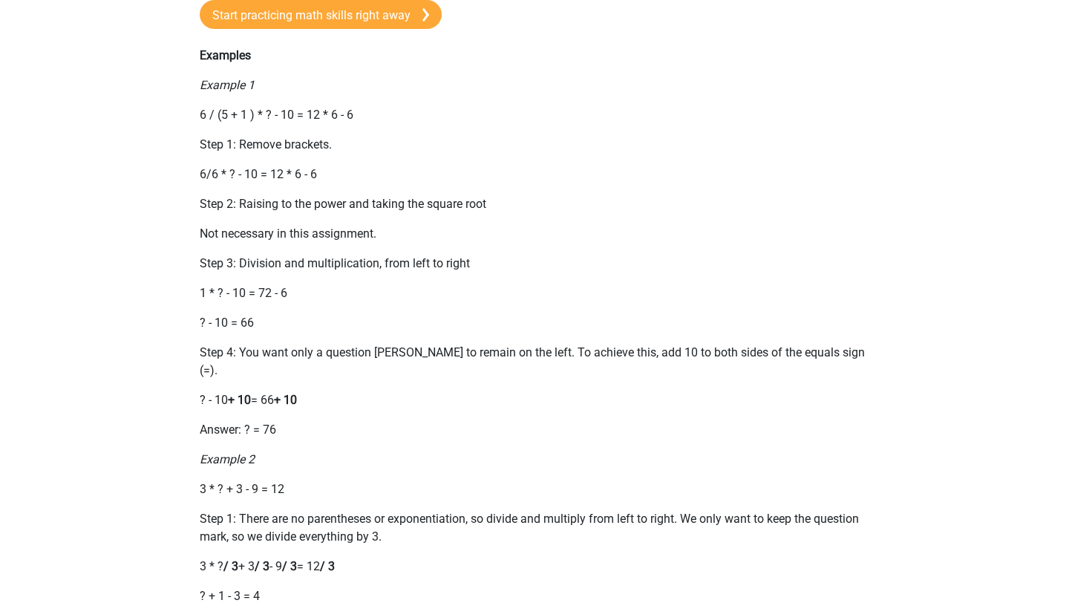
scroll to position [1164, 0]
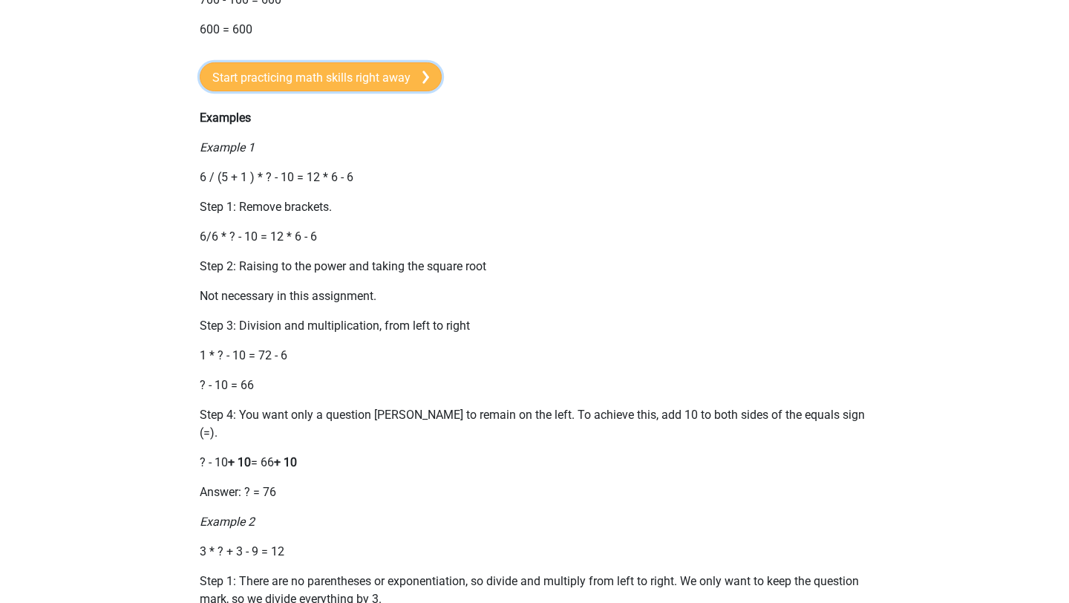
click at [356, 74] on font "Start practicing math skills right away" at bounding box center [311, 77] width 198 height 14
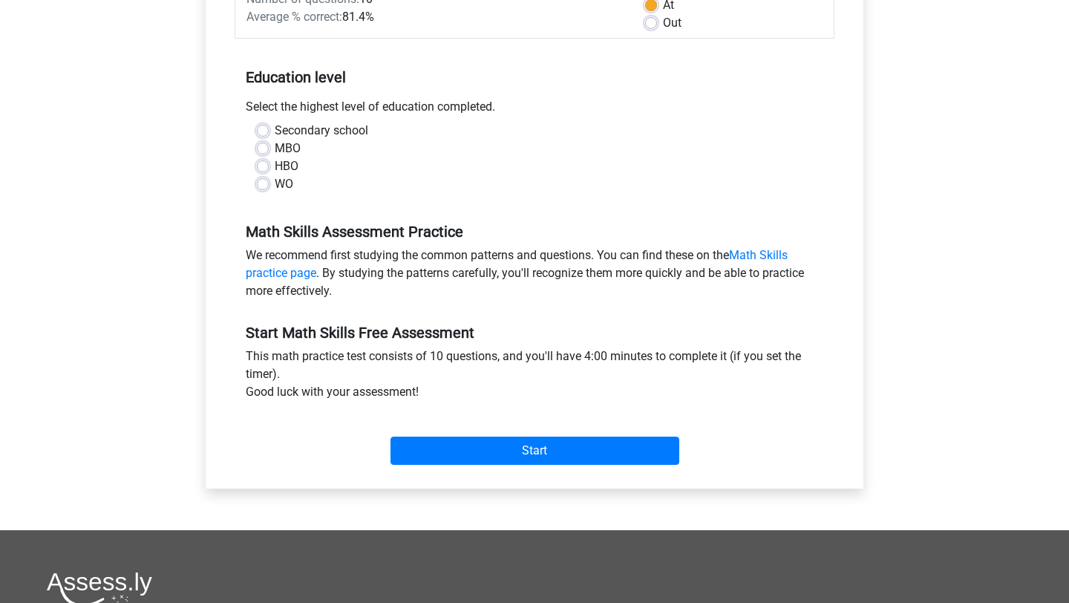
scroll to position [382, 0]
